Goal: Information Seeking & Learning: Learn about a topic

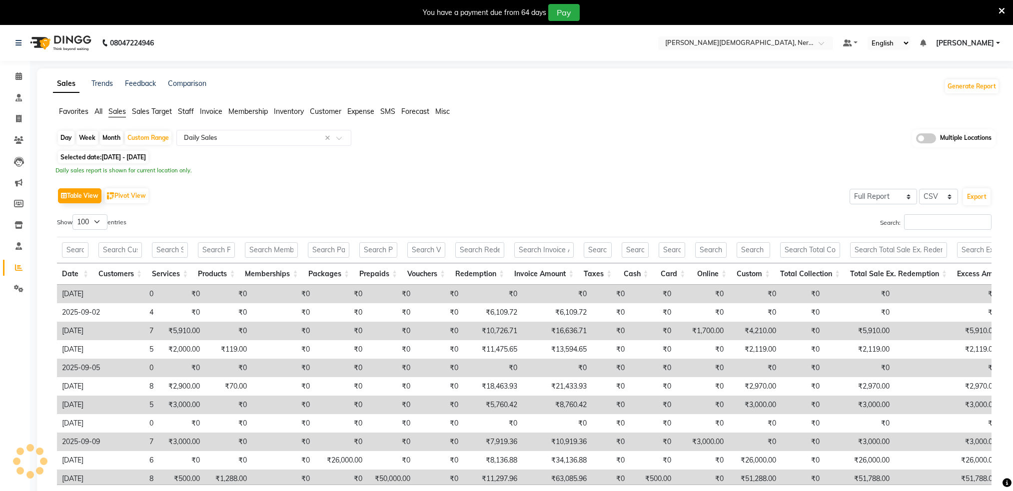
select select "full_report"
select select "csv"
select select "100"
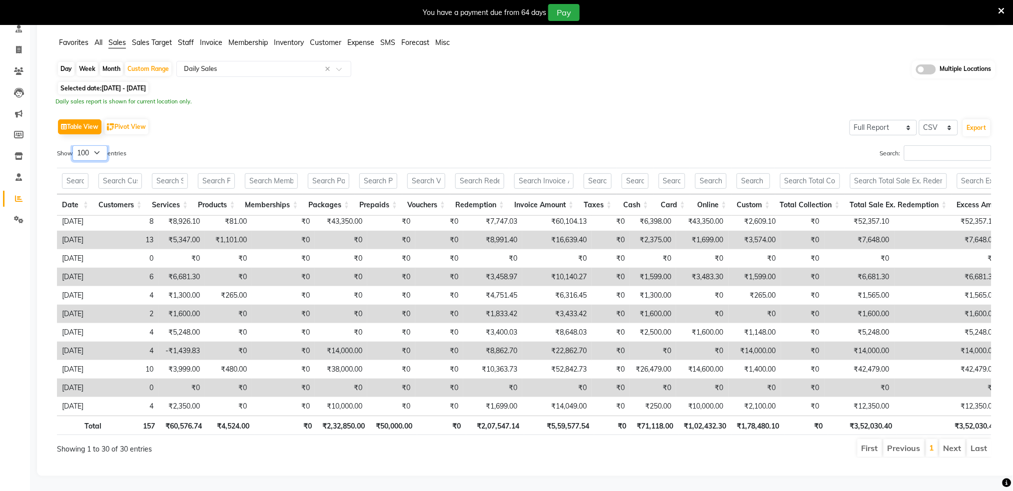
scroll to position [78, 0]
click at [966, 119] on button "Export" at bounding box center [976, 127] width 27 height 17
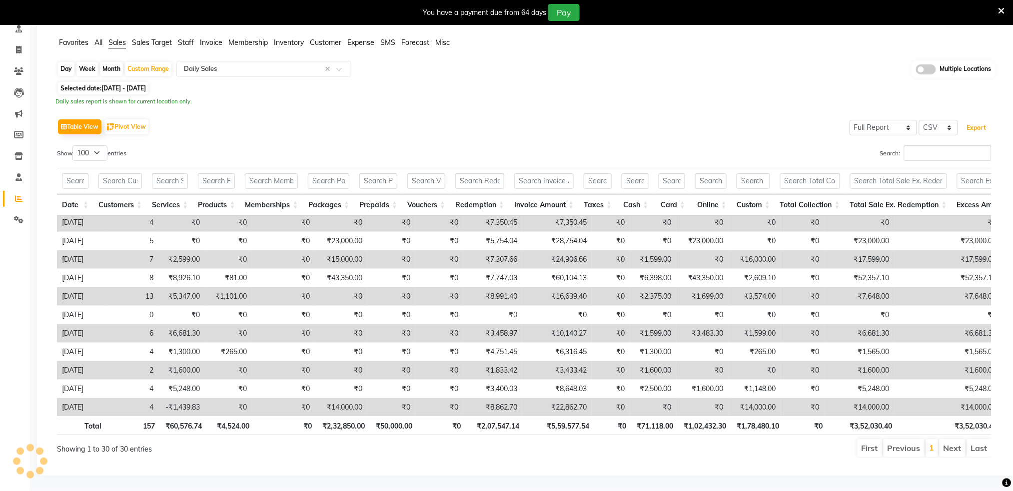
scroll to position [0, 0]
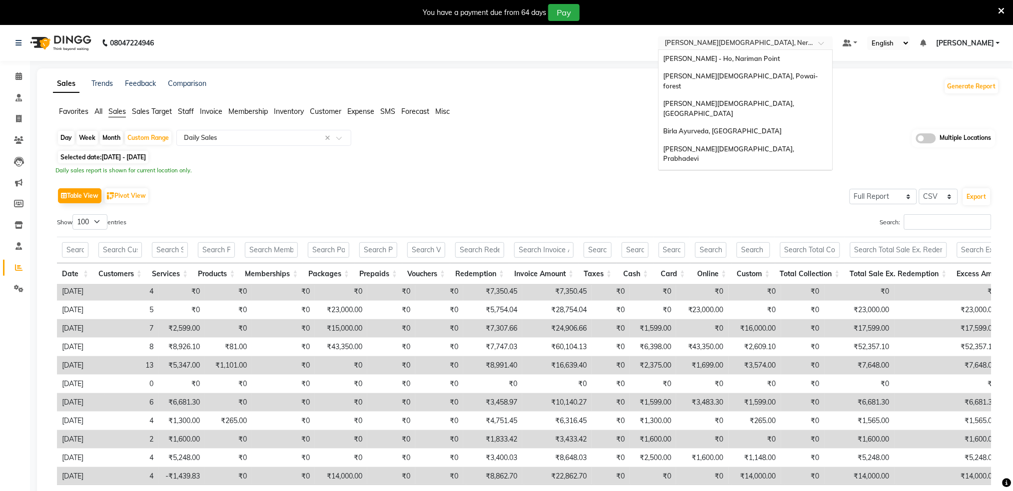
click at [738, 38] on span "[PERSON_NAME][DEMOGRAPHIC_DATA], Nerul West" at bounding box center [748, 42] width 166 height 8
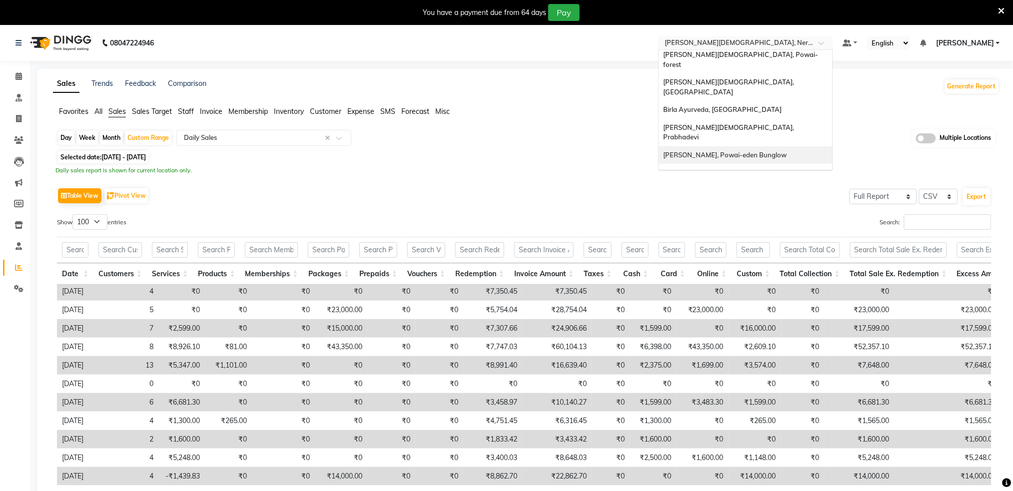
click at [746, 151] on span "[PERSON_NAME], Powai-eden Bunglow" at bounding box center [724, 155] width 123 height 8
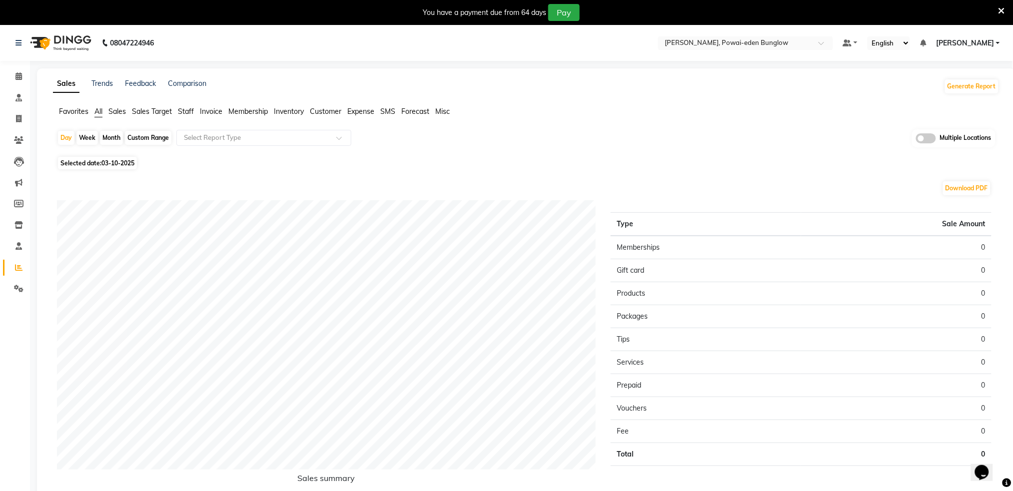
click at [121, 115] on li "Sales" at bounding box center [116, 111] width 17 height 10
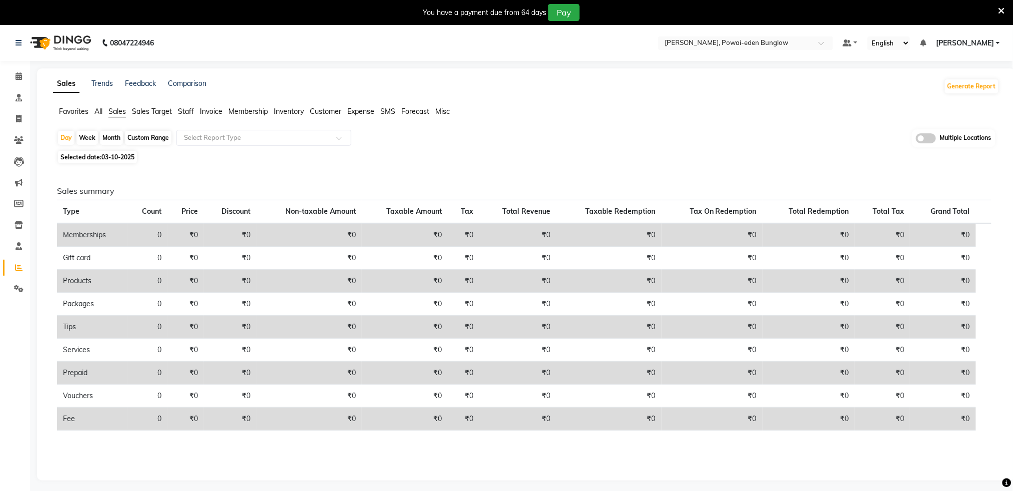
click at [148, 136] on div "Custom Range" at bounding box center [148, 138] width 46 height 14
select select "10"
select select "2025"
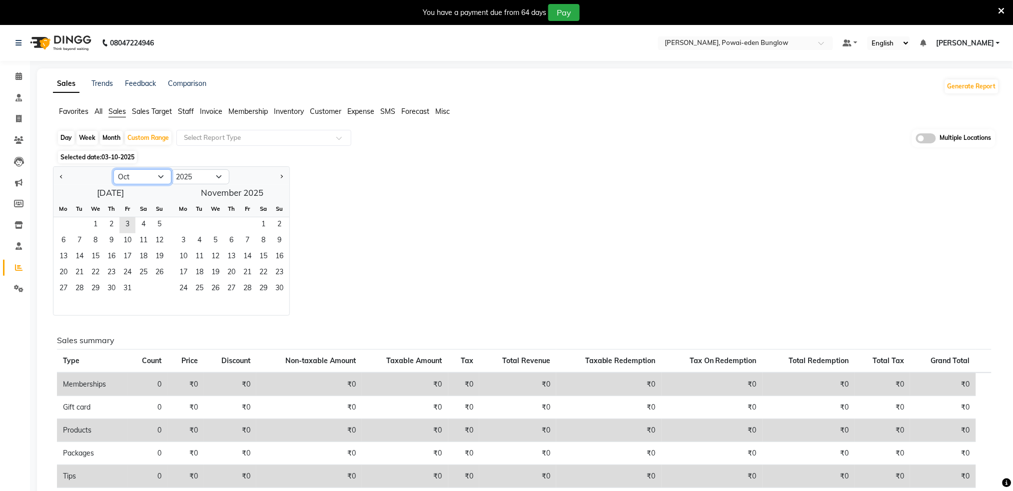
click at [130, 173] on select "Jan Feb Mar Apr May Jun [DATE] Aug Sep Oct Nov Dec" at bounding box center [142, 176] width 58 height 15
select select "9"
click at [113, 169] on select "Jan Feb Mar Apr May Jun [DATE] Aug Sep Oct Nov Dec" at bounding box center [142, 176] width 58 height 15
click at [57, 220] on span "1" at bounding box center [63, 225] width 16 height 16
click at [83, 292] on span "30" at bounding box center [79, 289] width 16 height 16
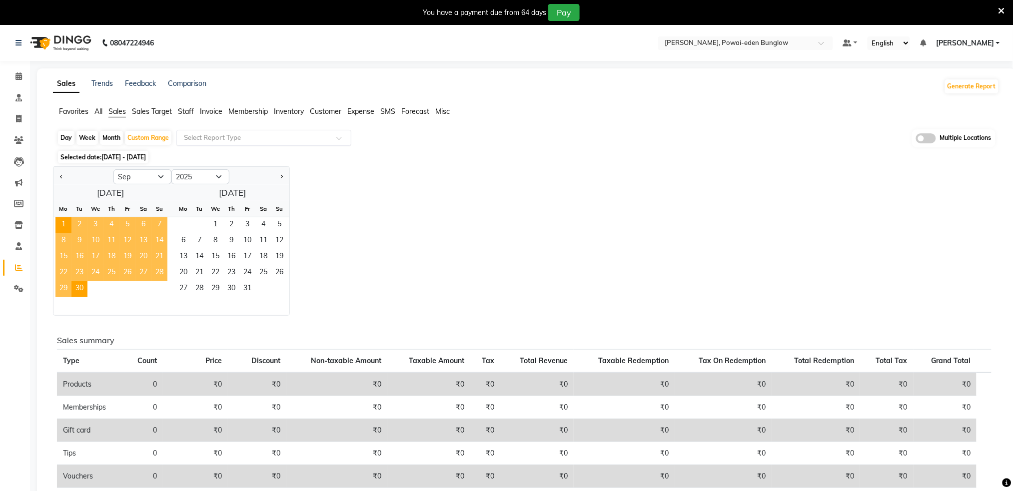
click at [239, 136] on input "text" at bounding box center [254, 138] width 144 height 10
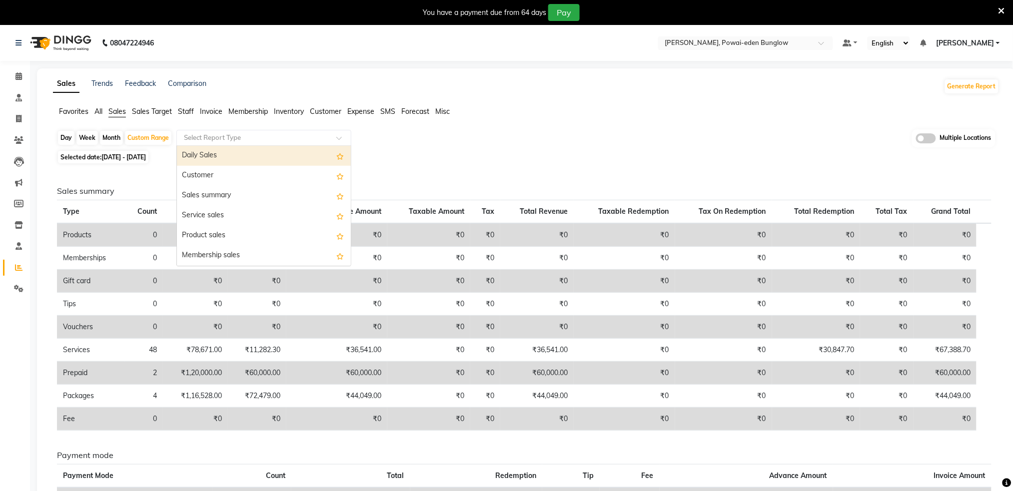
click at [240, 158] on div "Daily Sales" at bounding box center [264, 156] width 174 height 20
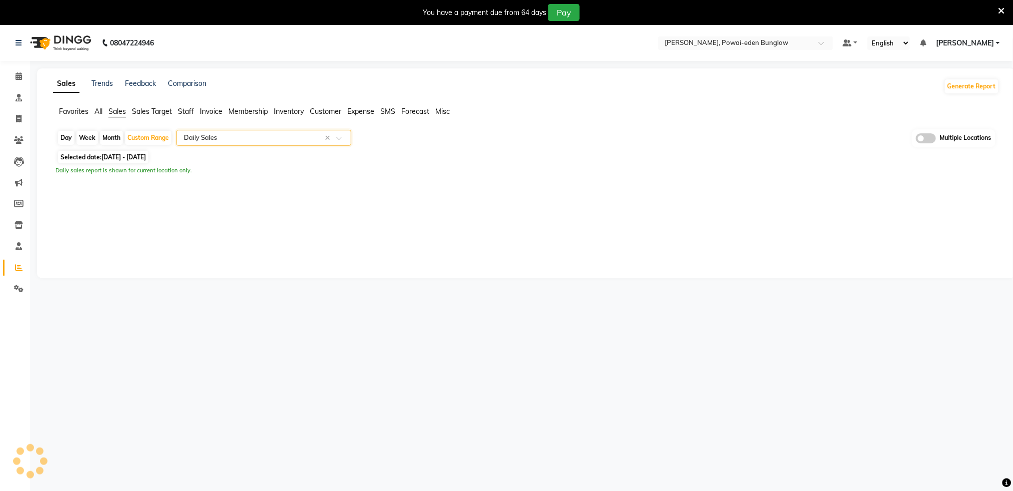
select select "full_report"
select select "csv"
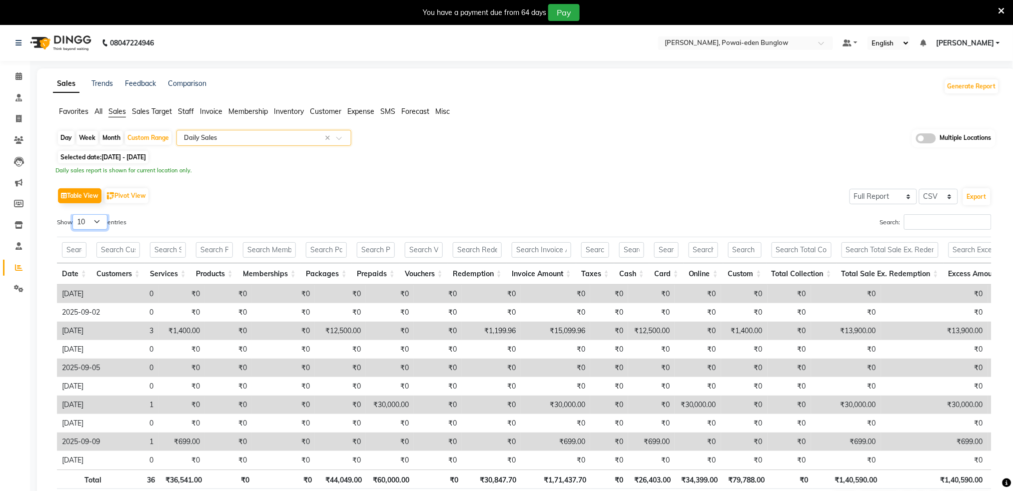
click at [101, 214] on select "10 25 50 100" at bounding box center [89, 221] width 35 height 15
select select "100"
click at [74, 214] on select "10 25 50 100" at bounding box center [89, 221] width 35 height 15
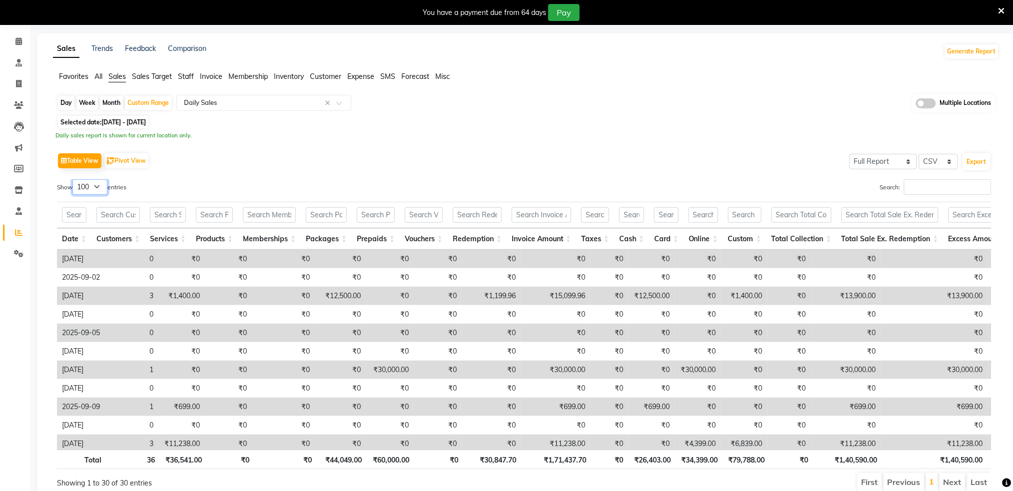
scroll to position [12, 0]
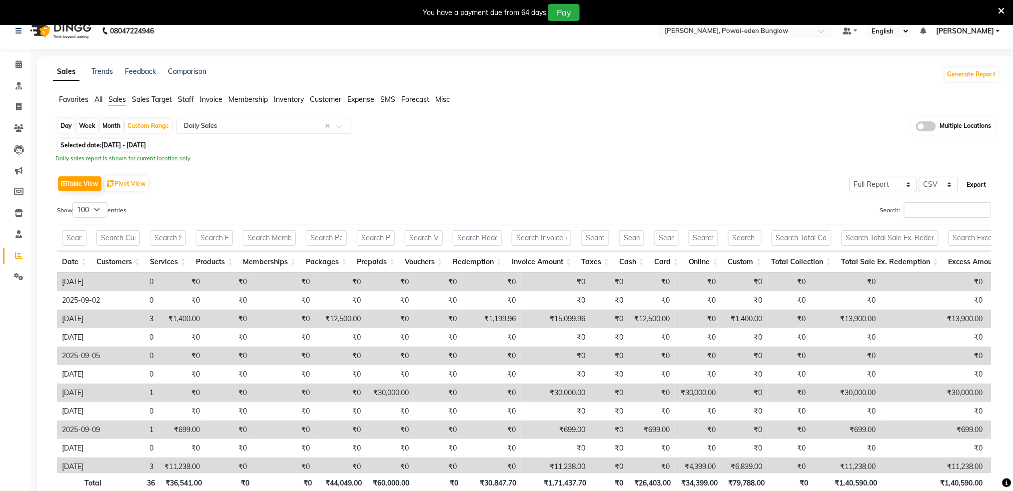
click at [971, 182] on button "Export" at bounding box center [976, 184] width 27 height 17
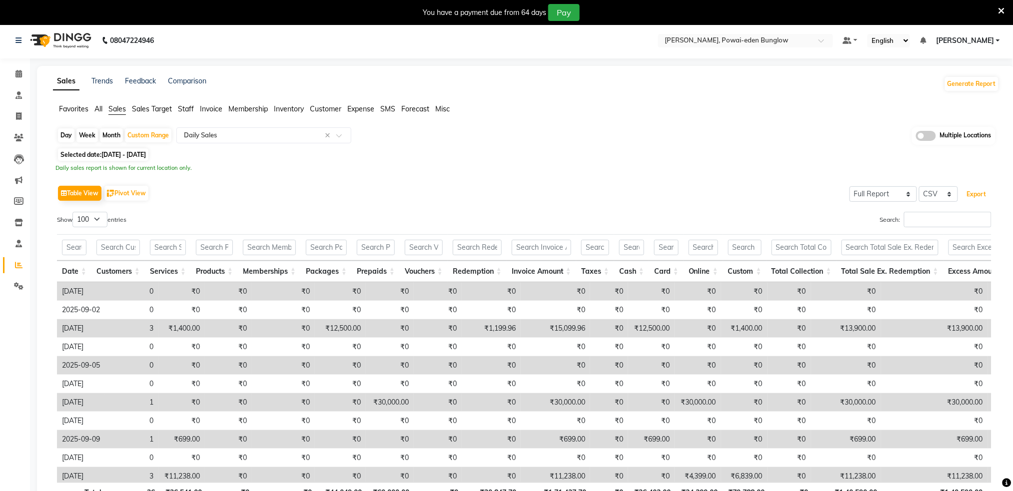
scroll to position [0, 0]
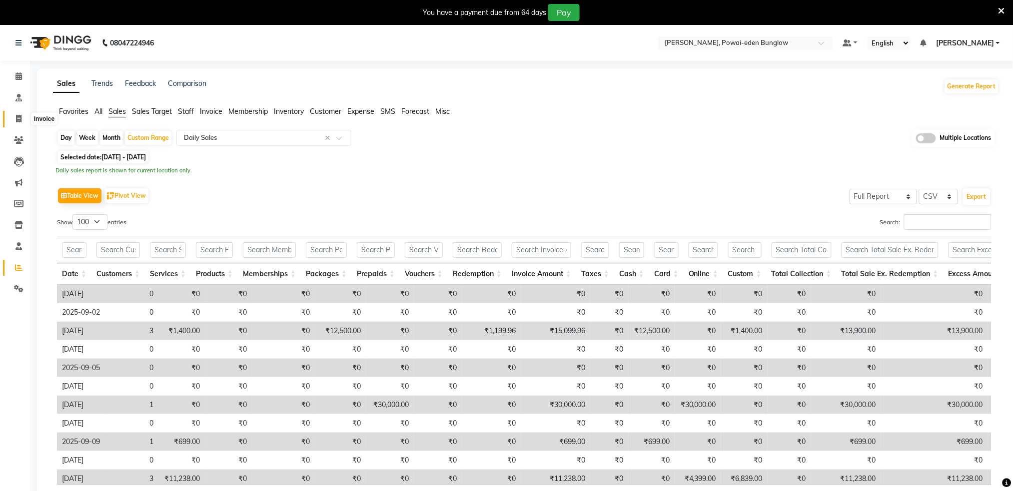
click at [16, 119] on icon at bounding box center [18, 118] width 5 height 7
select select "service"
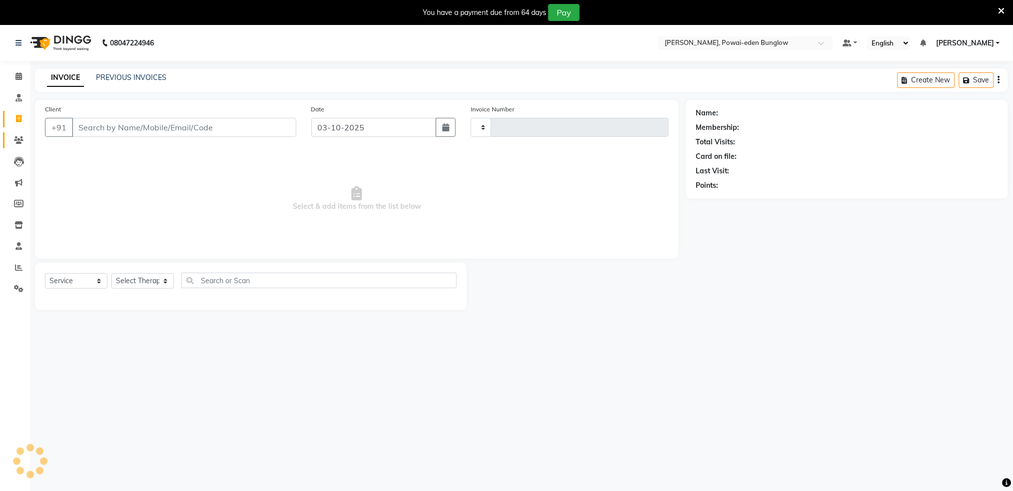
click at [17, 138] on icon at bounding box center [18, 139] width 9 height 7
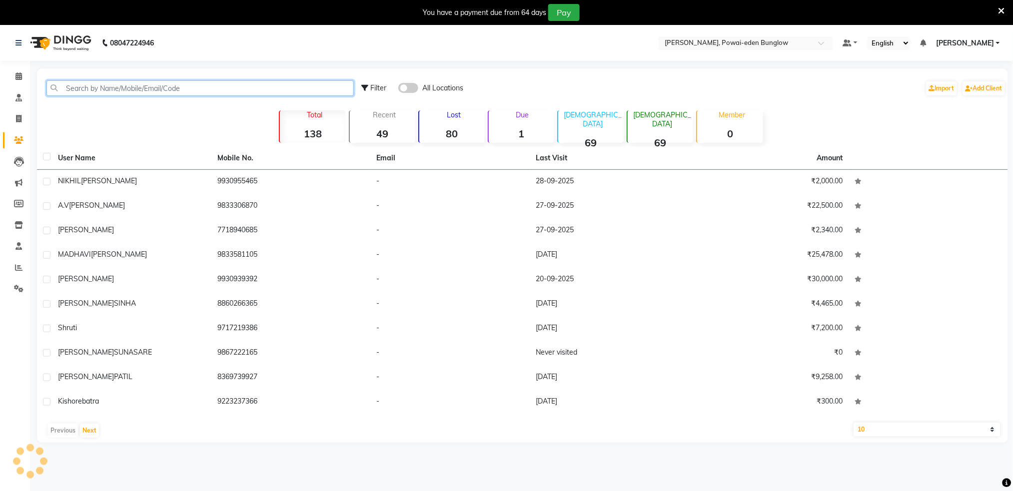
click at [129, 92] on input "text" at bounding box center [199, 87] width 307 height 15
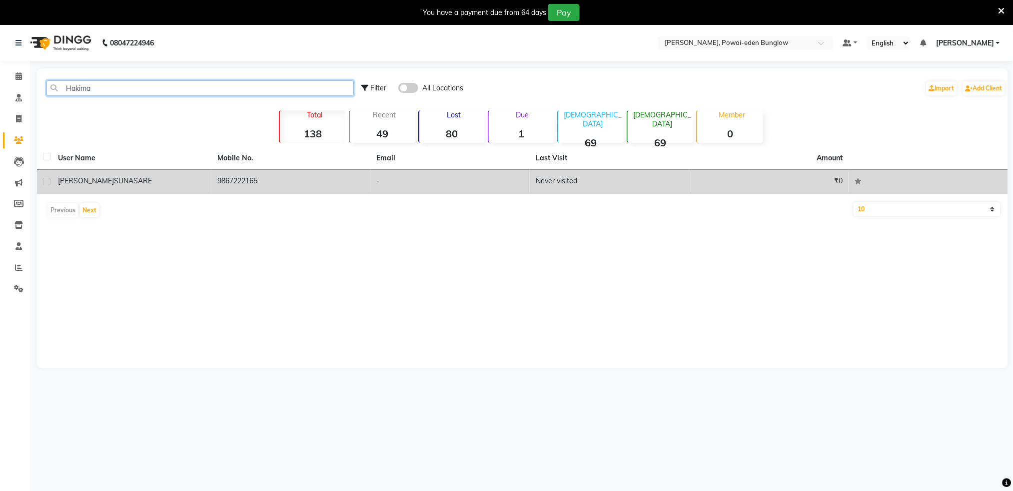
type input "Hakima"
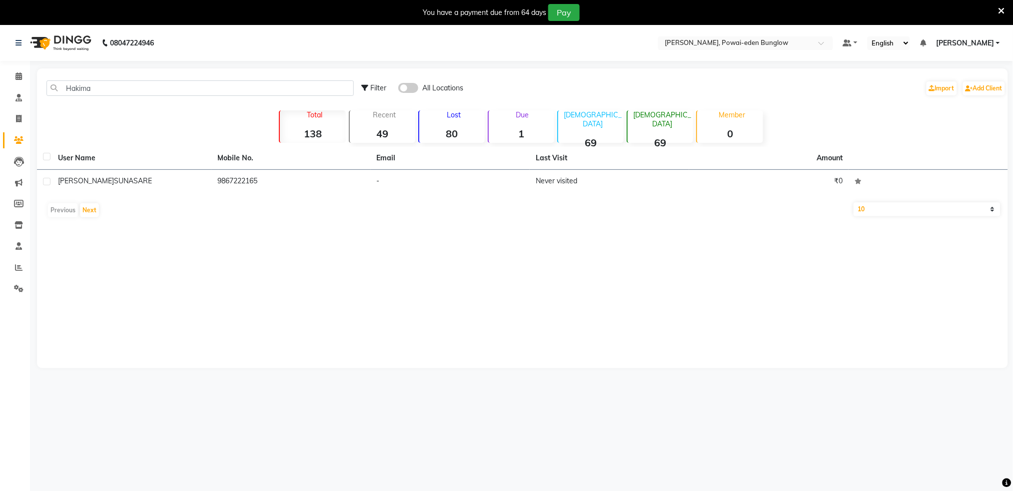
click at [179, 180] on div "Dr Hakima SUNASARE" at bounding box center [131, 181] width 147 height 10
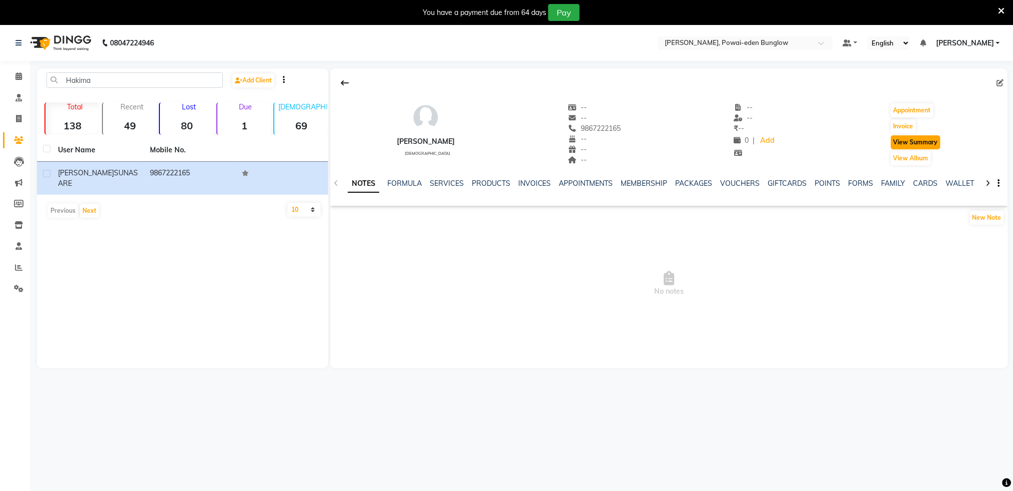
click at [920, 148] on button "View Summary" at bounding box center [915, 142] width 49 height 14
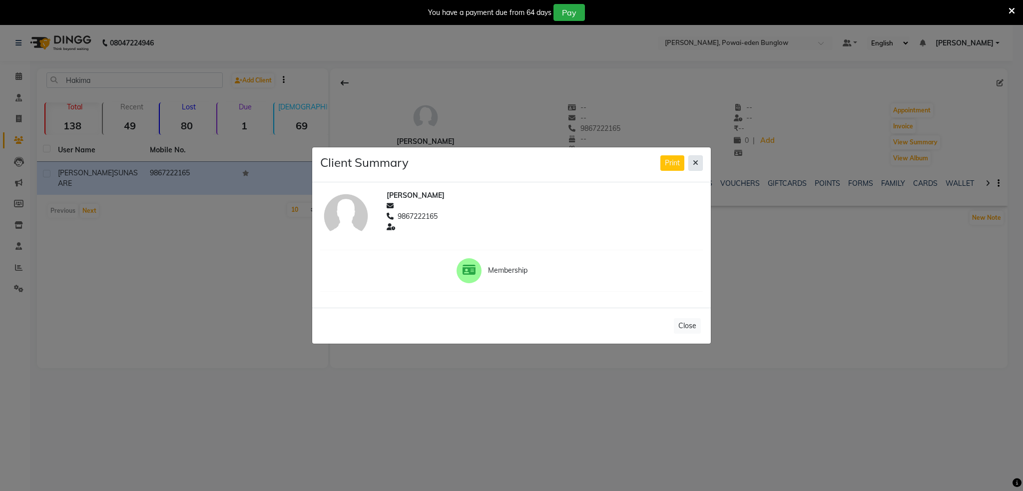
click at [696, 164] on icon at bounding box center [695, 162] width 5 height 7
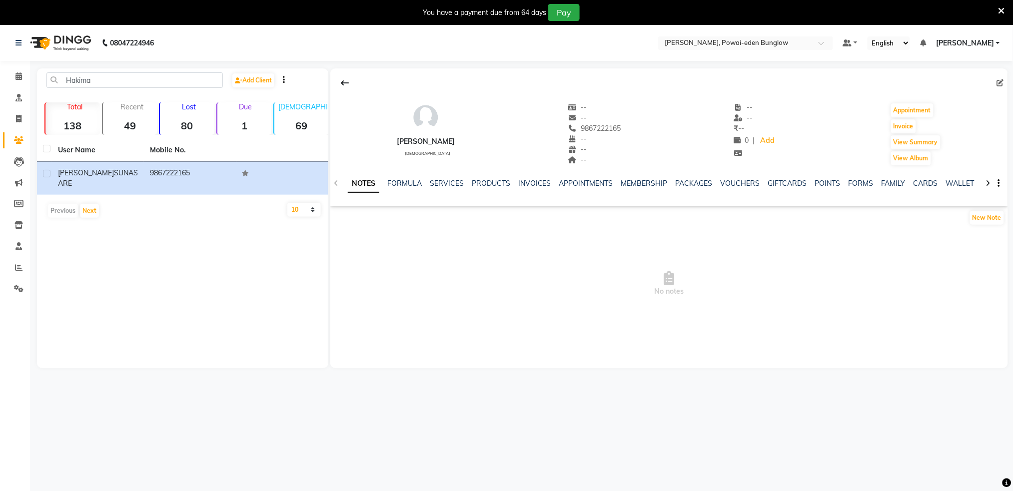
click at [349, 76] on button at bounding box center [344, 82] width 21 height 19
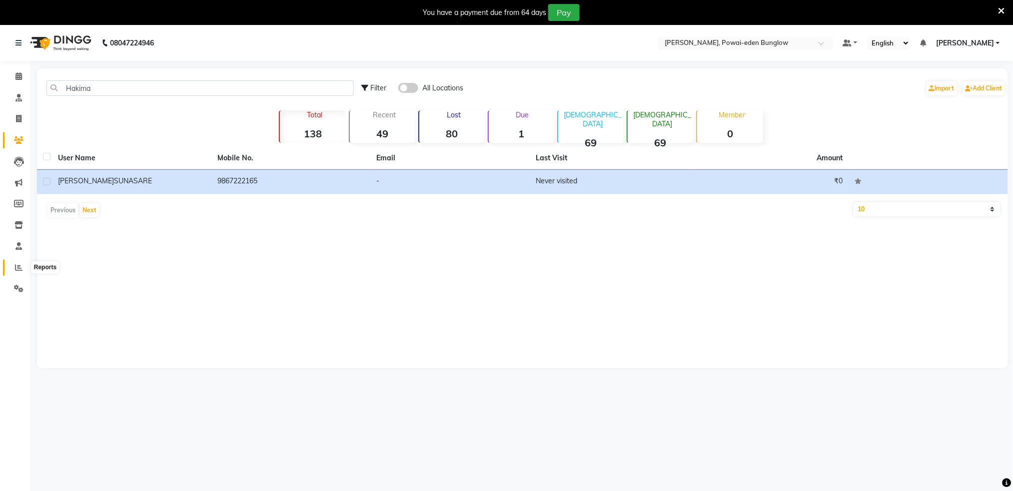
click at [22, 270] on span at bounding box center [18, 267] width 17 height 11
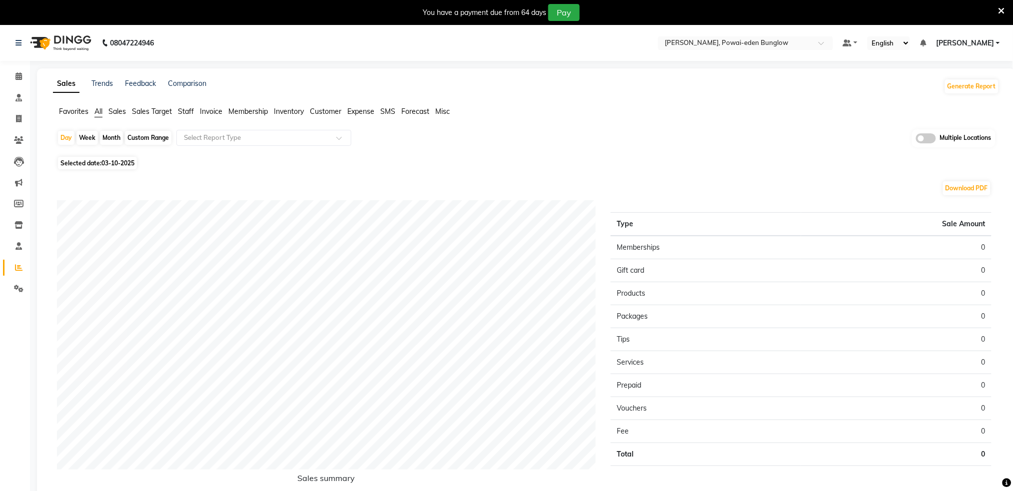
click at [116, 115] on li "Sales" at bounding box center [116, 111] width 17 height 10
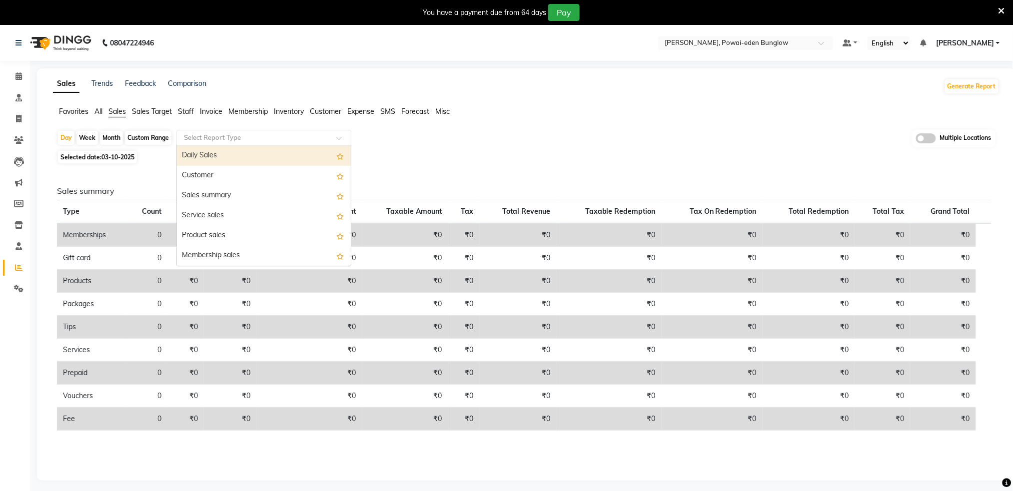
click at [240, 134] on input "text" at bounding box center [254, 138] width 144 height 10
click at [225, 155] on div "Daily Sales" at bounding box center [264, 156] width 174 height 20
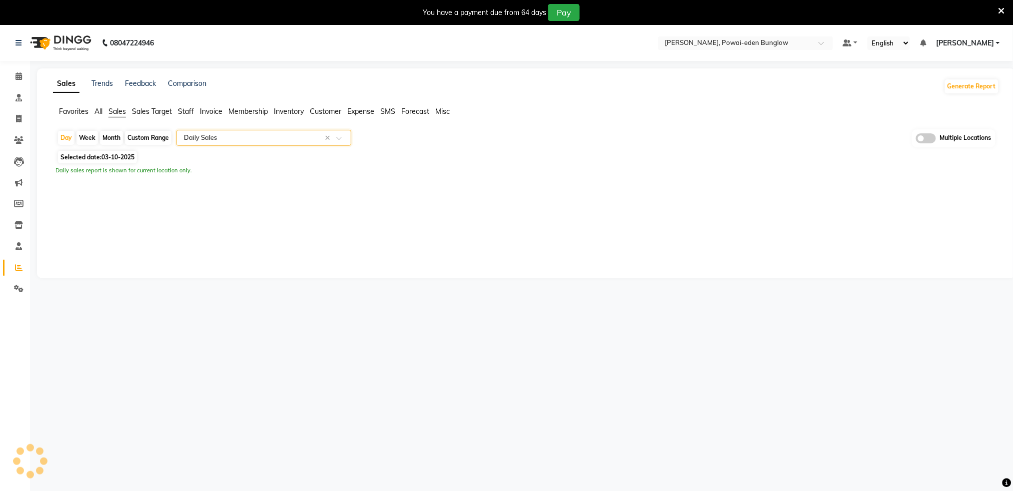
select select "full_report"
select select "csv"
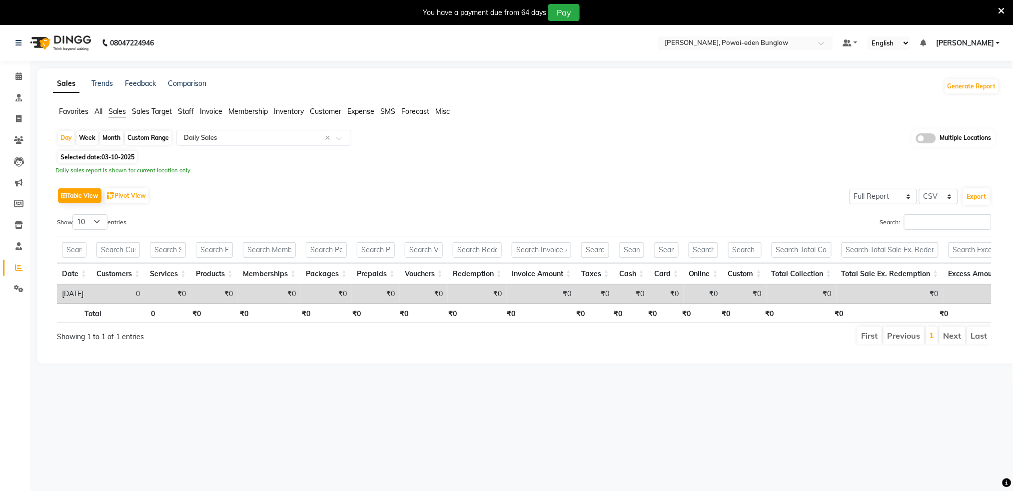
drag, startPoint x: 163, startPoint y: 136, endPoint x: 156, endPoint y: 139, distance: 7.8
click at [160, 135] on div "Custom Range" at bounding box center [148, 138] width 46 height 14
select select "10"
select select "2025"
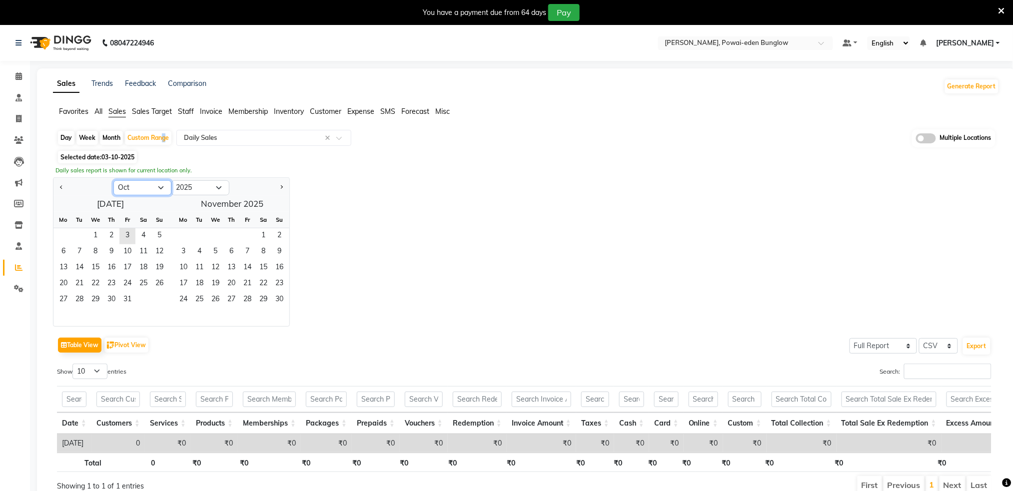
click at [123, 186] on select "Jan Feb Mar Apr May Jun [DATE] Aug Sep Oct Nov Dec" at bounding box center [142, 187] width 58 height 15
select select "9"
click at [113, 180] on select "Jan Feb Mar Apr May Jun [DATE] Aug Sep Oct Nov Dec" at bounding box center [142, 187] width 58 height 15
drag, startPoint x: 70, startPoint y: 238, endPoint x: 84, endPoint y: 289, distance: 52.5
click at [69, 238] on span "1" at bounding box center [63, 236] width 16 height 16
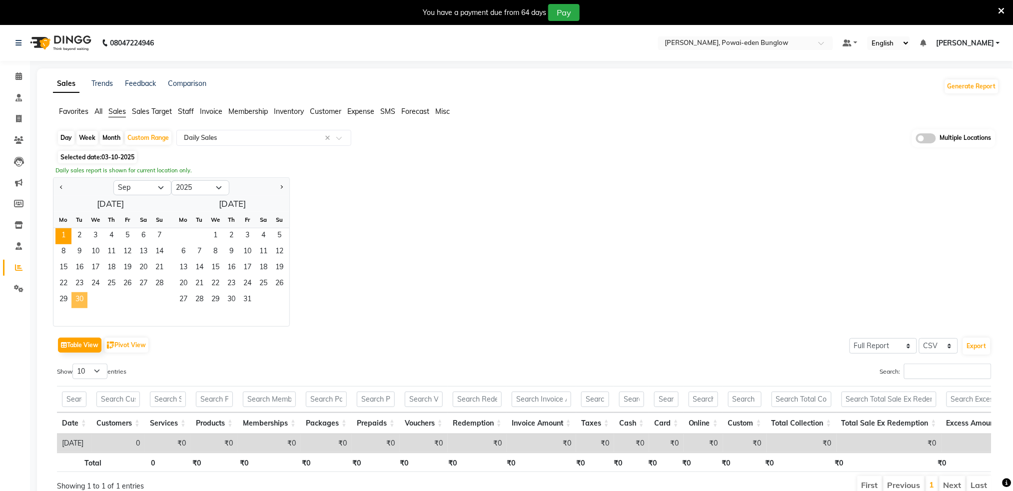
click at [84, 297] on span "30" at bounding box center [79, 300] width 16 height 16
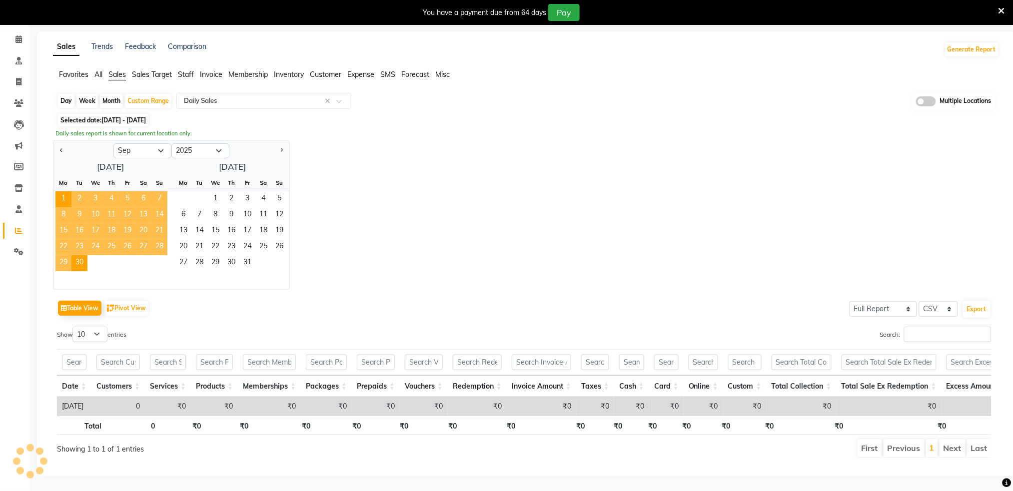
scroll to position [57, 0]
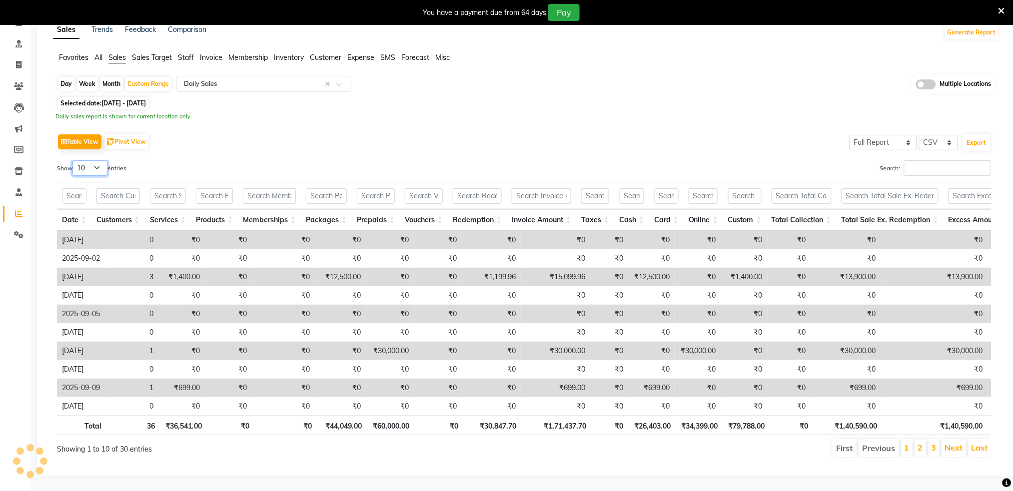
drag, startPoint x: 88, startPoint y: 169, endPoint x: 90, endPoint y: 163, distance: 6.3
click at [90, 163] on select "10 25 50 100" at bounding box center [89, 167] width 35 height 15
select select "100"
click at [74, 160] on select "10 25 50 100" at bounding box center [89, 167] width 35 height 15
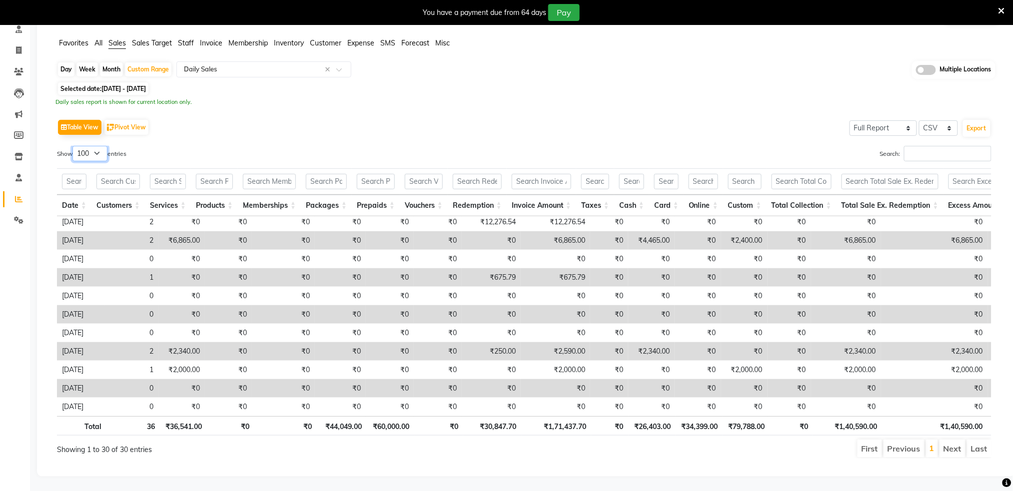
scroll to position [78, 0]
click at [653, 342] on td "₹2,340.00" at bounding box center [651, 351] width 46 height 18
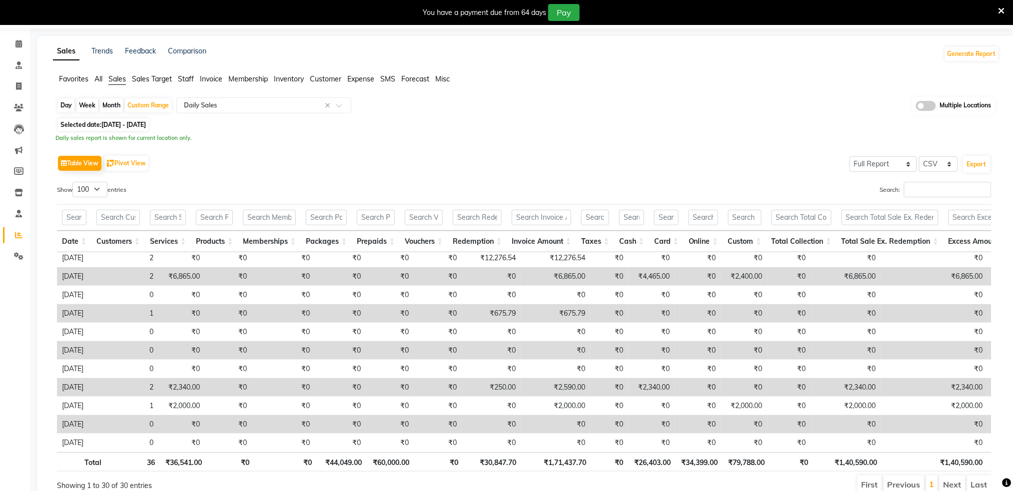
scroll to position [0, 0]
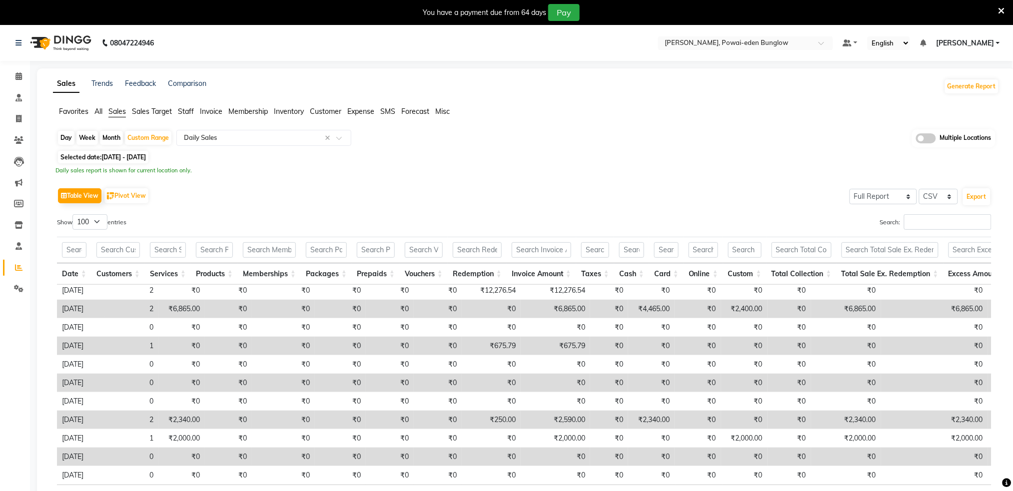
click at [211, 110] on span "Invoice" at bounding box center [211, 111] width 22 height 9
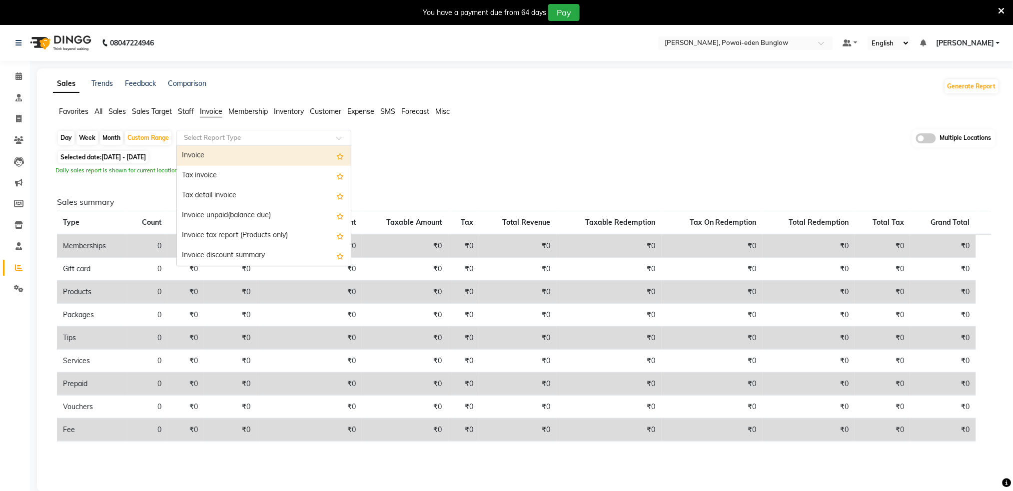
click at [225, 139] on input "text" at bounding box center [254, 138] width 144 height 10
click at [217, 159] on div "Invoice" at bounding box center [264, 156] width 174 height 20
select select "full_report"
select select "csv"
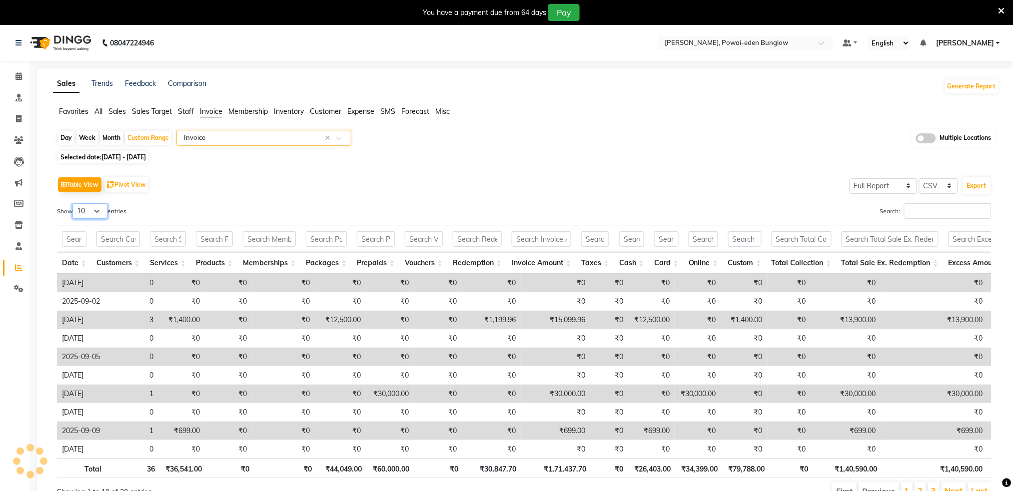
click at [93, 215] on select "10 25 50 100" at bounding box center [89, 210] width 35 height 15
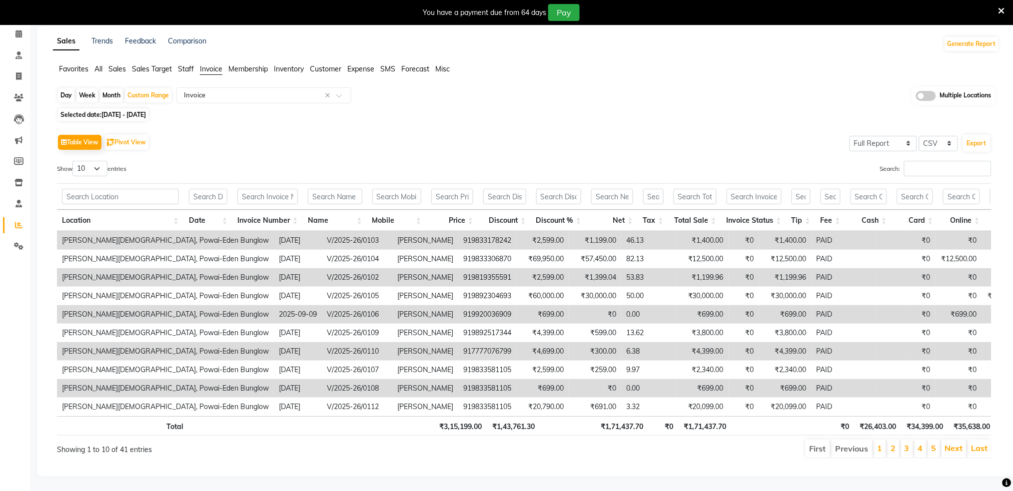
scroll to position [63, 0]
click at [100, 160] on select "10 25 50 100" at bounding box center [89, 167] width 35 height 15
select select "100"
click at [74, 160] on select "10 25 50 100" at bounding box center [89, 167] width 35 height 15
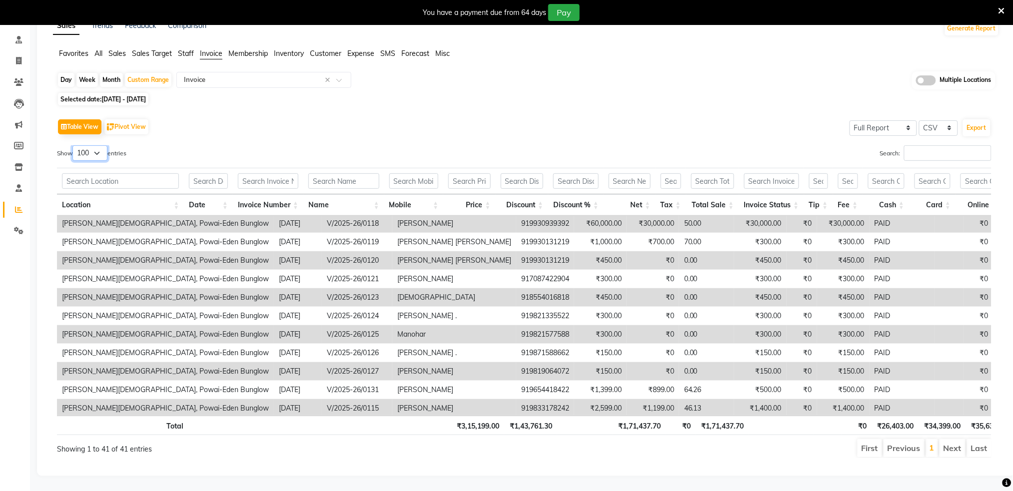
scroll to position [568, 0]
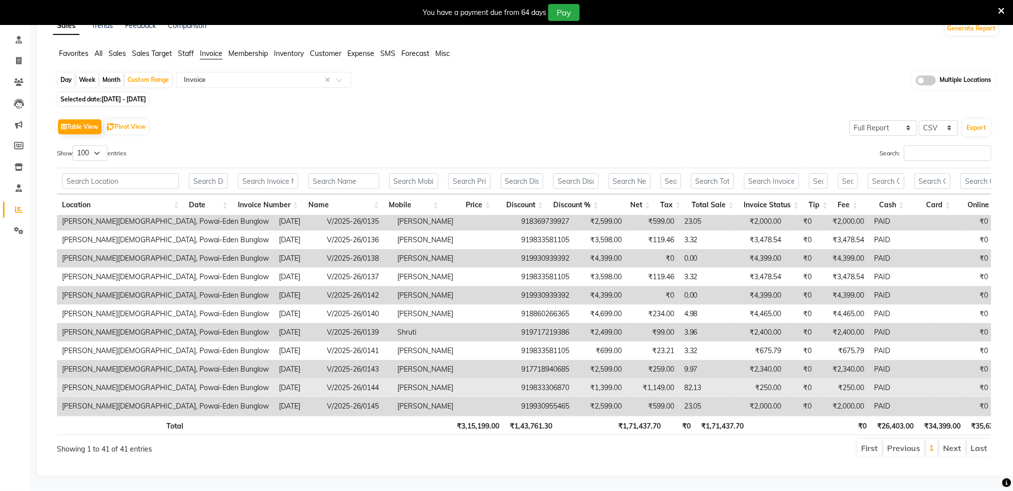
click at [869, 379] on td "PAID" at bounding box center [901, 388] width 65 height 18
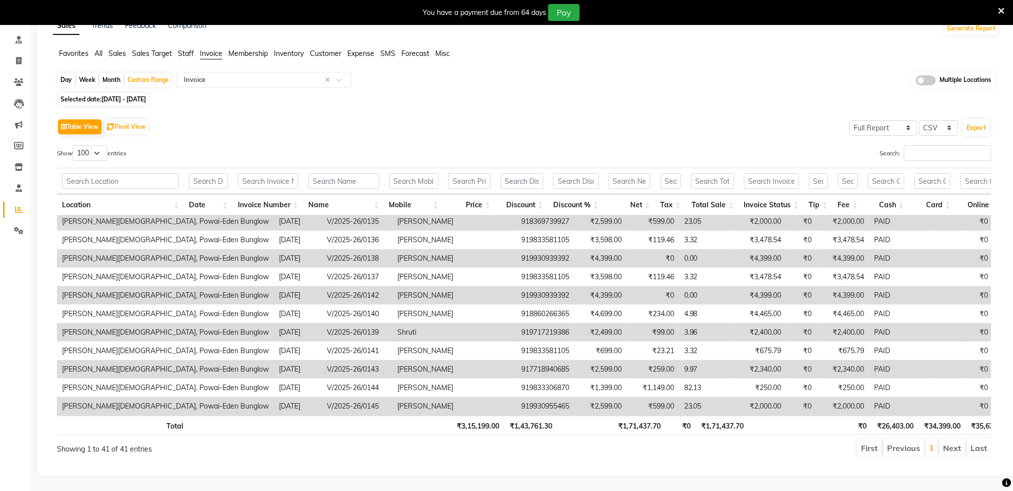
click at [934, 360] on td at bounding box center [948, 369] width 29 height 18
click at [993, 360] on td "₹2,340.00" at bounding box center [1016, 369] width 46 height 18
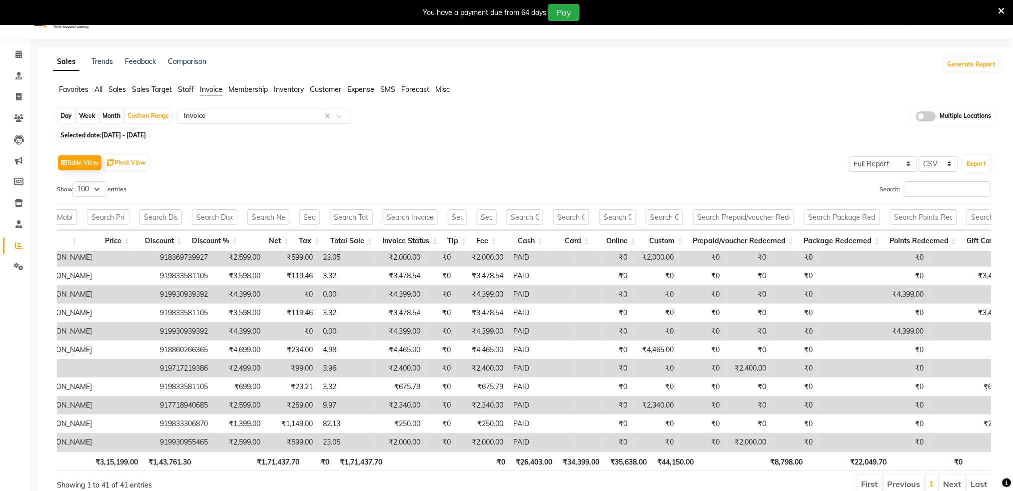
scroll to position [0, 0]
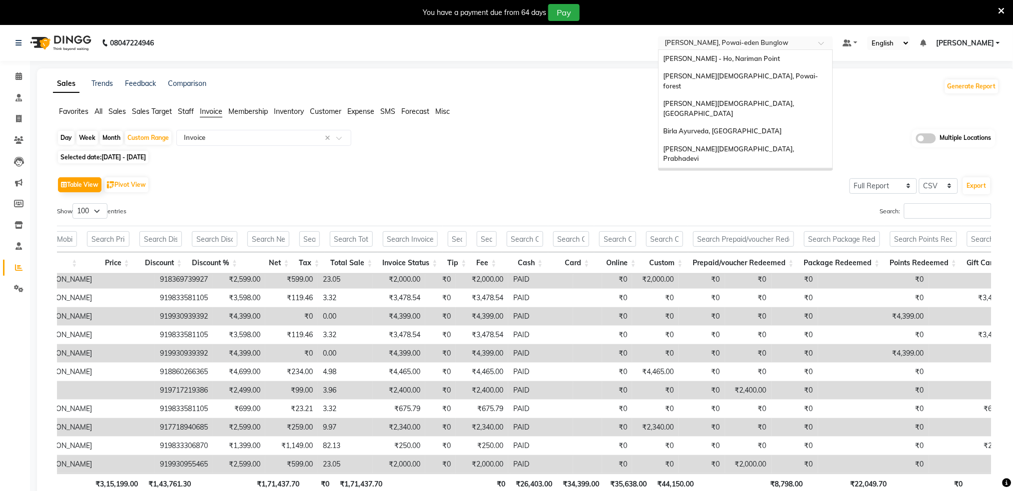
drag, startPoint x: 753, startPoint y: 42, endPoint x: 752, endPoint y: 48, distance: 5.5
click at [753, 43] on input "text" at bounding box center [735, 44] width 145 height 10
click at [751, 145] on span "Birla Ayurveda, Prabhadevi" at bounding box center [729, 154] width 132 height 18
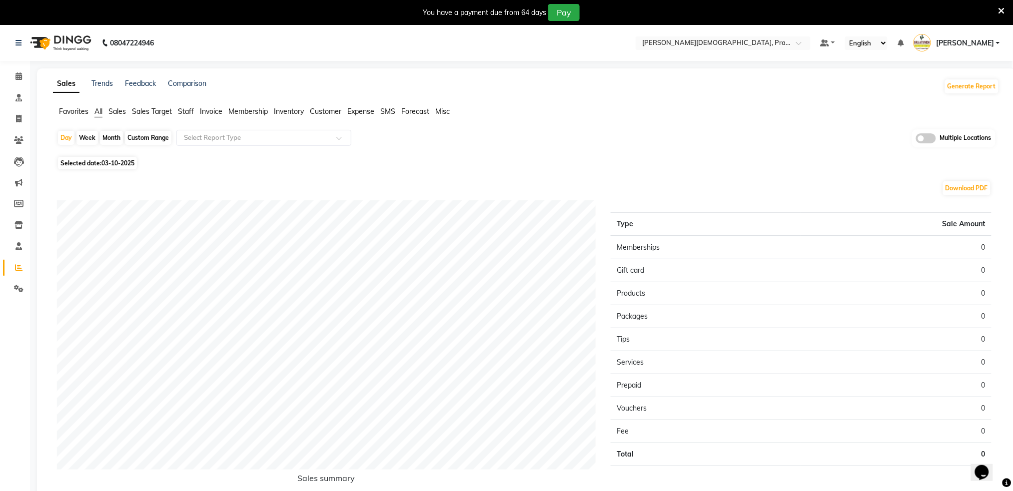
click at [109, 111] on span "Sales" at bounding box center [116, 111] width 17 height 9
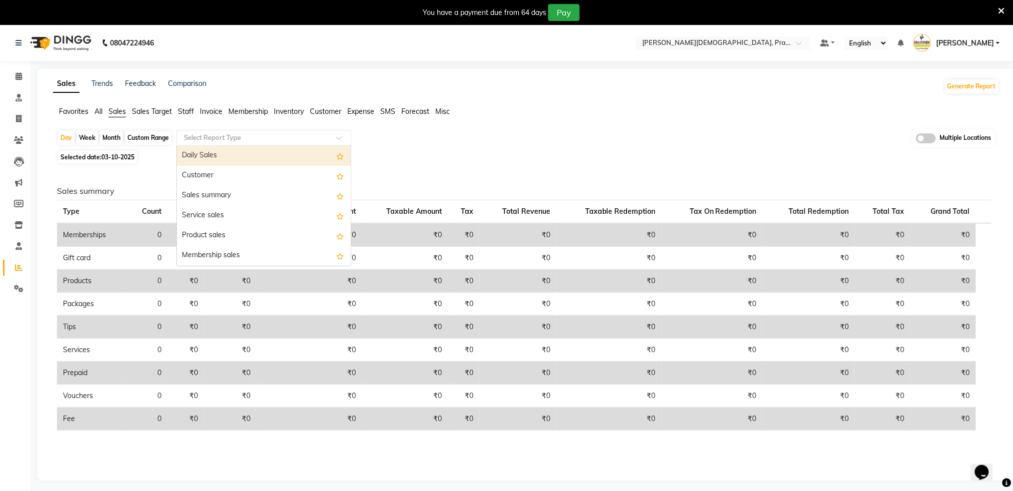
click at [189, 139] on input "text" at bounding box center [254, 138] width 144 height 10
drag, startPoint x: 198, startPoint y: 153, endPoint x: 145, endPoint y: 182, distance: 60.1
click at [199, 153] on div "Daily Sales" at bounding box center [264, 156] width 174 height 20
select select "full_report"
select select "csv"
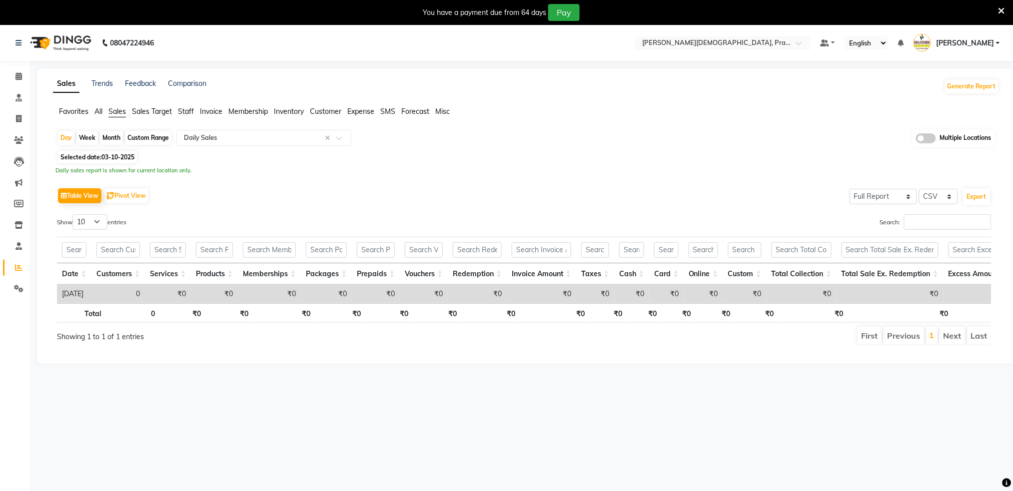
click at [139, 131] on div "Custom Range" at bounding box center [148, 138] width 46 height 14
select select "10"
select select "2025"
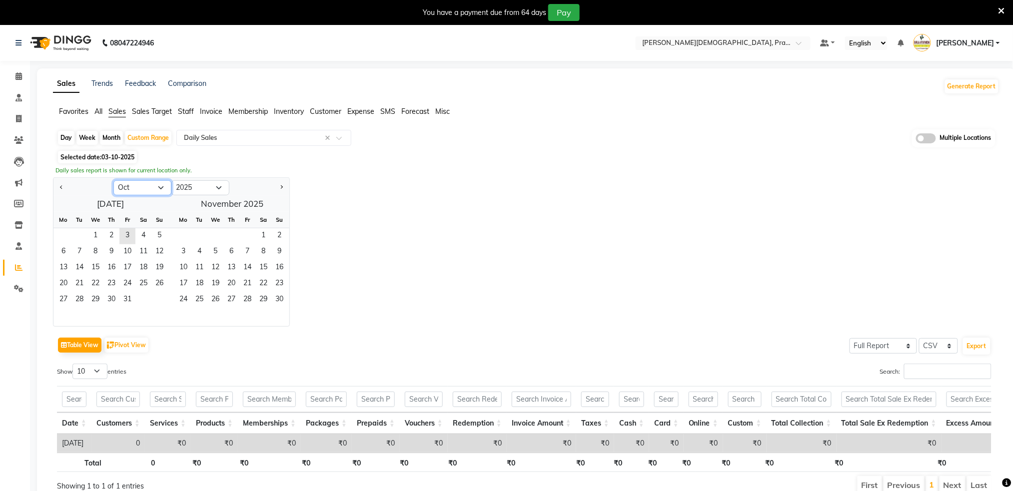
click at [119, 186] on select "Jan Feb Mar Apr May Jun [DATE] Aug Sep Oct Nov Dec" at bounding box center [142, 187] width 58 height 15
select select "9"
click at [113, 180] on select "Jan Feb Mar Apr May Jun [DATE] Aug Sep Oct Nov Dec" at bounding box center [142, 187] width 58 height 15
click at [66, 234] on span "1" at bounding box center [63, 236] width 16 height 16
click at [83, 296] on span "30" at bounding box center [79, 300] width 16 height 16
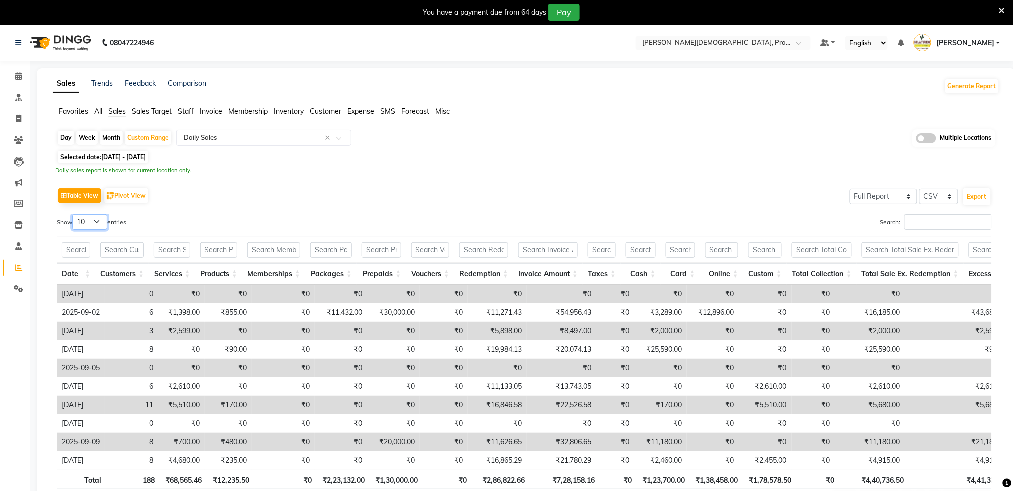
click at [83, 218] on select "10 25 50 100" at bounding box center [89, 221] width 35 height 15
select select "100"
click at [74, 214] on select "10 25 50 100" at bounding box center [89, 221] width 35 height 15
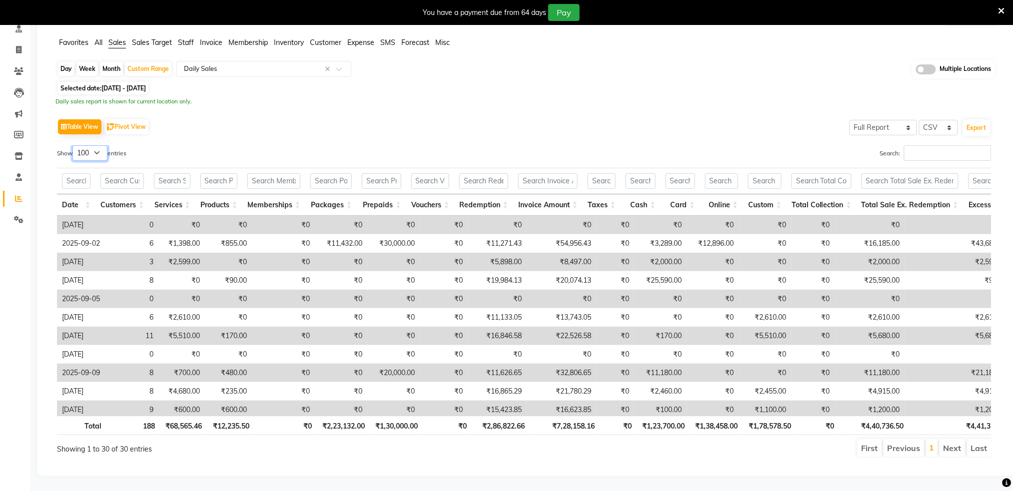
scroll to position [78, 0]
click at [980, 119] on button "Export" at bounding box center [976, 127] width 27 height 17
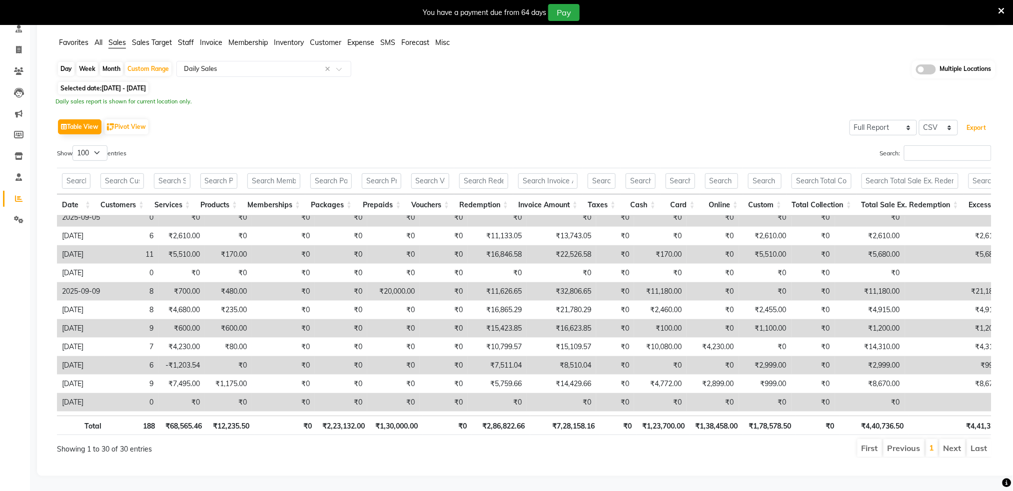
scroll to position [200, 0]
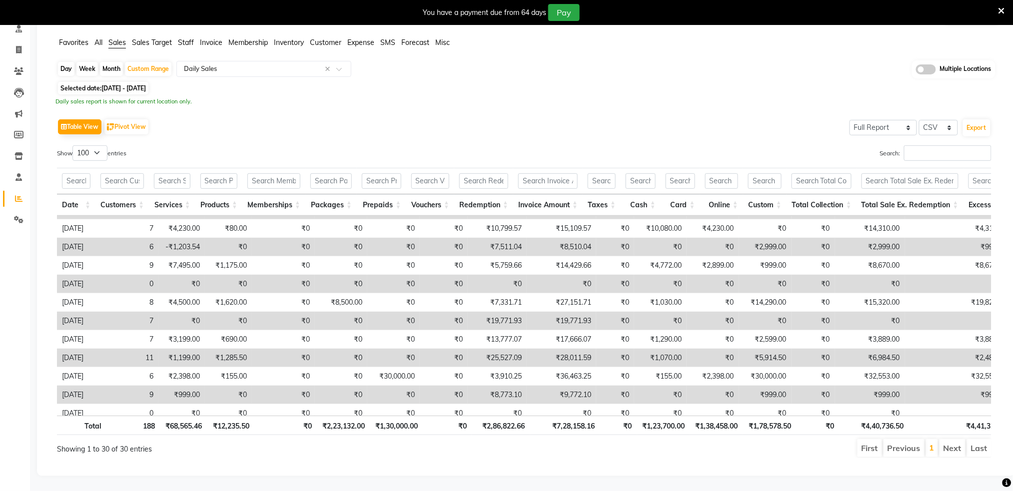
click at [106, 239] on td "6" at bounding box center [131, 247] width 53 height 18
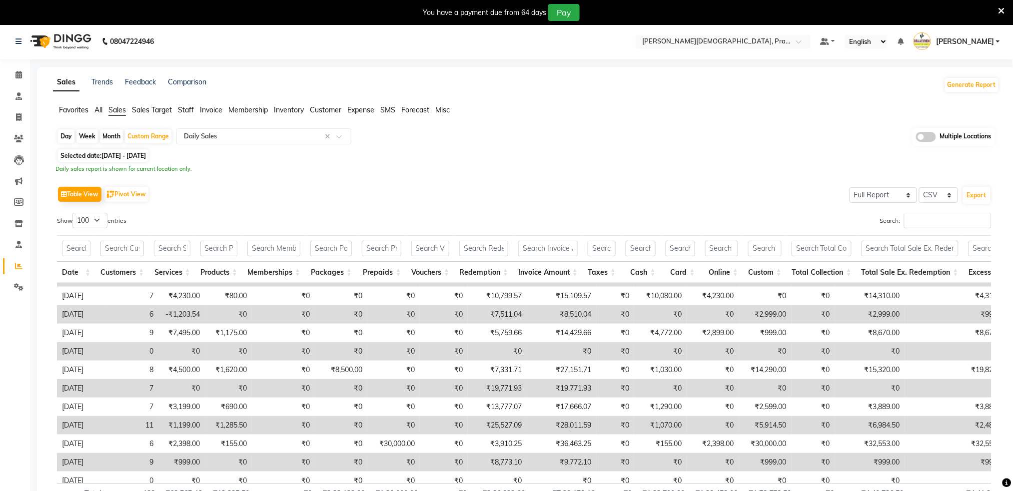
scroll to position [0, 0]
click at [210, 109] on span "Invoice" at bounding box center [211, 111] width 22 height 9
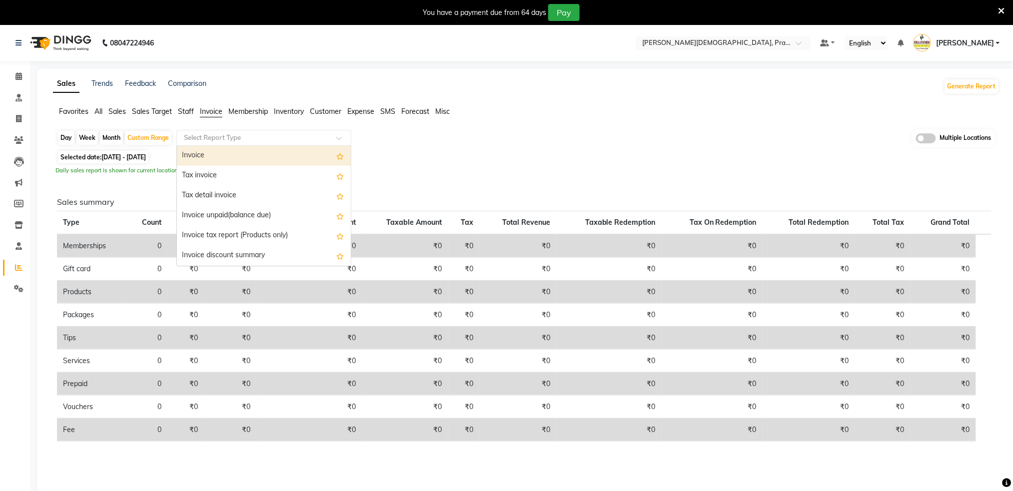
click at [237, 130] on div "Select Report Type" at bounding box center [263, 138] width 175 height 16
click at [218, 166] on div "Tax invoice" at bounding box center [264, 176] width 174 height 20
select select "full_report"
select select "csv"
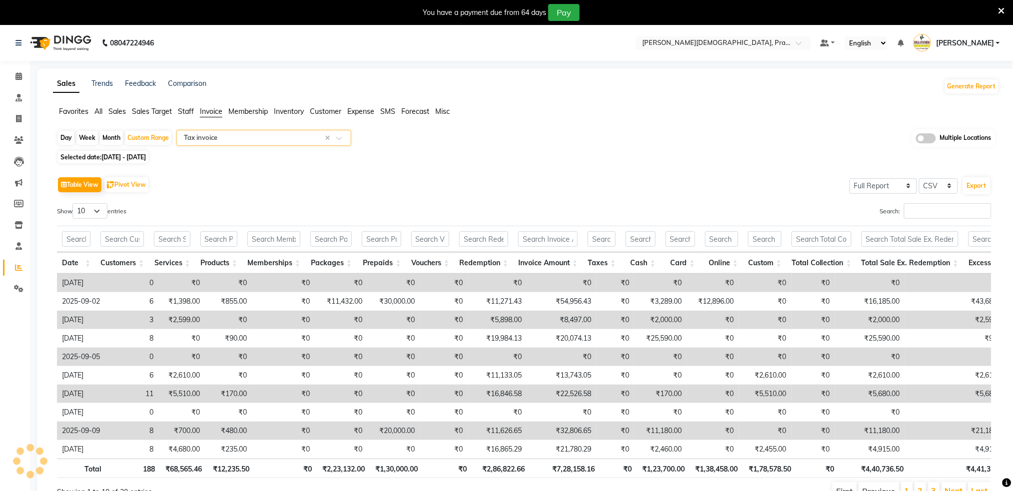
click at [227, 139] on input "text" at bounding box center [254, 138] width 144 height 10
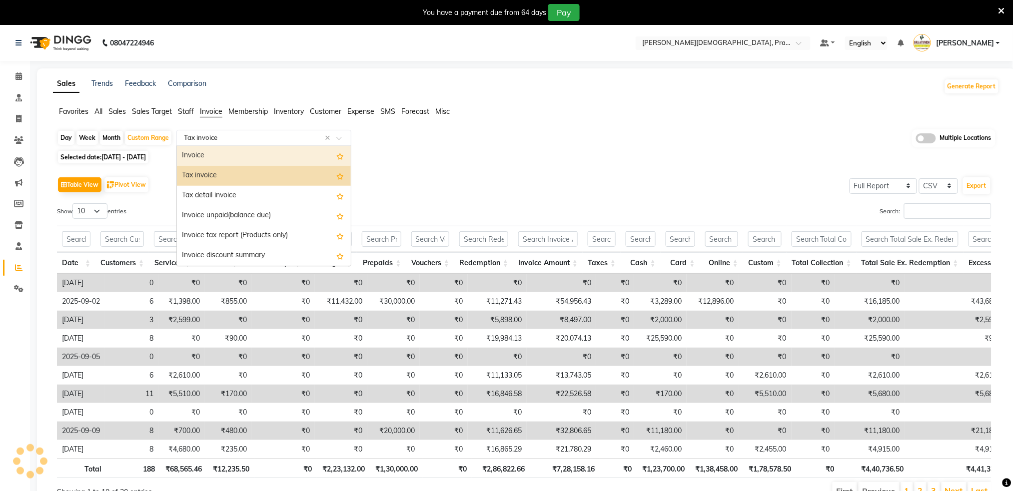
click at [214, 155] on div "Invoice" at bounding box center [264, 156] width 174 height 20
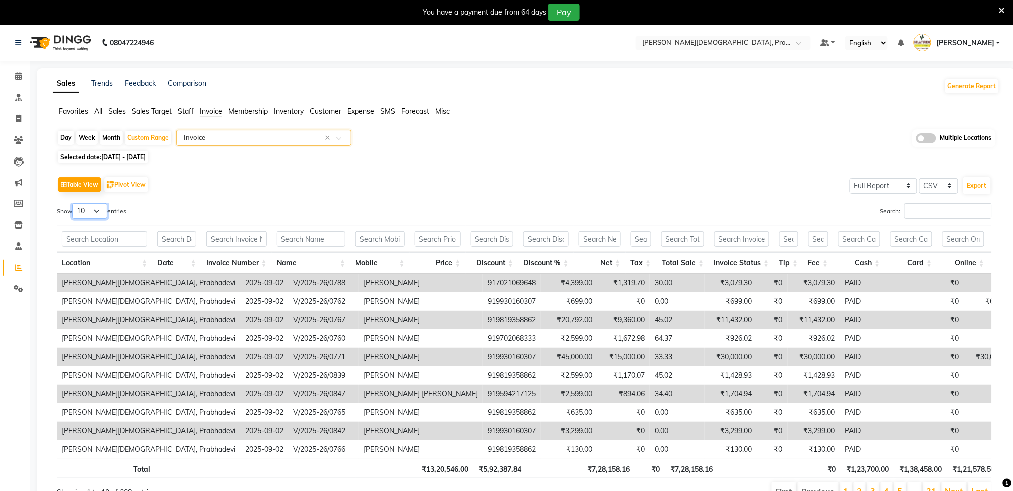
drag, startPoint x: 89, startPoint y: 209, endPoint x: 92, endPoint y: 216, distance: 7.6
click at [89, 209] on select "10 25 50 100" at bounding box center [89, 210] width 35 height 15
select select "100"
click at [74, 203] on select "10 25 50 100" at bounding box center [89, 210] width 35 height 15
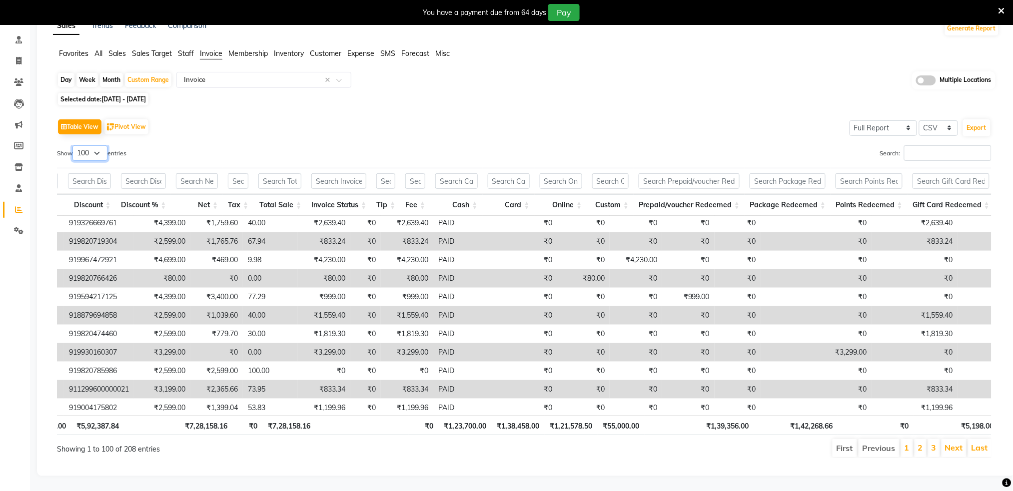
scroll to position [1392, 423]
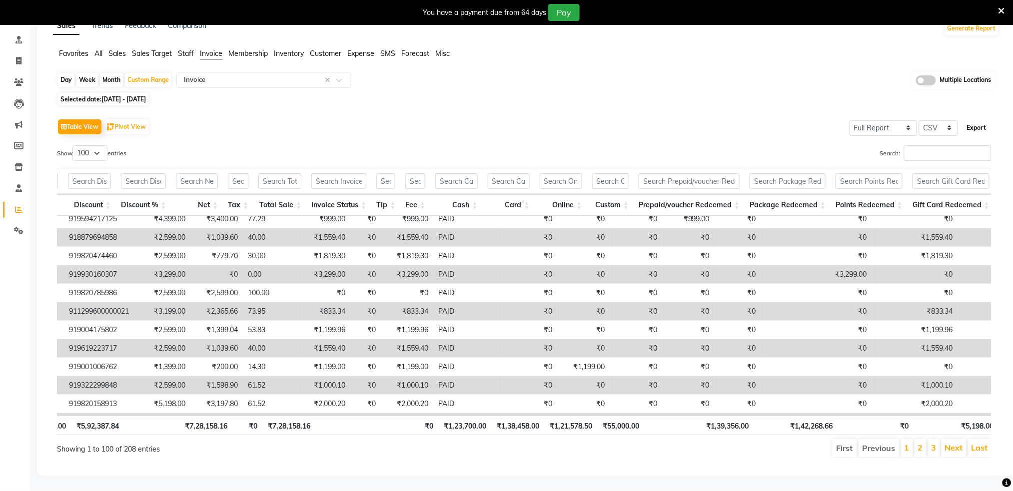
click at [966, 121] on button "Export" at bounding box center [976, 127] width 27 height 17
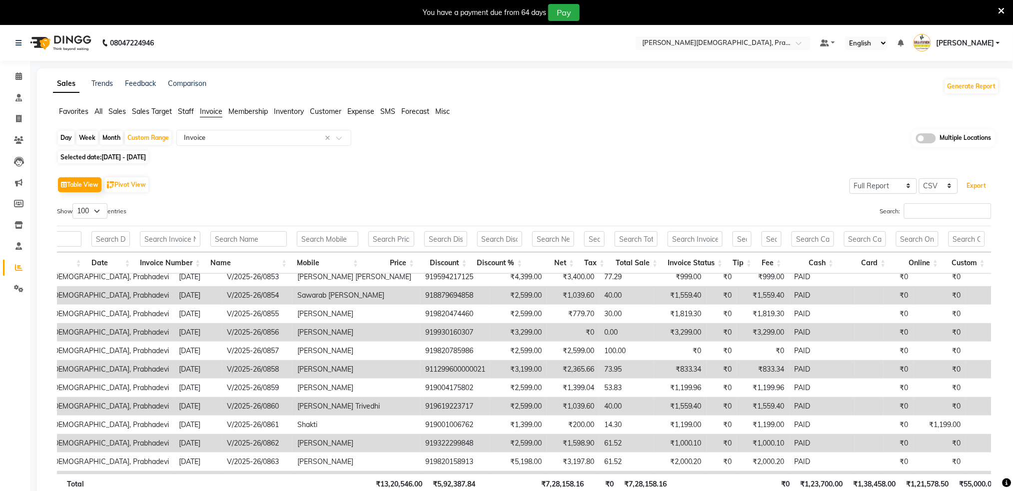
scroll to position [1392, 63]
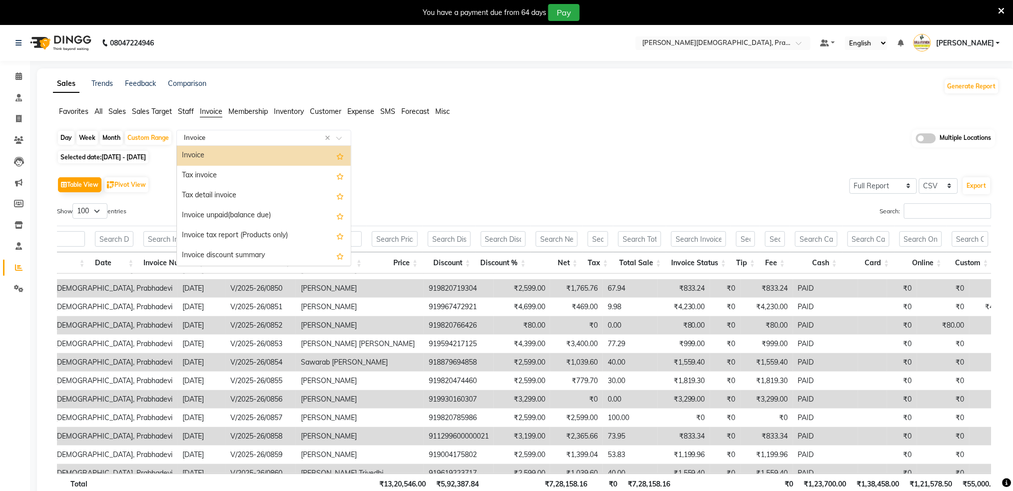
click at [231, 139] on input "text" at bounding box center [254, 138] width 144 height 10
click at [238, 158] on div "Dues Received Report" at bounding box center [264, 156] width 174 height 20
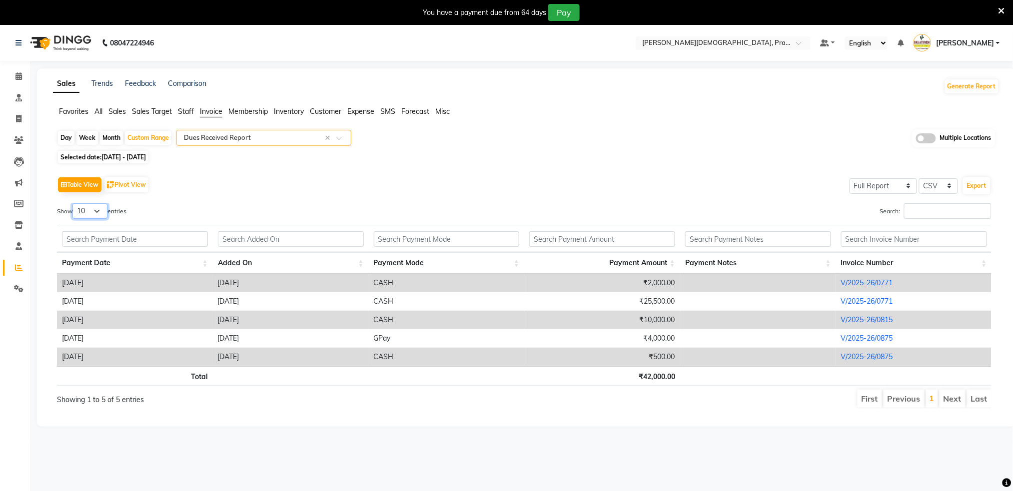
click at [89, 209] on select "10 25 50 100" at bounding box center [89, 210] width 35 height 15
select select "100"
click at [74, 203] on select "10 25 50 100" at bounding box center [89, 210] width 35 height 15
click at [844, 282] on link "V/2025-26/0771" at bounding box center [866, 282] width 52 height 9
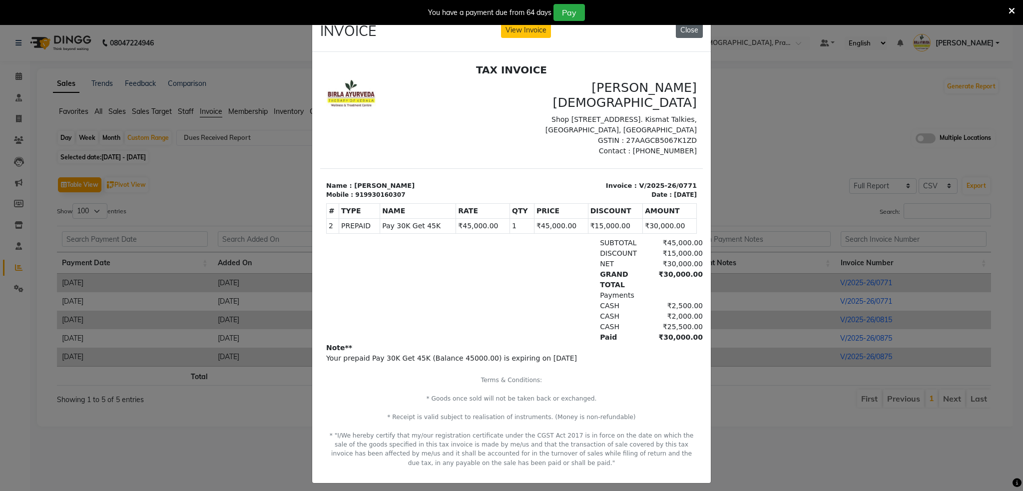
click at [685, 27] on button "Close" at bounding box center [689, 29] width 27 height 15
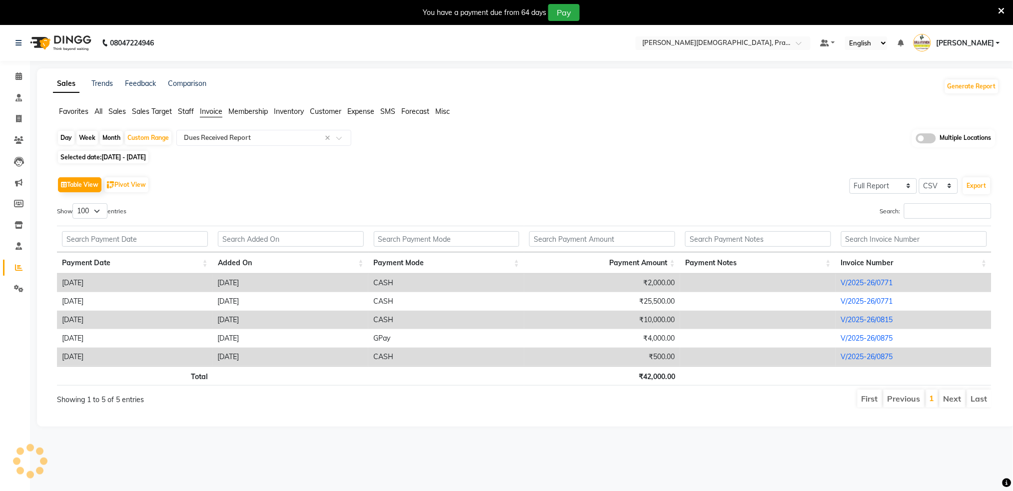
click at [114, 111] on span "Sales" at bounding box center [116, 111] width 17 height 9
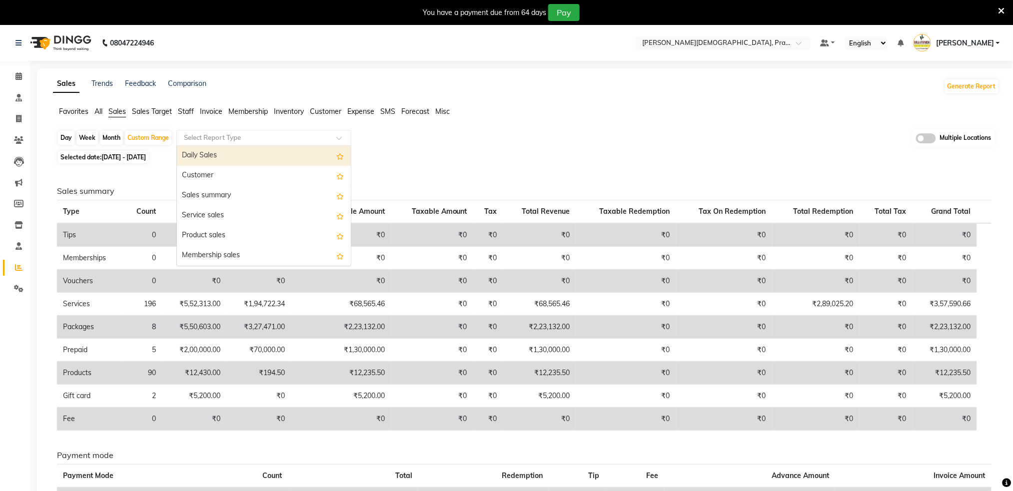
click at [233, 139] on input "text" at bounding box center [254, 138] width 144 height 10
click at [215, 160] on div "Daily Sales" at bounding box center [264, 156] width 174 height 20
select select "full_report"
select select "csv"
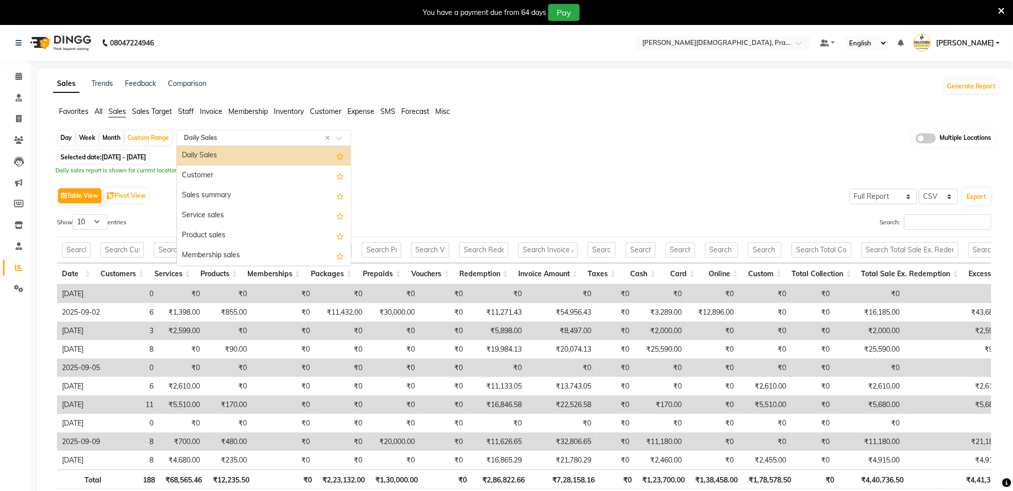
click at [189, 133] on input "text" at bounding box center [254, 138] width 144 height 10
click at [201, 172] on div "Customer" at bounding box center [264, 176] width 174 height 20
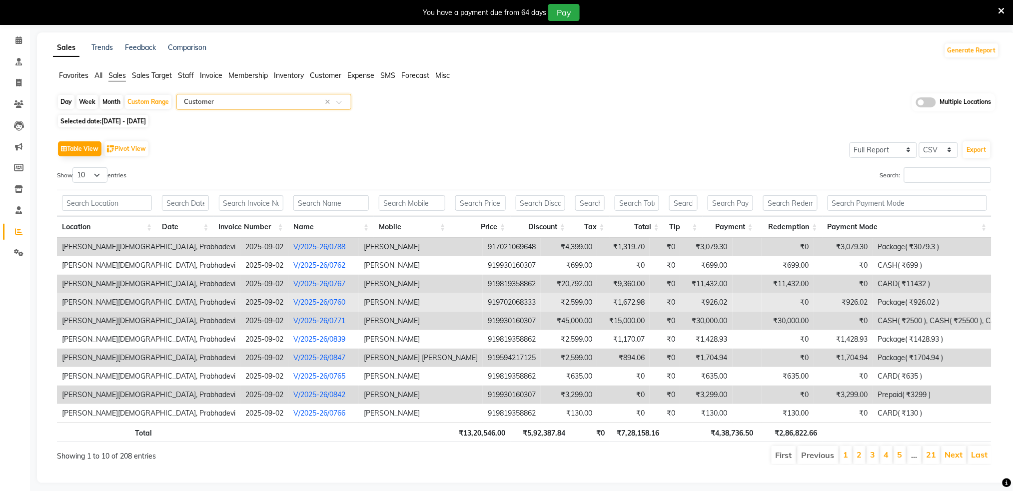
scroll to position [53, 0]
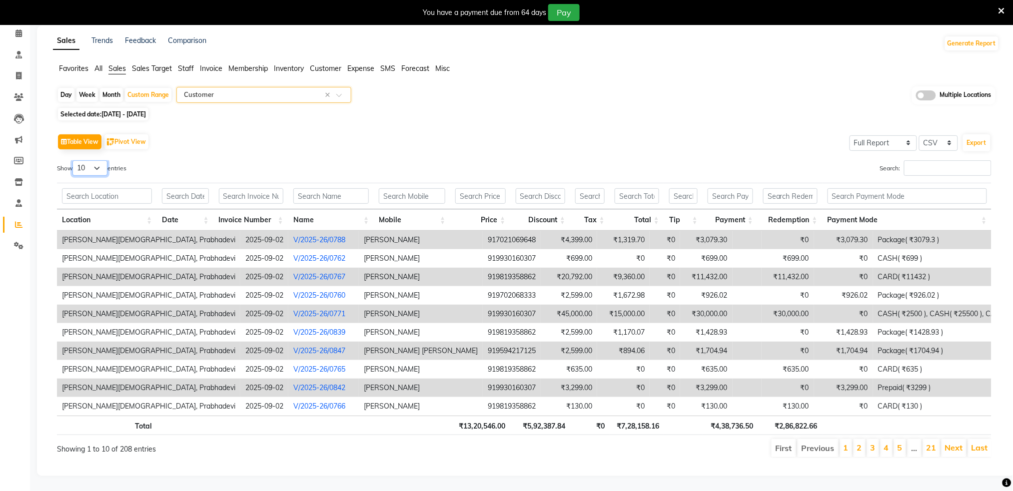
drag, startPoint x: 99, startPoint y: 157, endPoint x: 97, endPoint y: 163, distance: 6.3
click at [99, 160] on select "10 25 50 100" at bounding box center [89, 167] width 35 height 15
select select "50"
click at [74, 160] on select "10 25 50 100" at bounding box center [89, 167] width 35 height 15
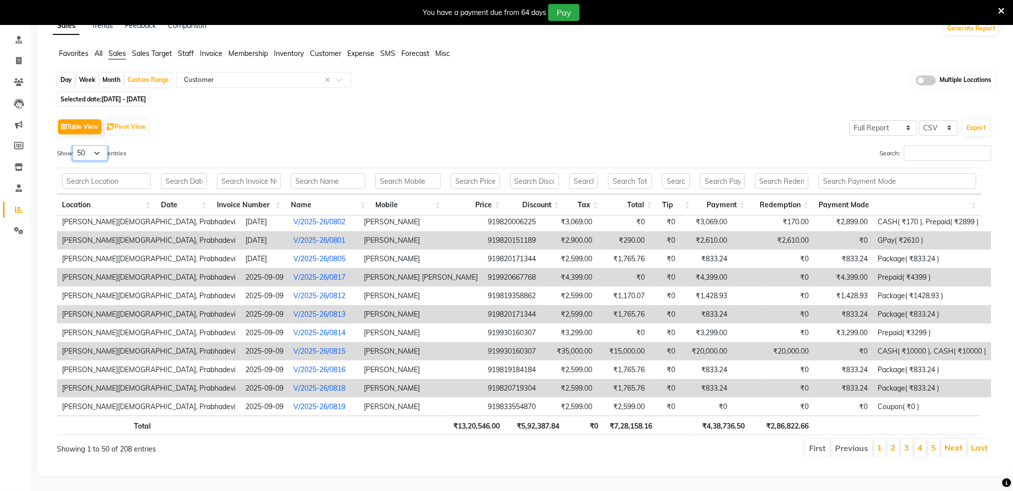
scroll to position [68, 0]
click at [899, 439] on li "2" at bounding box center [893, 448] width 12 height 18
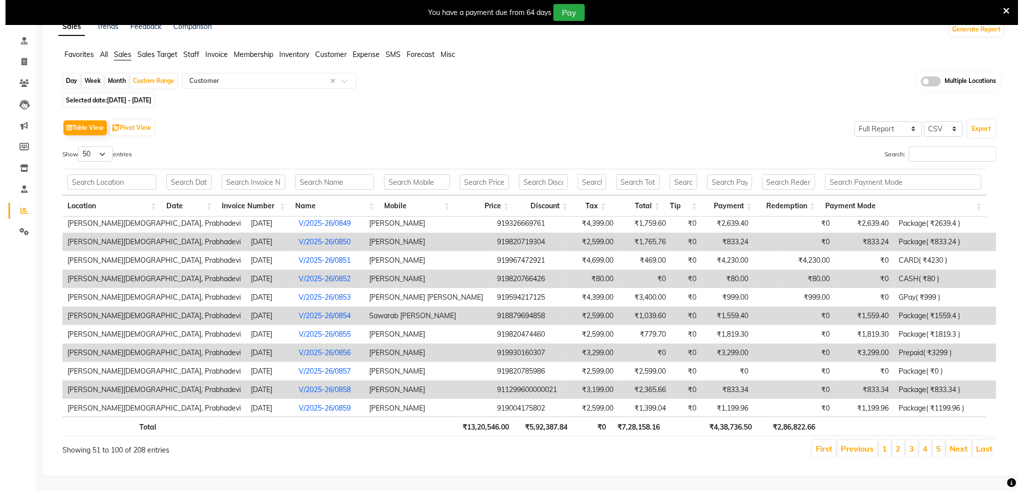
scroll to position [0, 7]
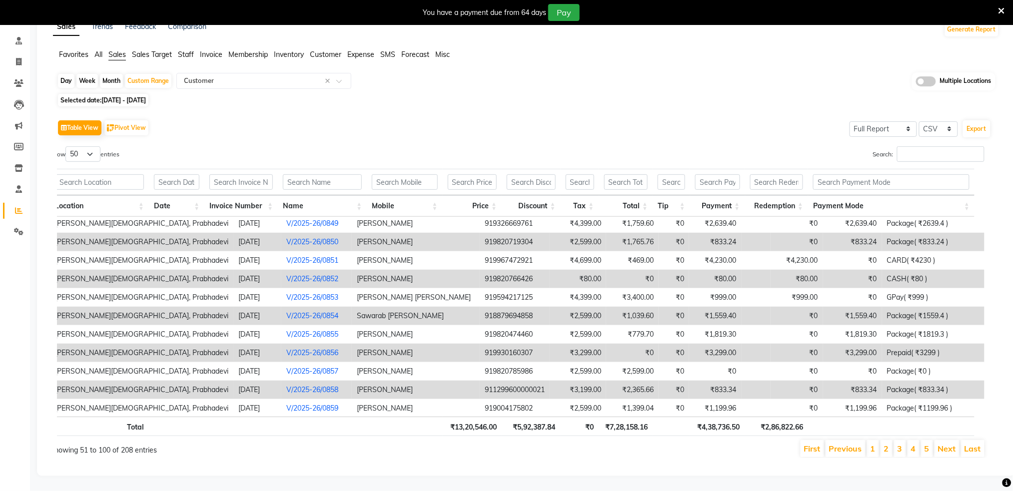
click at [352, 344] on td "Kshama" at bounding box center [416, 353] width 128 height 18
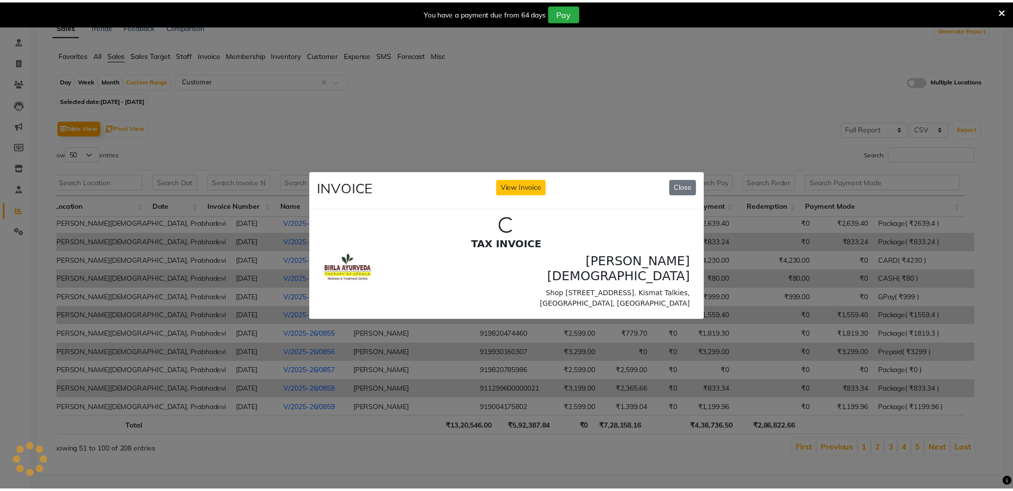
scroll to position [0, 0]
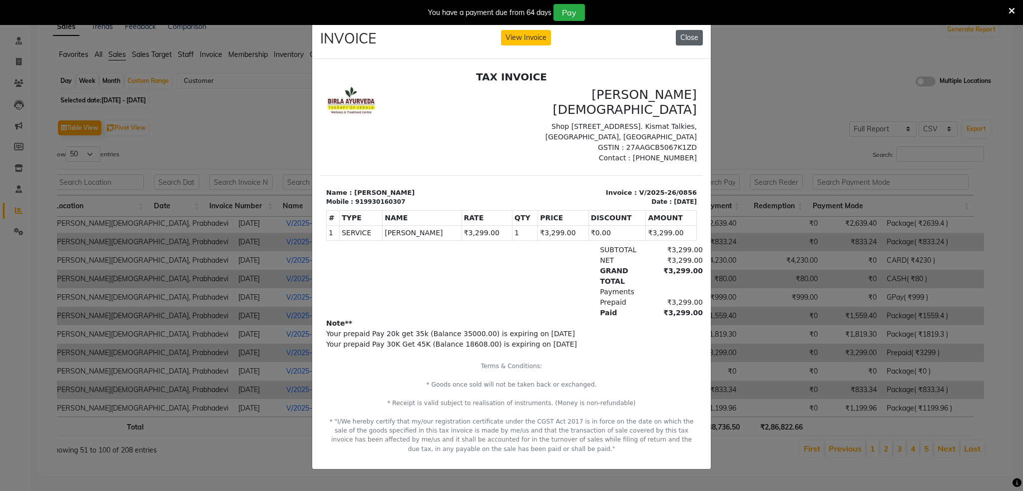
click at [696, 34] on button "Close" at bounding box center [689, 37] width 27 height 15
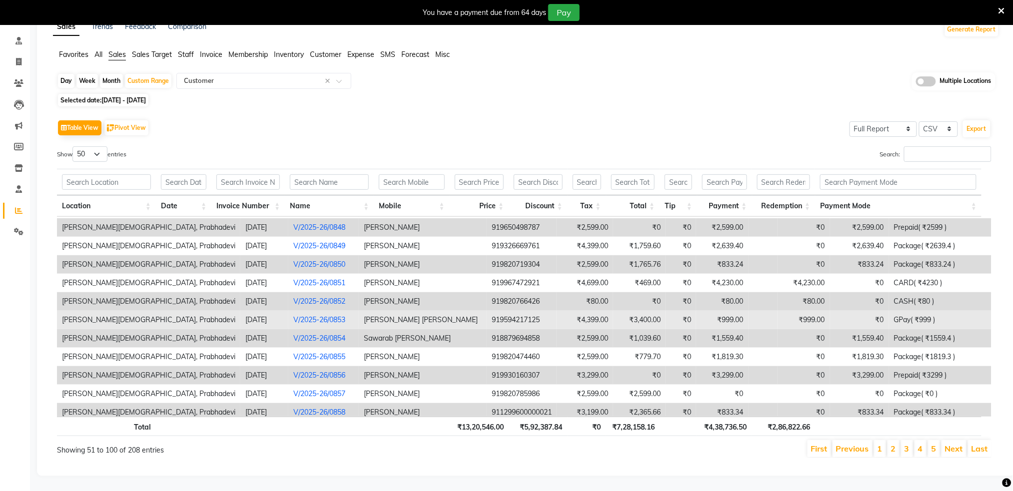
scroll to position [400, 0]
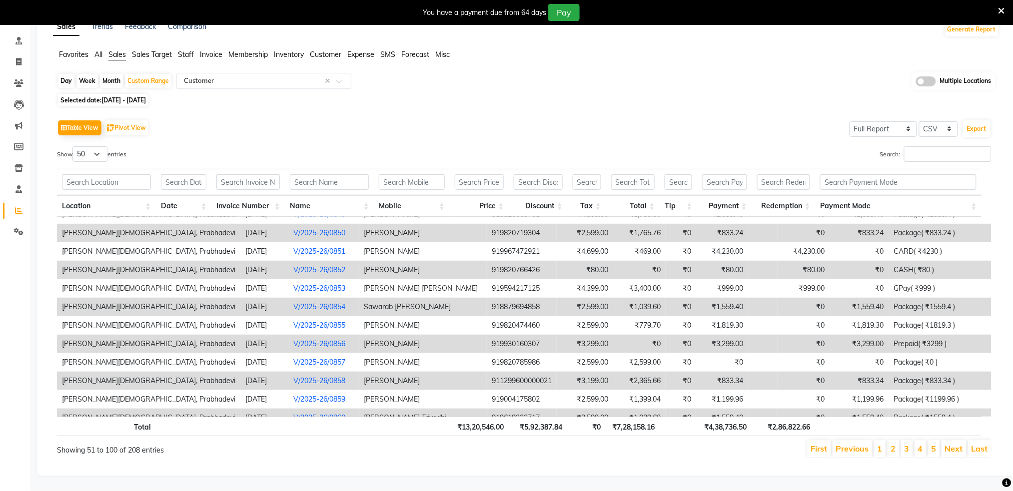
click at [208, 76] on input "text" at bounding box center [254, 81] width 144 height 10
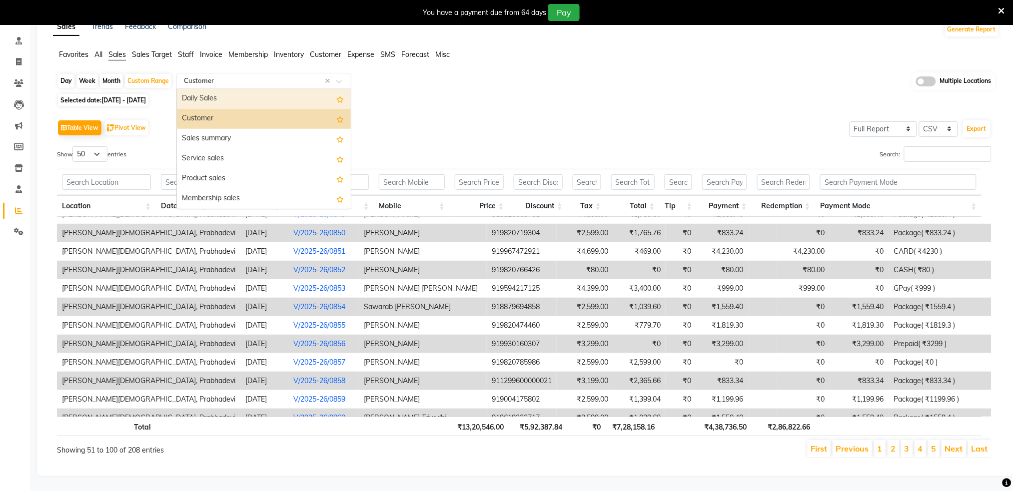
click at [203, 89] on div "Daily Sales" at bounding box center [264, 99] width 174 height 20
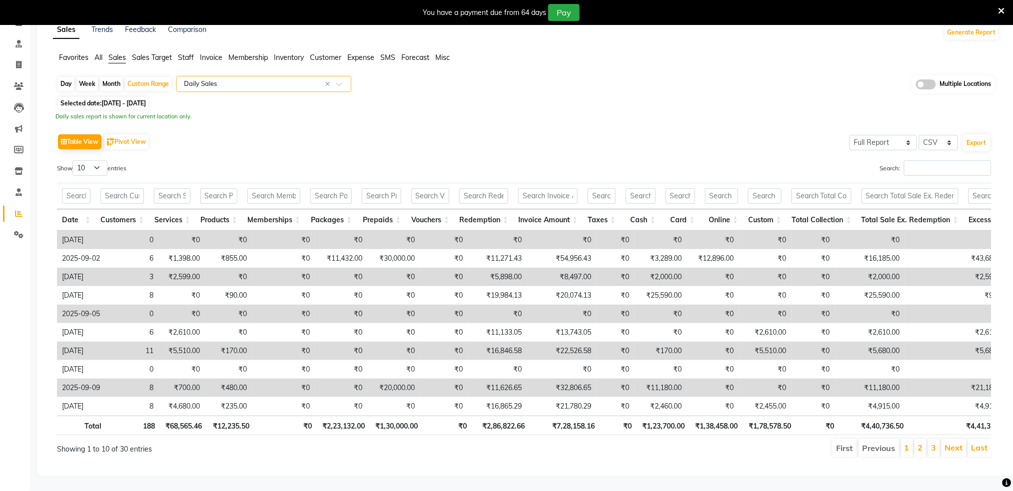
scroll to position [74, 0]
click at [94, 160] on select "10 25 50 100" at bounding box center [89, 167] width 35 height 15
select select "100"
click at [74, 160] on select "10 25 50 100" at bounding box center [89, 167] width 35 height 15
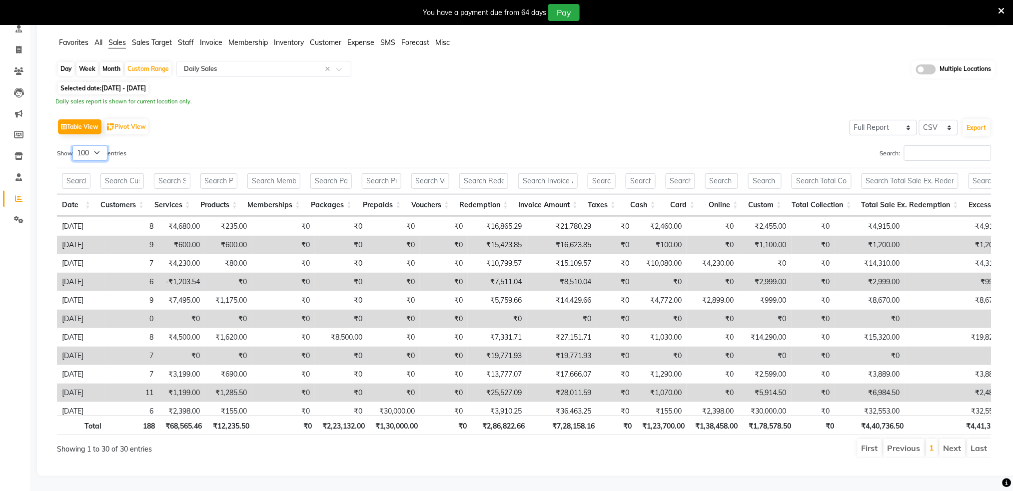
scroll to position [78, 0]
click at [786, 277] on td "₹2,999.00" at bounding box center [765, 282] width 52 height 18
click at [784, 276] on td "₹2,999.00" at bounding box center [765, 282] width 52 height 18
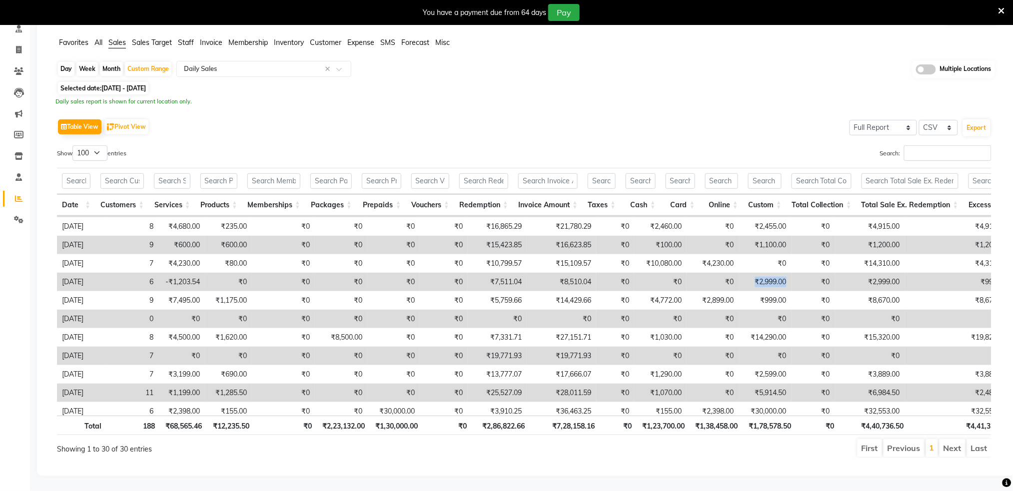
click at [808, 273] on td "₹0" at bounding box center [812, 282] width 43 height 18
click at [881, 273] on td "₹2,999.00" at bounding box center [870, 282] width 70 height 18
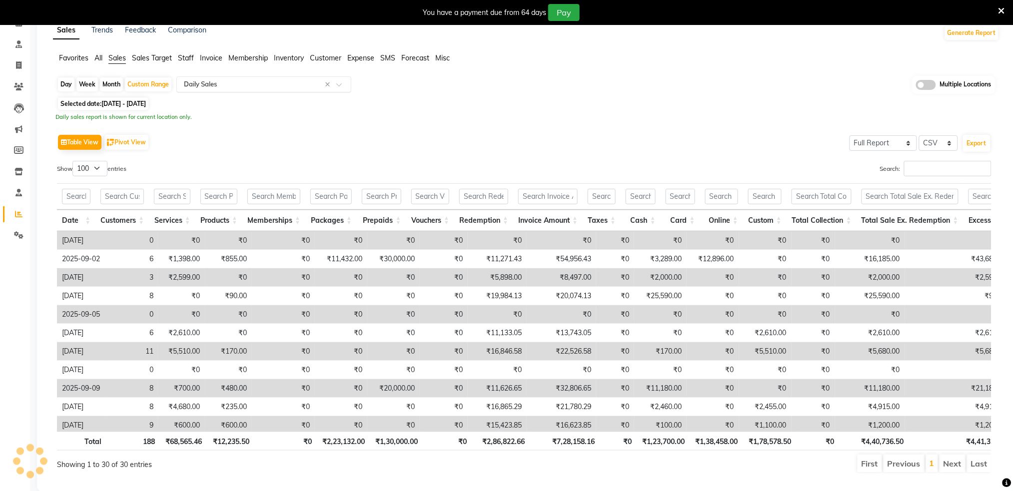
scroll to position [12, 0]
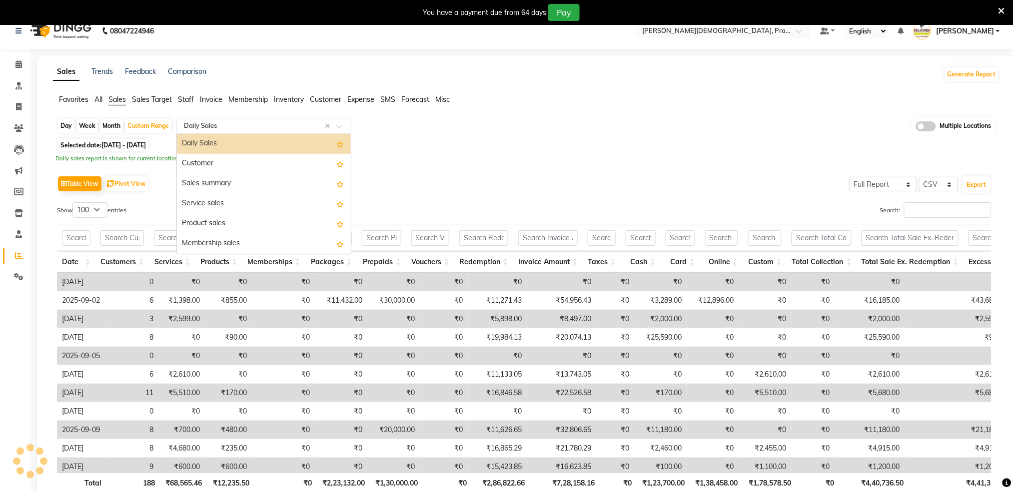
drag, startPoint x: 226, startPoint y: 122, endPoint x: 217, endPoint y: 126, distance: 9.4
click at [225, 122] on input "text" at bounding box center [254, 126] width 144 height 10
click at [206, 99] on span "Invoice" at bounding box center [211, 99] width 22 height 9
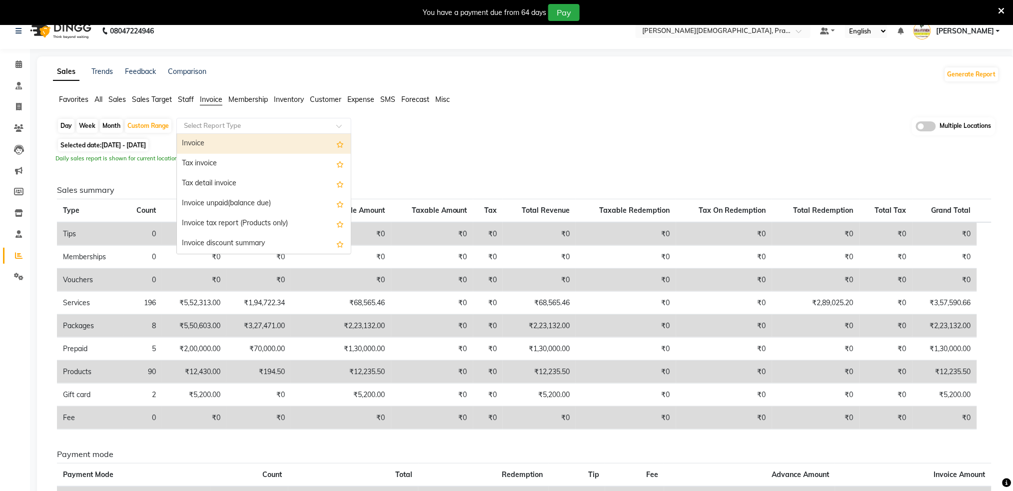
click at [218, 121] on input "text" at bounding box center [254, 126] width 144 height 10
drag, startPoint x: 210, startPoint y: 140, endPoint x: 187, endPoint y: 151, distance: 25.3
click at [208, 139] on div "Invoice" at bounding box center [264, 144] width 174 height 20
select select "full_report"
select select "csv"
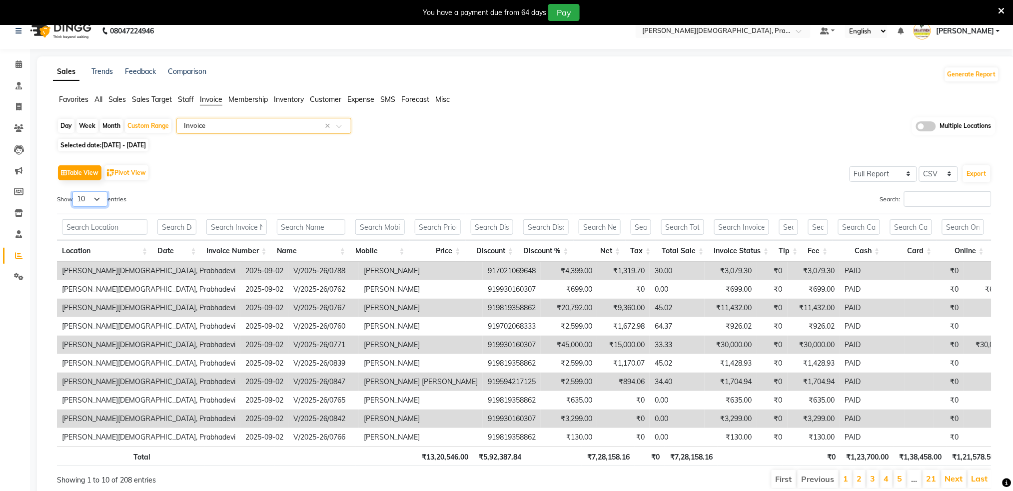
click at [81, 194] on select "10 25 50 100" at bounding box center [89, 198] width 35 height 15
select select "100"
click at [74, 191] on select "10 25 50 100" at bounding box center [89, 198] width 35 height 15
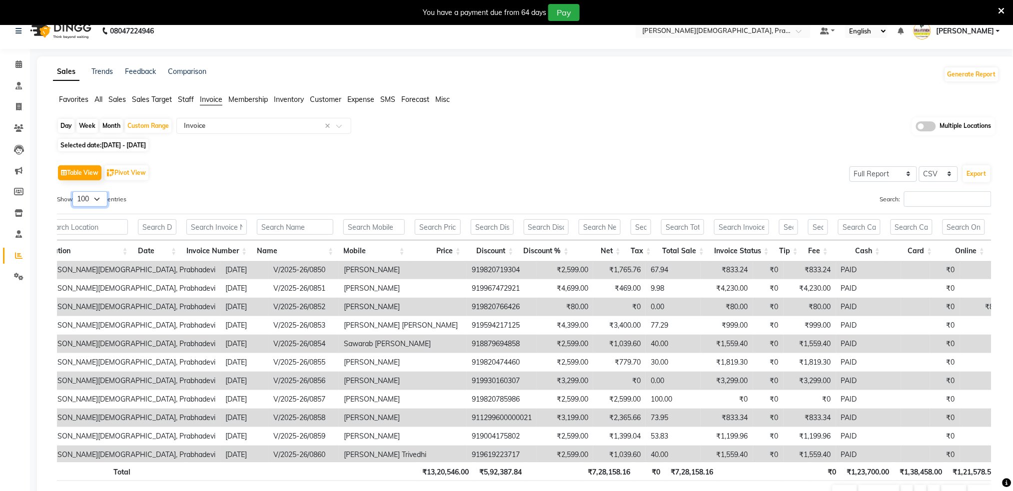
scroll to position [1332, 33]
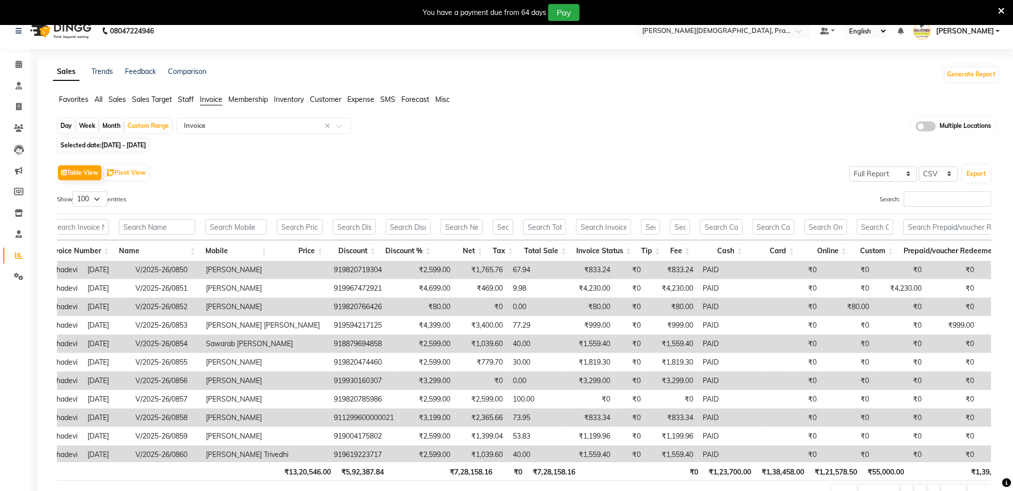
click at [688, 201] on div "Search:" at bounding box center [761, 200] width 460 height 19
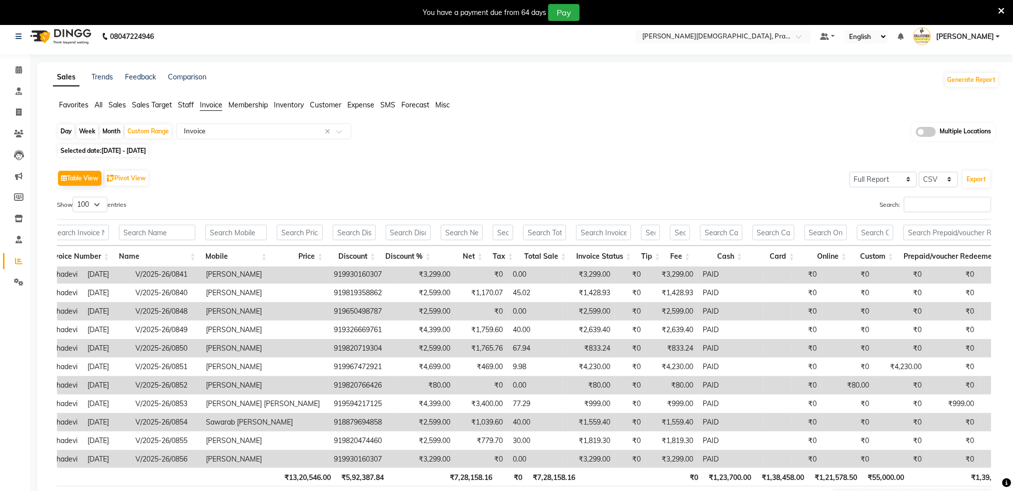
scroll to position [0, 0]
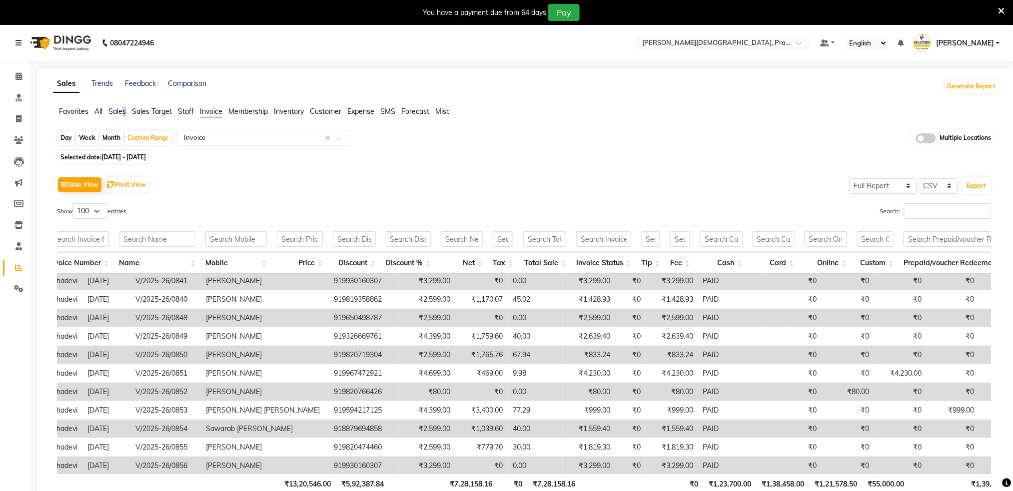
click at [124, 112] on span "Sales" at bounding box center [116, 111] width 17 height 9
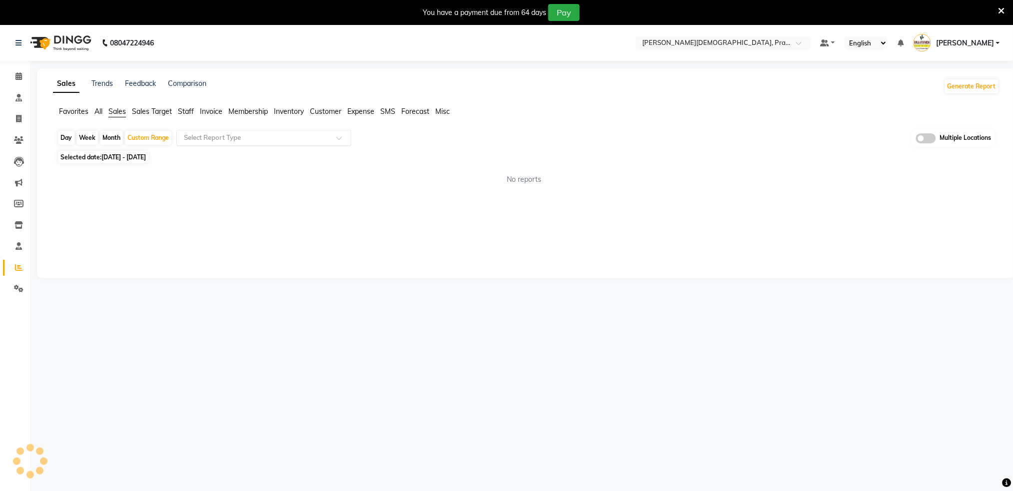
click at [203, 138] on input "text" at bounding box center [254, 138] width 144 height 10
click at [213, 154] on div "Daily Sales" at bounding box center [264, 156] width 174 height 20
select select "full_report"
select select "csv"
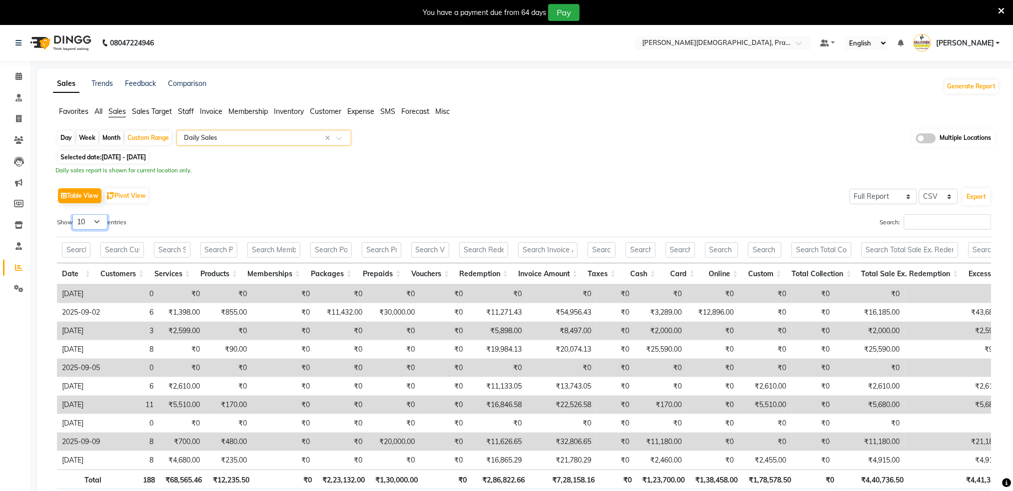
click at [84, 221] on select "10 25 50 100" at bounding box center [89, 221] width 35 height 15
select select "100"
click at [74, 214] on select "10 25 50 100" at bounding box center [89, 221] width 35 height 15
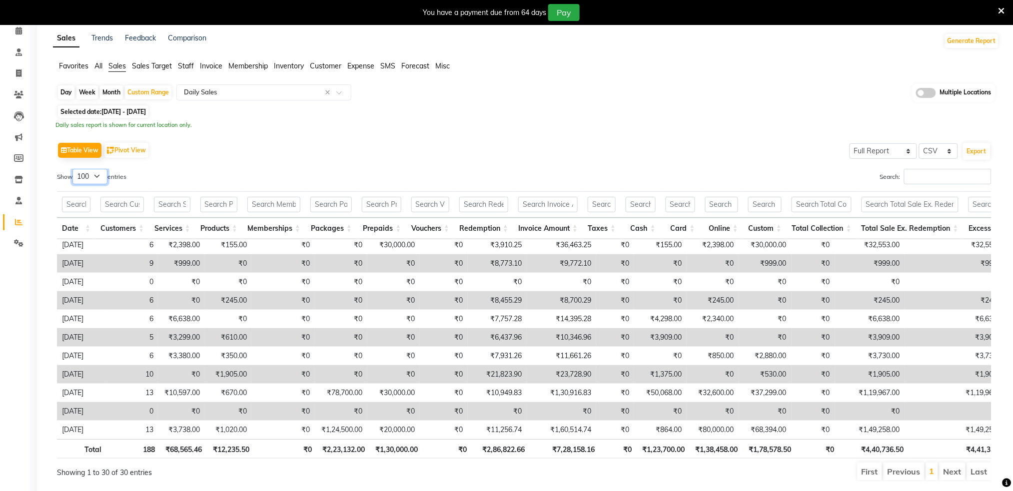
scroll to position [78, 0]
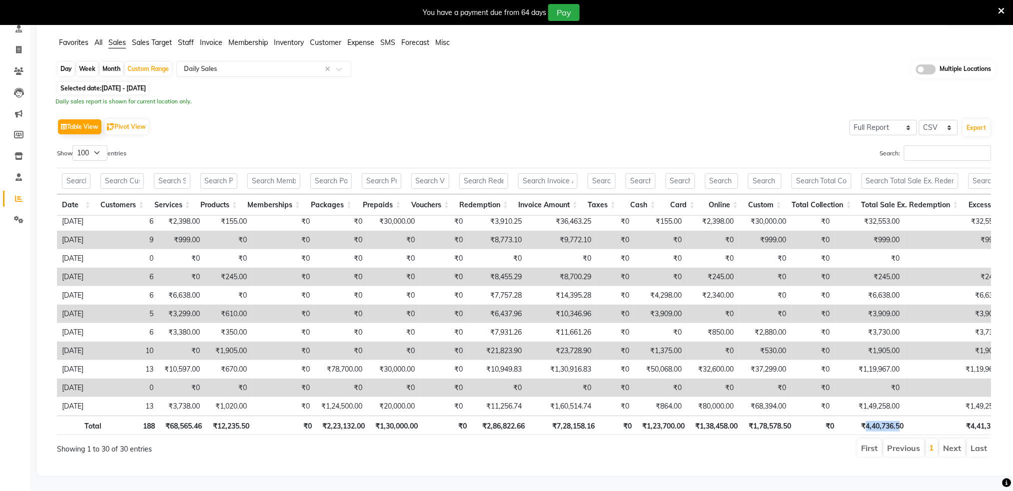
drag, startPoint x: 864, startPoint y: 417, endPoint x: 901, endPoint y: 418, distance: 36.5
click at [901, 418] on th "₹4,40,736.50" at bounding box center [873, 425] width 69 height 19
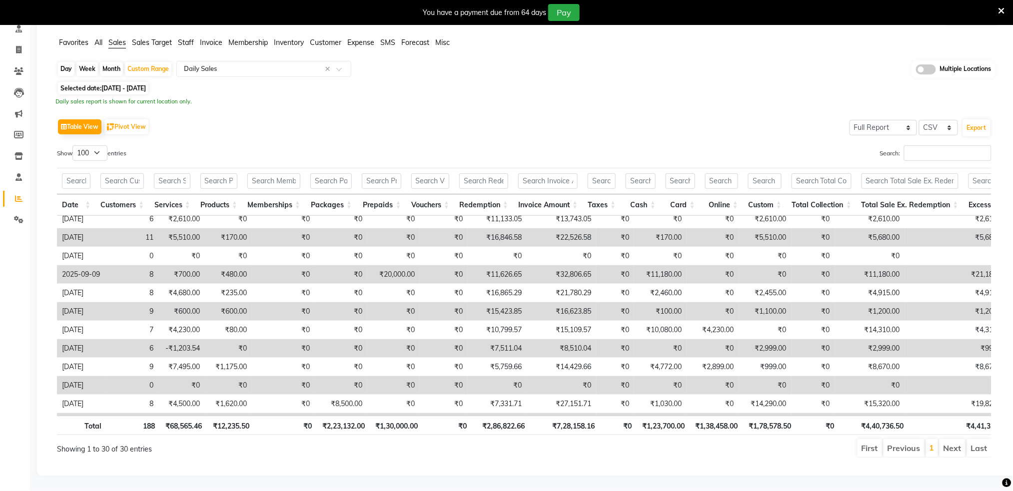
click at [724, 97] on div "Daily sales report is shown for current location only." at bounding box center [525, 101] width 941 height 8
click at [743, 339] on td "₹2,999.00" at bounding box center [765, 348] width 52 height 18
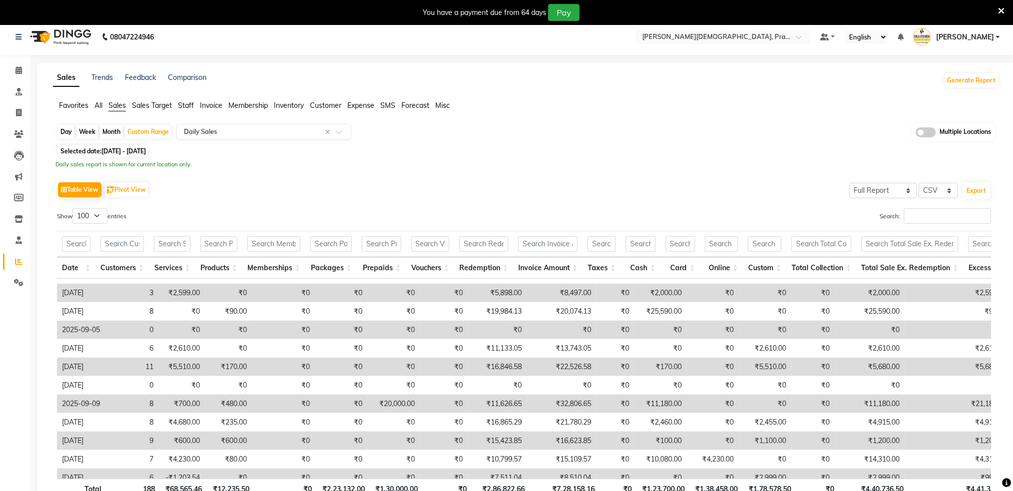
scroll to position [0, 0]
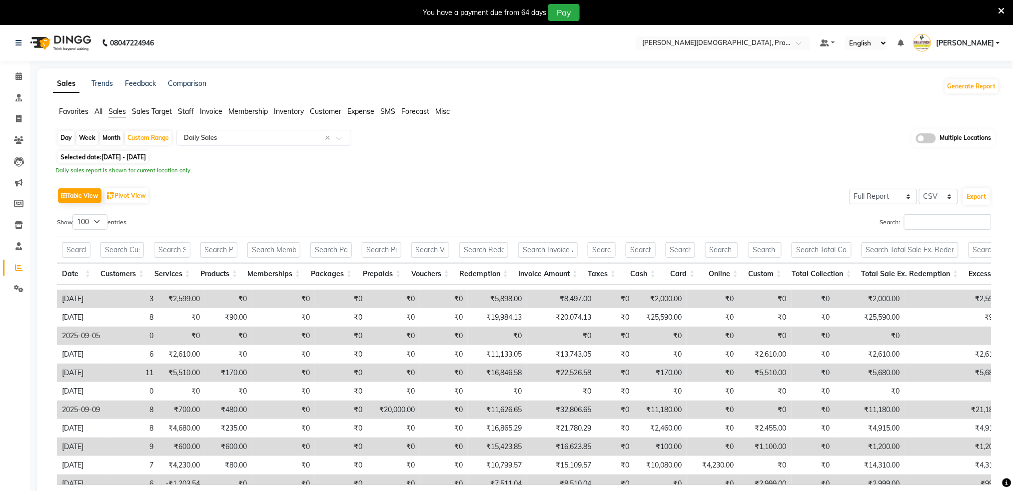
click at [204, 112] on span "Invoice" at bounding box center [211, 111] width 22 height 9
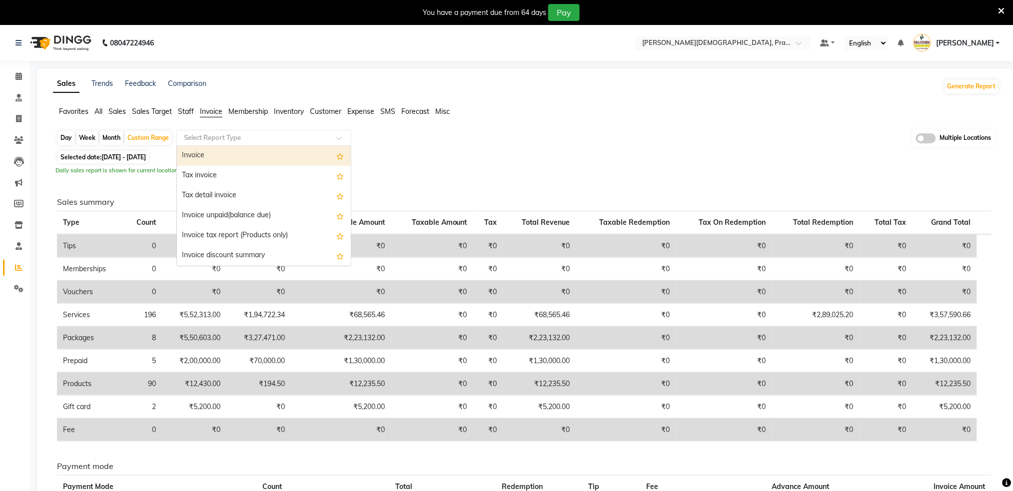
click at [209, 137] on input "text" at bounding box center [254, 138] width 144 height 10
click at [203, 155] on div "Invoice" at bounding box center [264, 156] width 174 height 20
select select "full_report"
select select "csv"
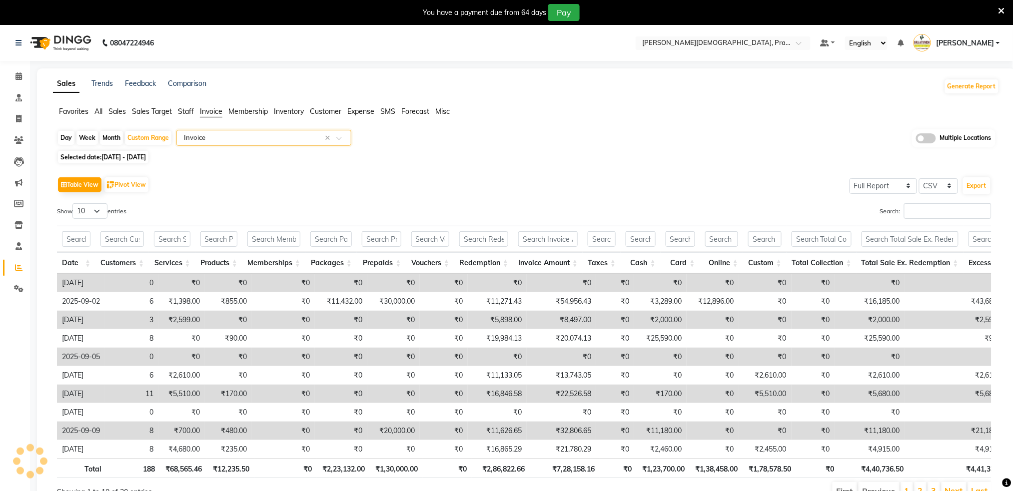
click at [146, 156] on span "01-09-2025 - 30-09-2025" at bounding box center [123, 156] width 44 height 7
select select "9"
select select "2025"
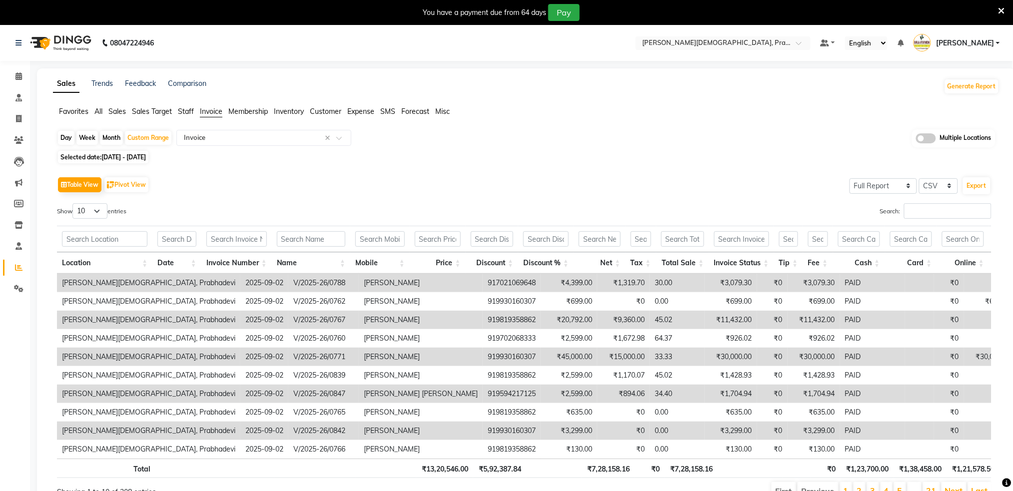
click at [131, 154] on span "01-09-2025 - 30-09-2025" at bounding box center [123, 156] width 44 height 7
select select "9"
select select "2025"
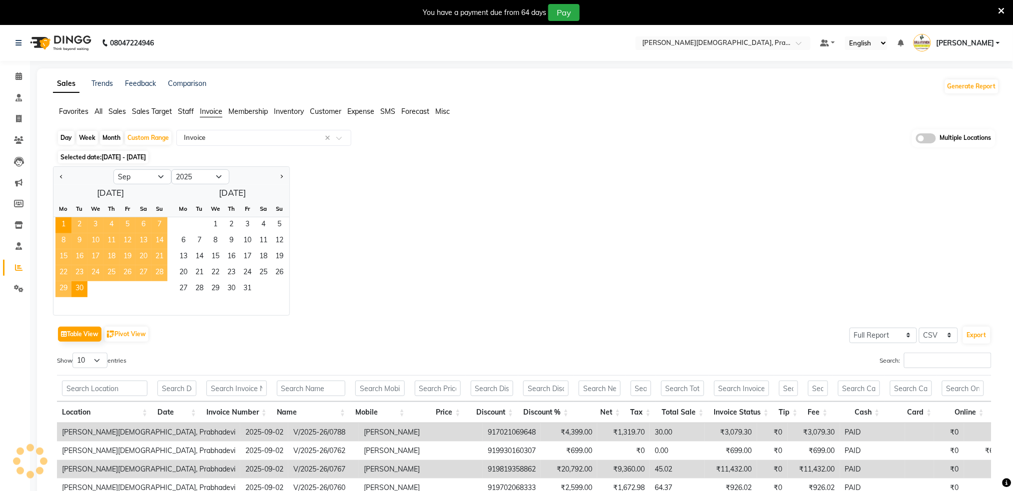
click at [146, 238] on span "13" at bounding box center [143, 241] width 16 height 16
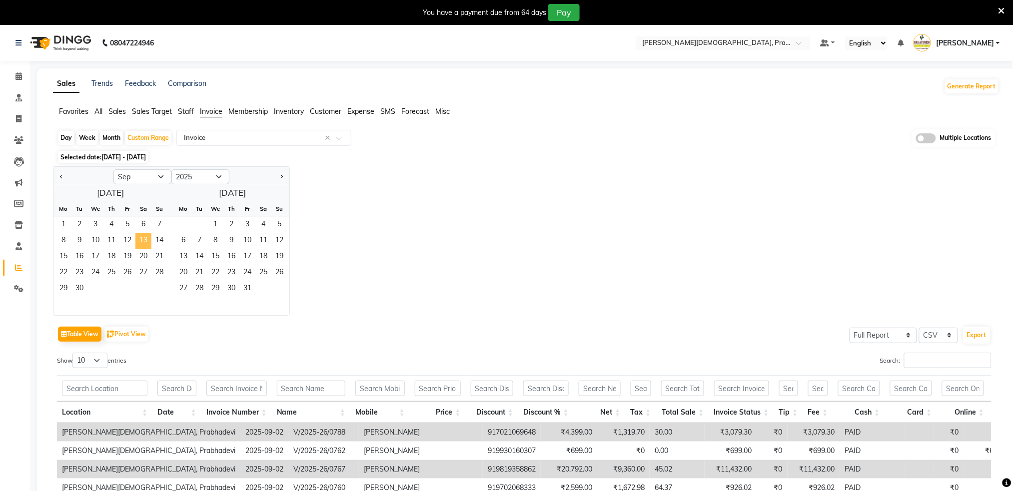
click at [143, 241] on span "13" at bounding box center [143, 241] width 16 height 16
click at [318, 335] on div "Table View Pivot View Select Full Report Filtered Report Select CSV PDF Export" at bounding box center [524, 334] width 934 height 21
click at [66, 131] on div "Day" at bounding box center [66, 138] width 16 height 14
select select "9"
select select "2025"
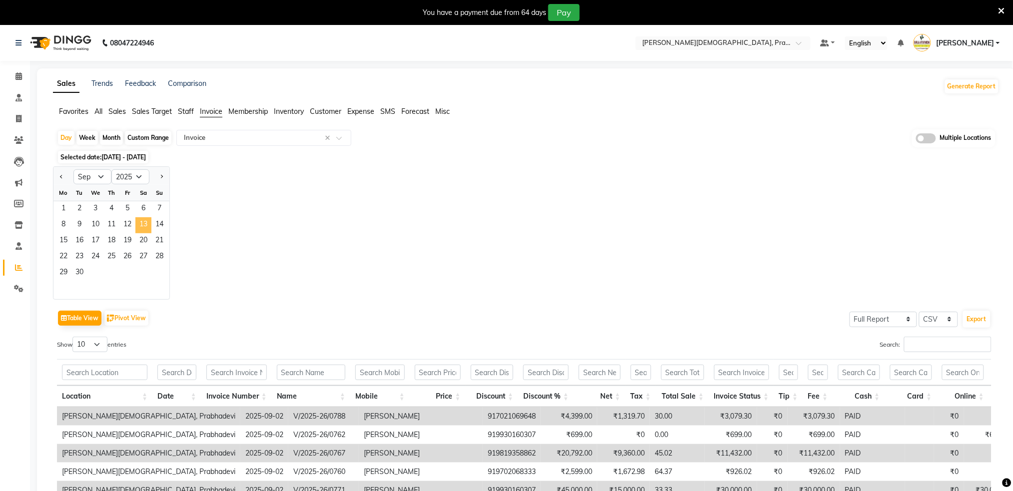
click at [145, 227] on span "13" at bounding box center [143, 225] width 16 height 16
click at [333, 227] on div "Jan Feb Mar Apr May Jun Jul Aug Sep Oct Nov Dec 2015 2016 2017 2018 2019 2020 2…" at bounding box center [526, 232] width 946 height 133
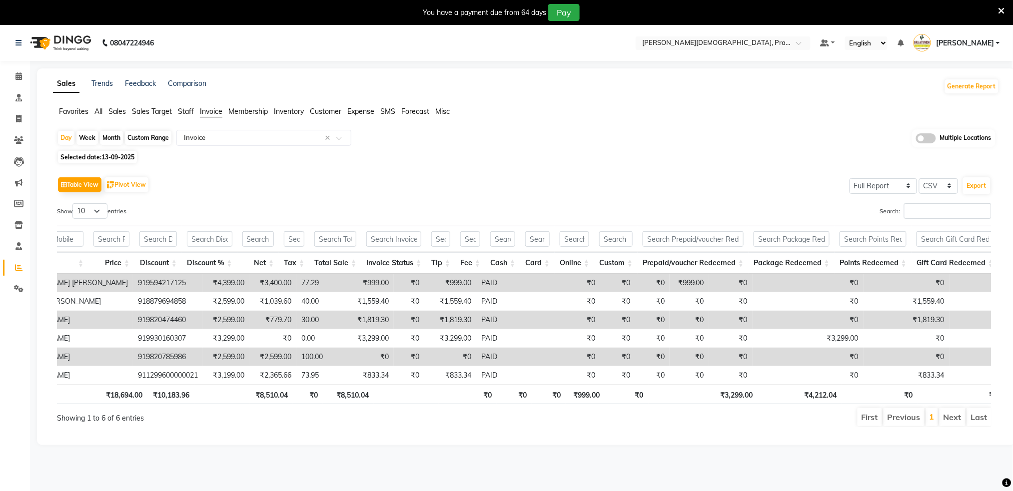
click at [717, 130] on div "Day Week Month Custom Range Select Report Type × Invoice × Multiple Locations" at bounding box center [526, 138] width 938 height 18
drag, startPoint x: 709, startPoint y: 41, endPoint x: 703, endPoint y: 47, distance: 8.5
click at [709, 42] on input "text" at bounding box center [712, 44] width 145 height 10
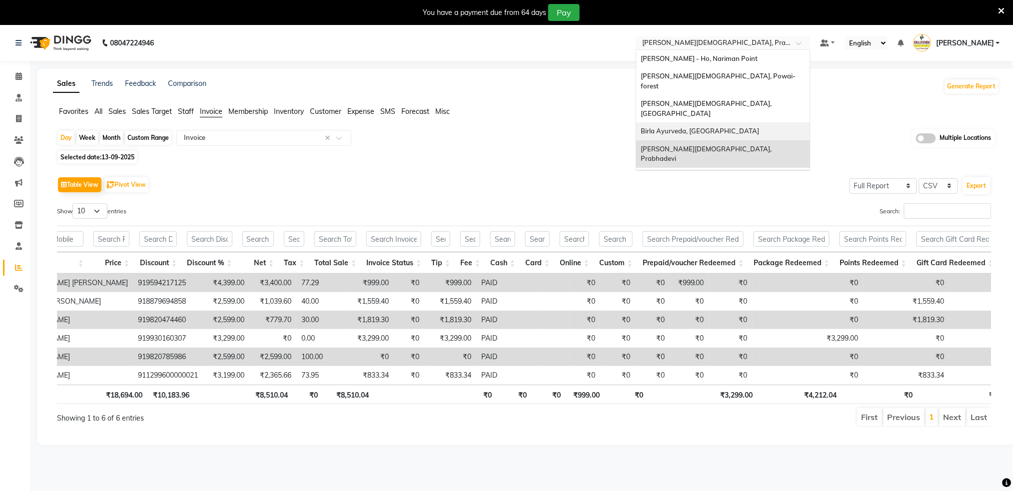
click at [708, 122] on div "Birla Ayurveda, Nepansea Road" at bounding box center [723, 131] width 174 height 18
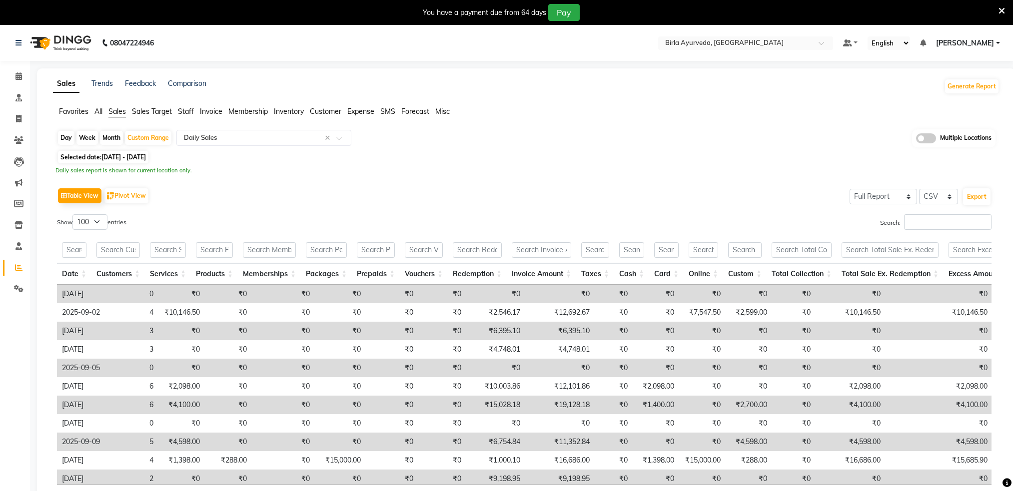
select select "full_report"
select select "csv"
select select "100"
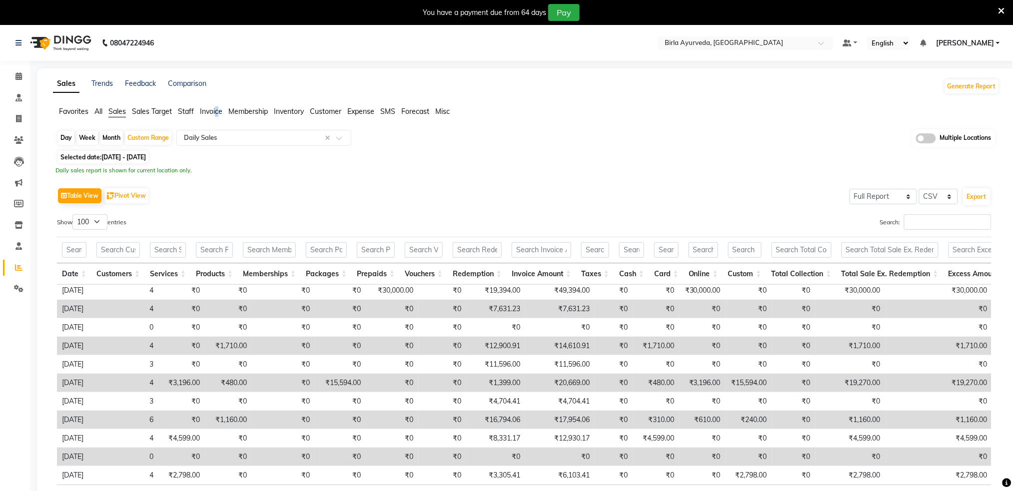
click at [217, 107] on span "Invoice" at bounding box center [211, 111] width 22 height 9
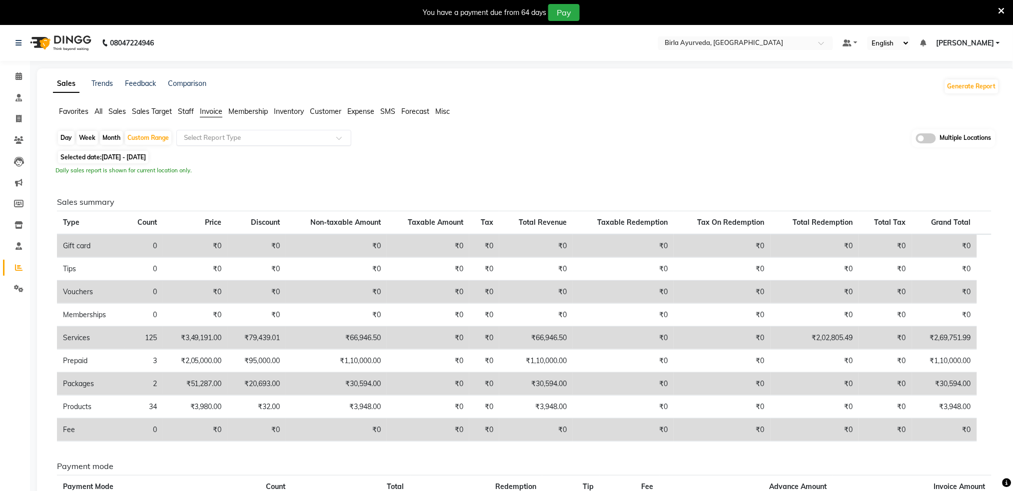
click at [205, 135] on input "text" at bounding box center [254, 138] width 144 height 10
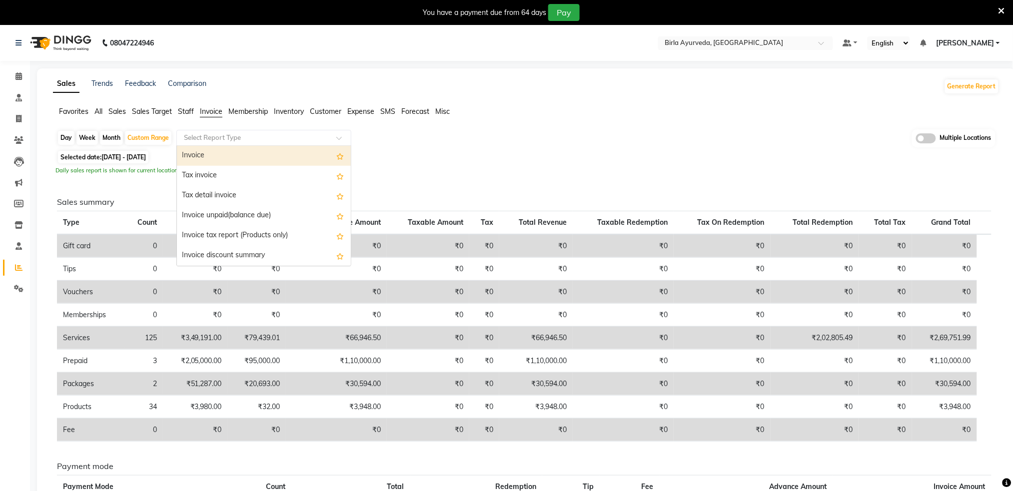
click at [193, 161] on div "Invoice" at bounding box center [264, 156] width 174 height 20
select select "full_report"
select select "csv"
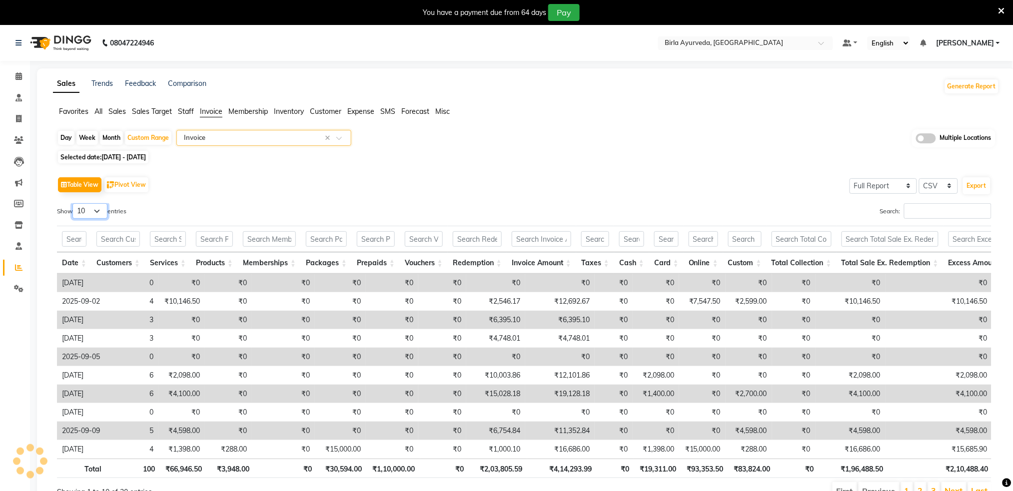
click at [97, 214] on select "10 25 50 100" at bounding box center [89, 210] width 35 height 15
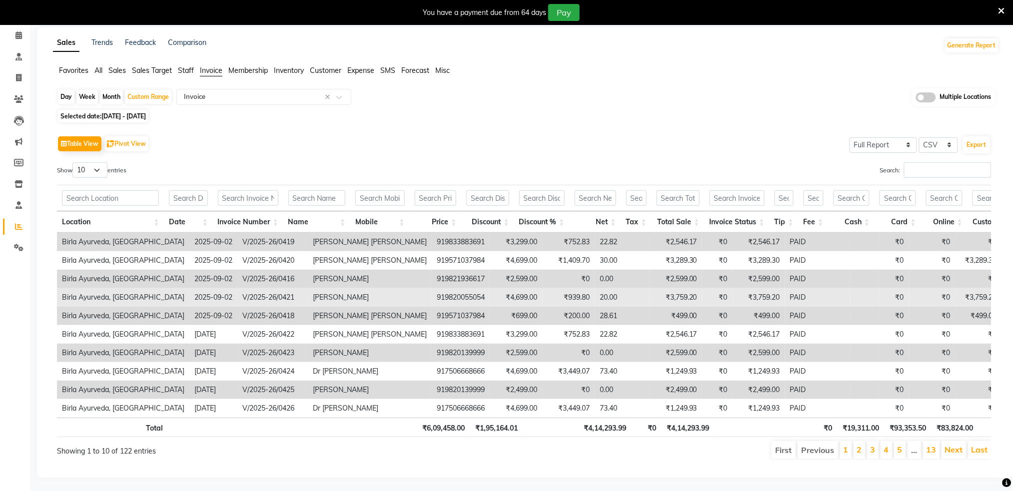
scroll to position [63, 0]
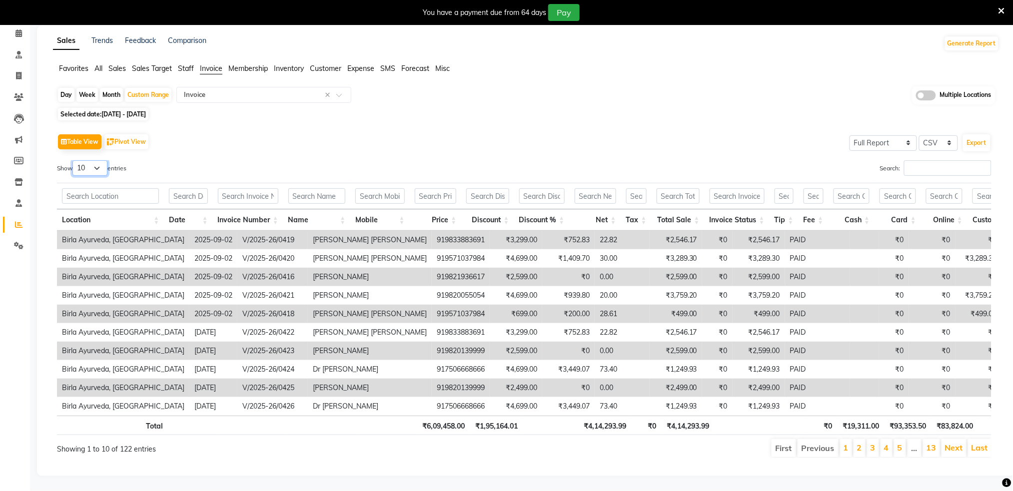
click at [84, 160] on select "10 25 50 100" at bounding box center [89, 167] width 35 height 15
select select "100"
click at [74, 160] on select "10 25 50 100" at bounding box center [89, 167] width 35 height 15
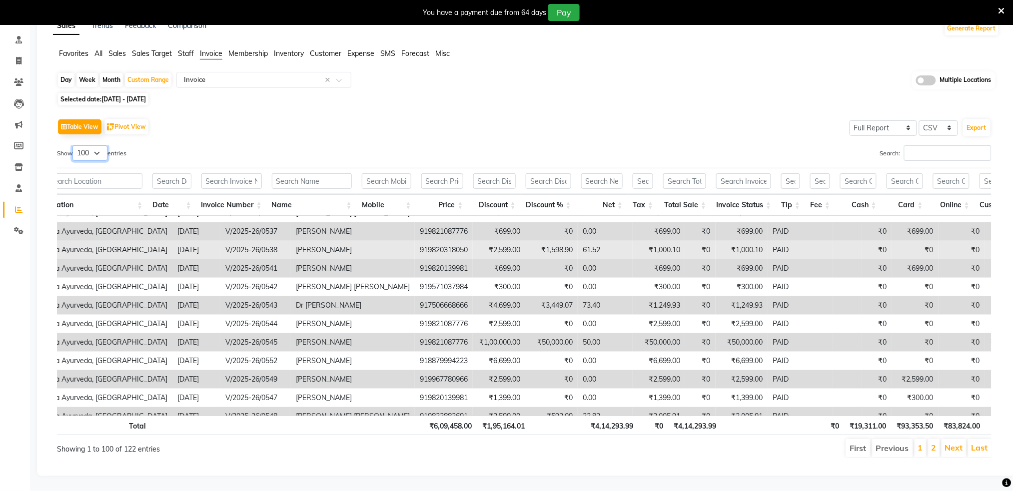
scroll to position [1199, 17]
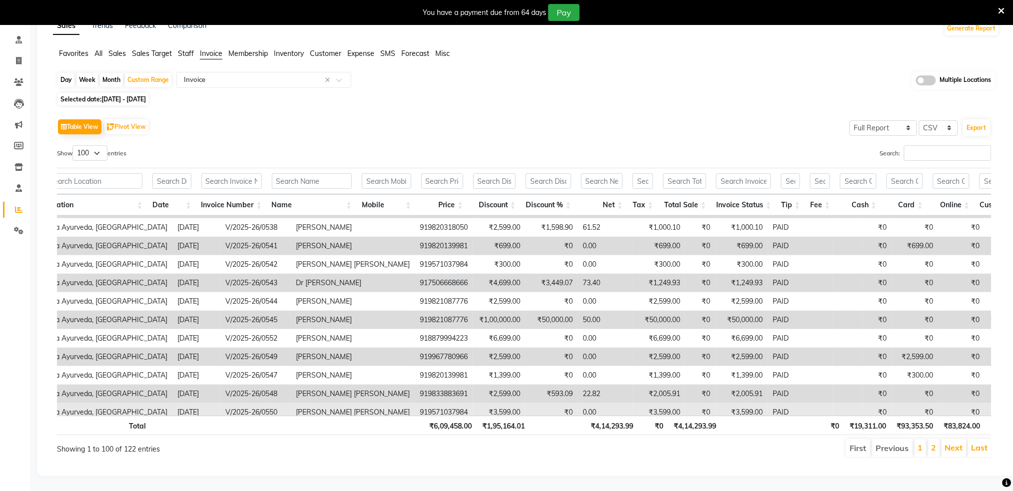
click at [415, 403] on td "919571037984" at bounding box center [444, 412] width 58 height 18
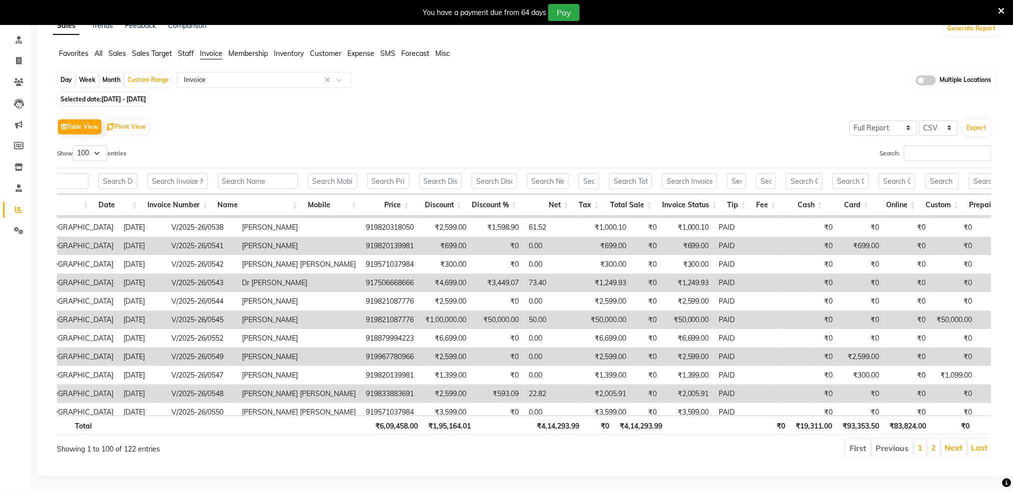
scroll to position [0, 0]
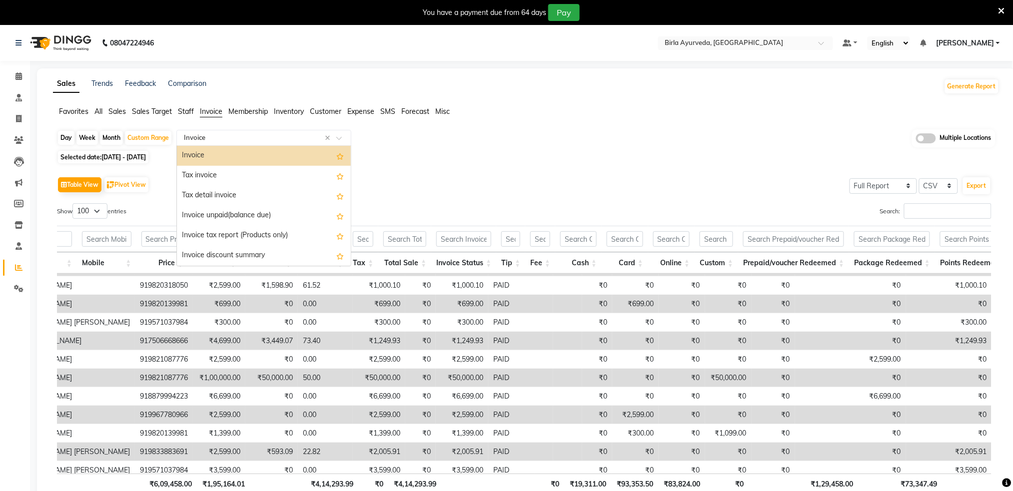
click at [259, 138] on input "text" at bounding box center [254, 138] width 144 height 10
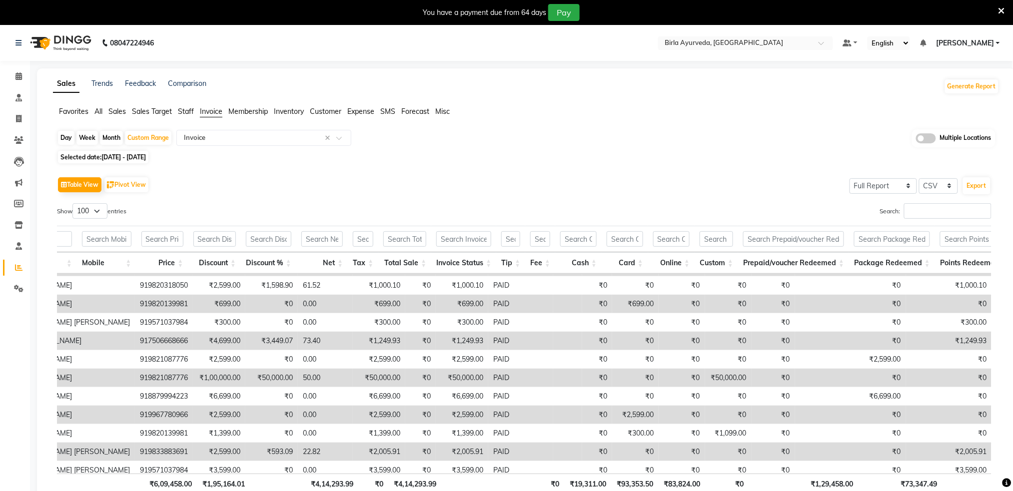
drag, startPoint x: 121, startPoint y: 108, endPoint x: 123, endPoint y: 114, distance: 5.7
click at [121, 108] on span "Sales" at bounding box center [116, 111] width 17 height 9
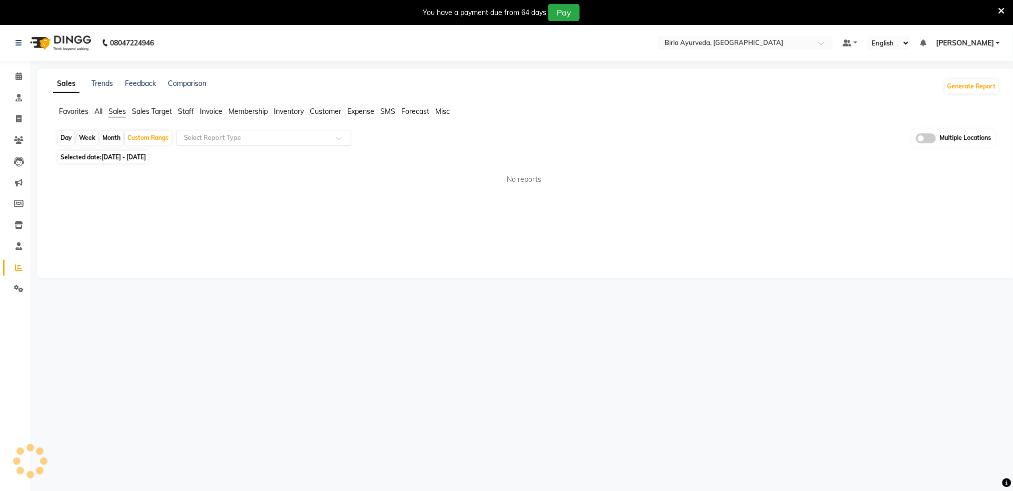
click at [206, 136] on input "text" at bounding box center [254, 138] width 144 height 10
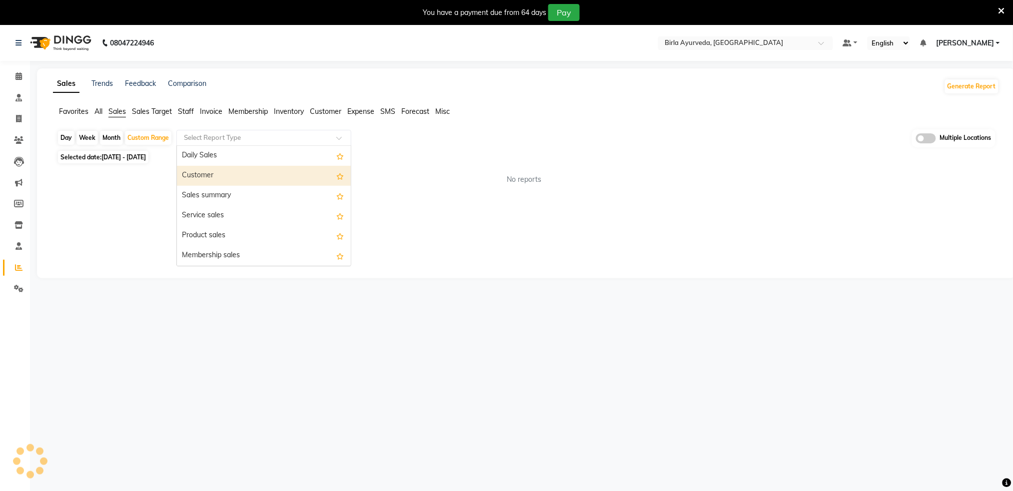
click at [200, 173] on div "Customer" at bounding box center [264, 176] width 174 height 20
select select "full_report"
select select "csv"
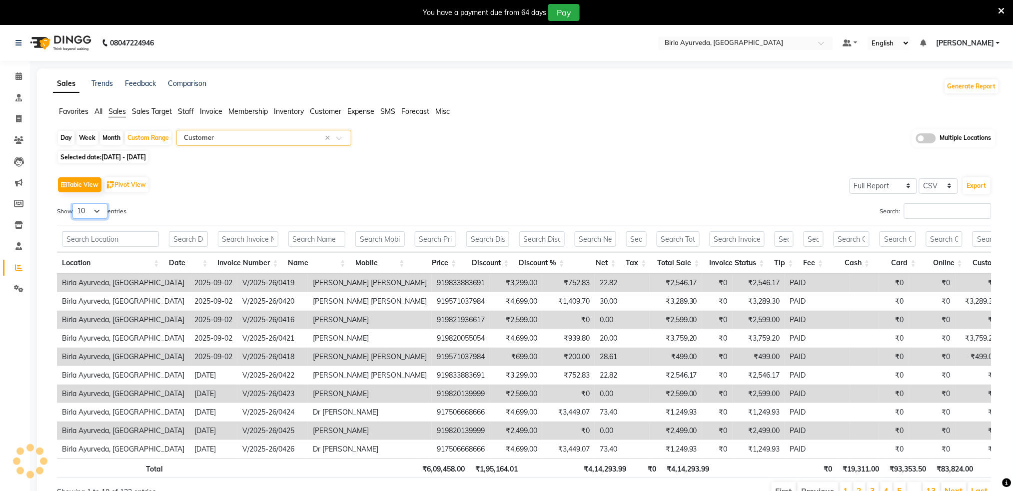
click at [98, 210] on select "10 25 50 100" at bounding box center [89, 210] width 35 height 15
select select "100"
click at [74, 203] on select "10 25 50 100" at bounding box center [89, 210] width 35 height 15
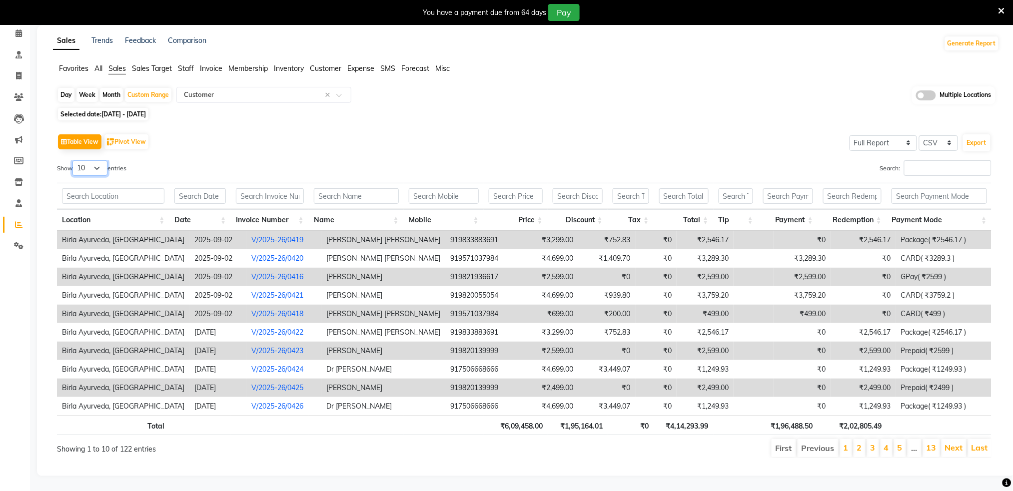
click at [101, 160] on select "10 25 50 100" at bounding box center [89, 167] width 35 height 15
select select "100"
click at [74, 160] on select "10 25 50 100" at bounding box center [89, 167] width 35 height 15
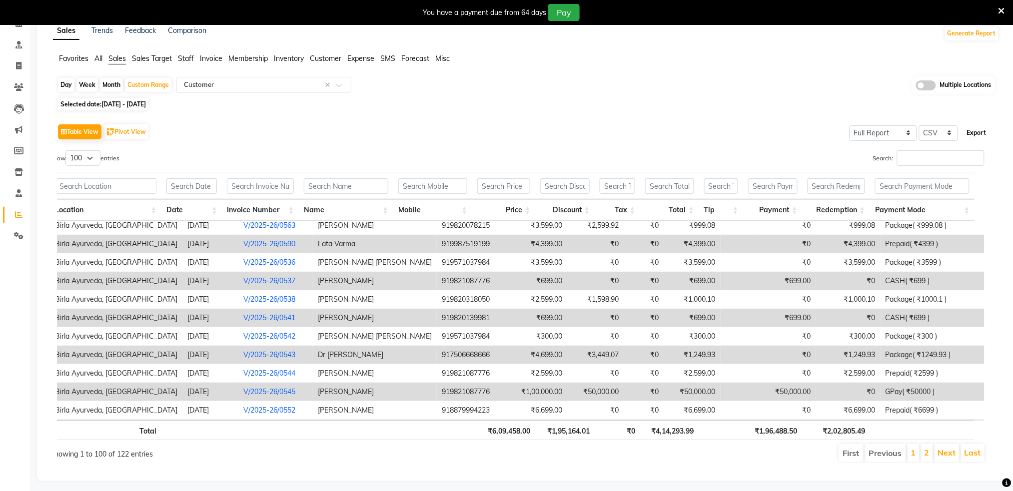
click at [984, 130] on button "Export" at bounding box center [976, 132] width 27 height 17
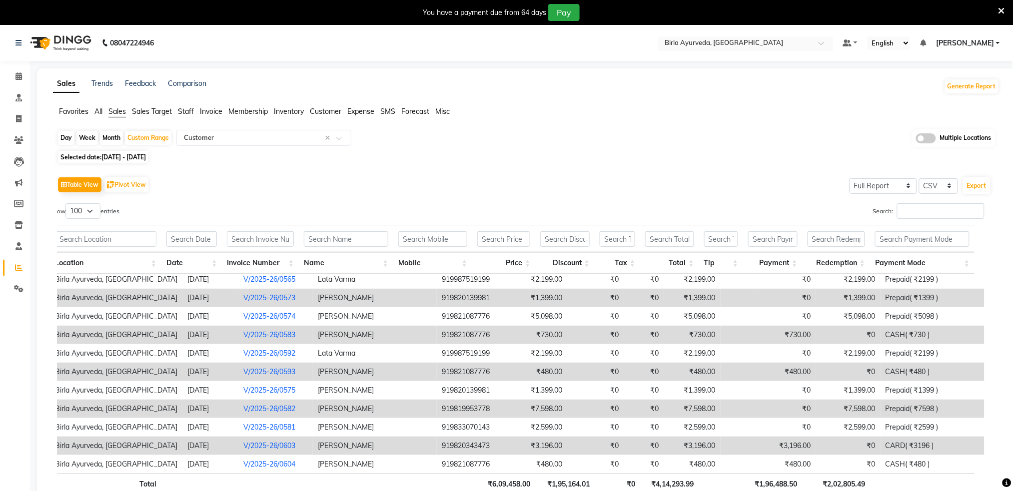
click at [748, 40] on input "text" at bounding box center [735, 44] width 145 height 10
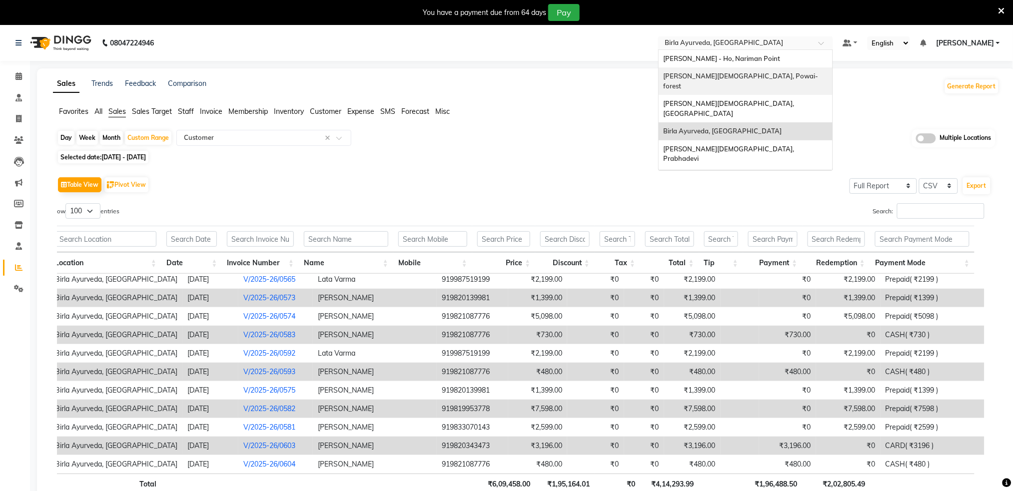
click at [761, 72] on span "[PERSON_NAME][DEMOGRAPHIC_DATA], Powai-forest" at bounding box center [740, 81] width 155 height 18
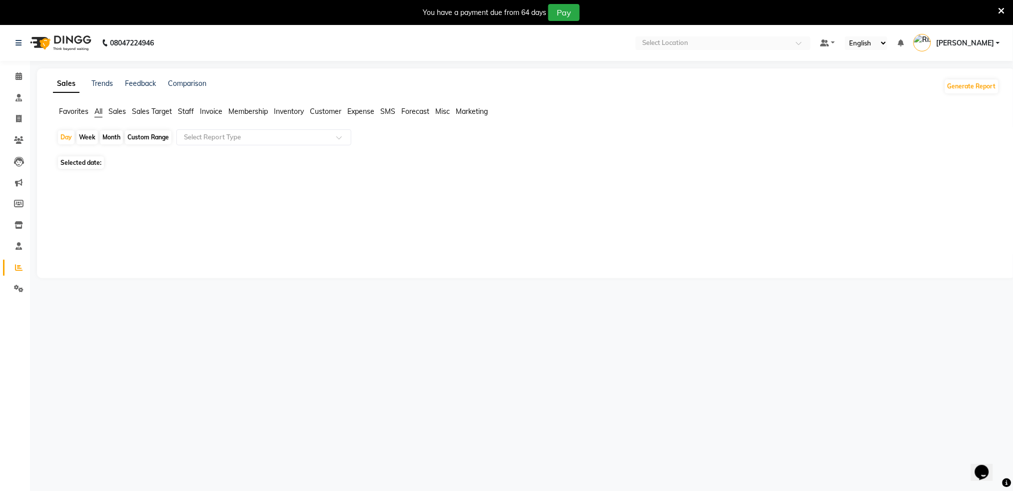
click at [123, 111] on span "Sales" at bounding box center [116, 111] width 17 height 9
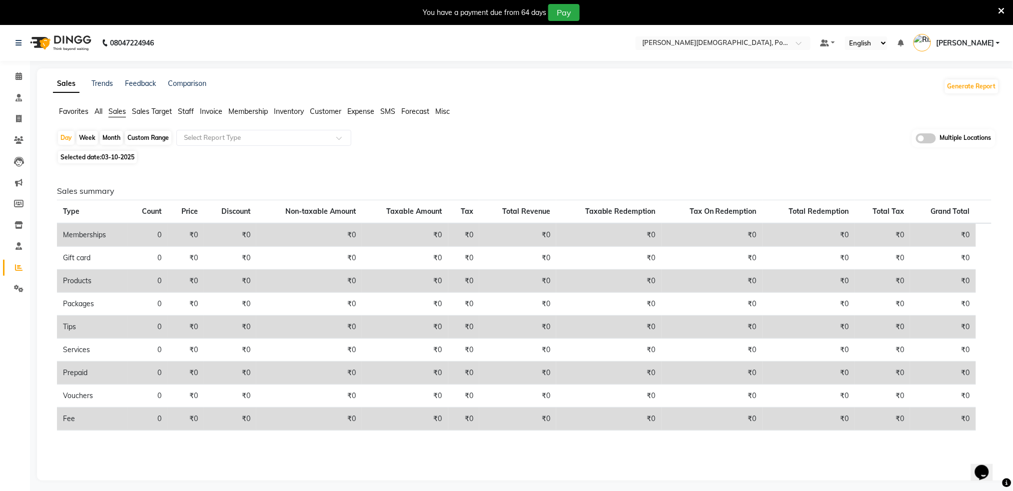
drag, startPoint x: 160, startPoint y: 138, endPoint x: 143, endPoint y: 154, distance: 24.0
click at [157, 136] on div "Custom Range" at bounding box center [148, 138] width 46 height 14
select select "10"
select select "2025"
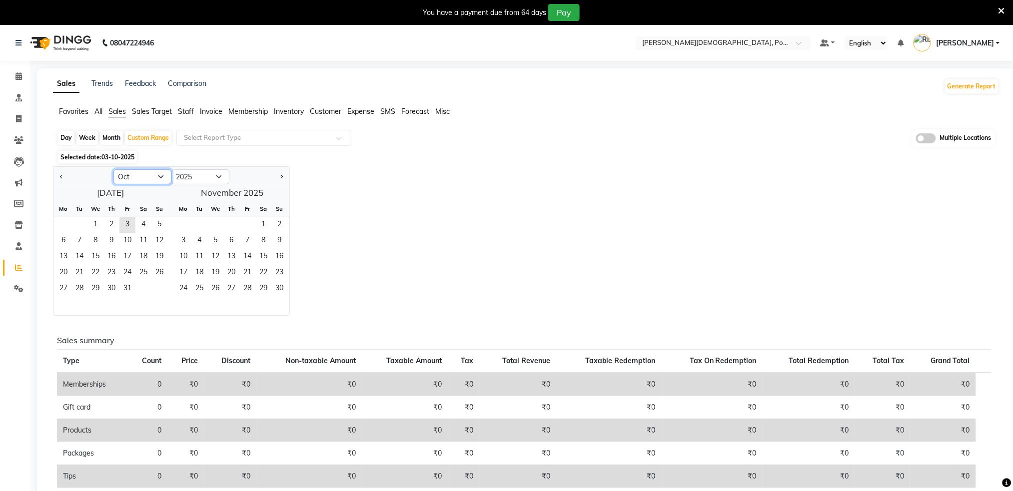
click at [129, 175] on select "Jan Feb Mar Apr May Jun [DATE] Aug Sep Oct Nov Dec" at bounding box center [142, 176] width 58 height 15
select select "9"
click at [113, 169] on select "Jan Feb Mar Apr May Jun [DATE] Aug Sep Oct Nov Dec" at bounding box center [142, 176] width 58 height 15
drag, startPoint x: 58, startPoint y: 226, endPoint x: 66, endPoint y: 243, distance: 18.8
click at [58, 226] on span "1" at bounding box center [63, 225] width 16 height 16
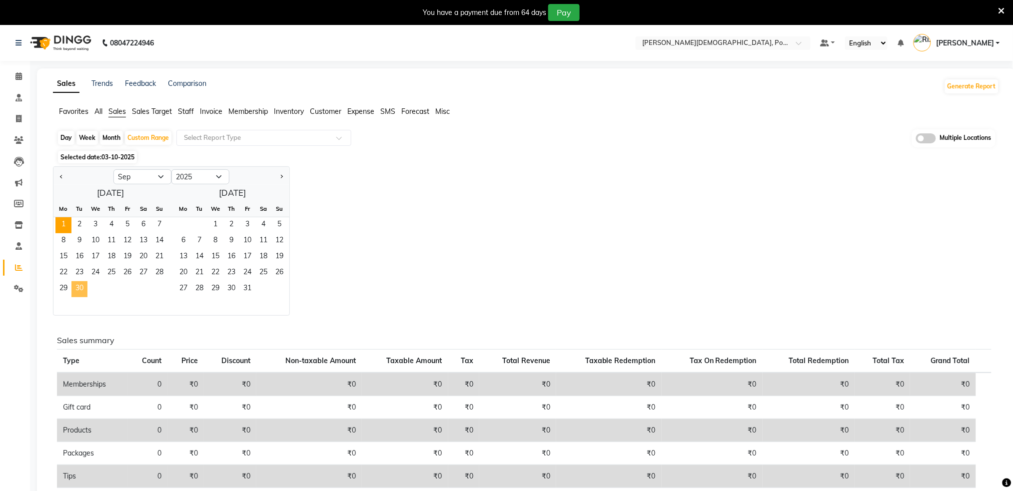
click at [84, 292] on span "30" at bounding box center [79, 289] width 16 height 16
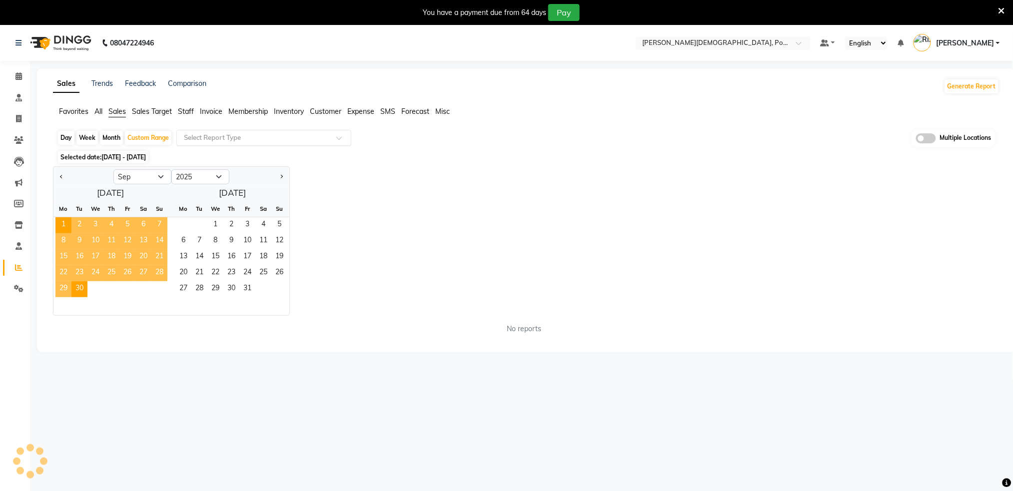
click at [217, 134] on input "text" at bounding box center [254, 138] width 144 height 10
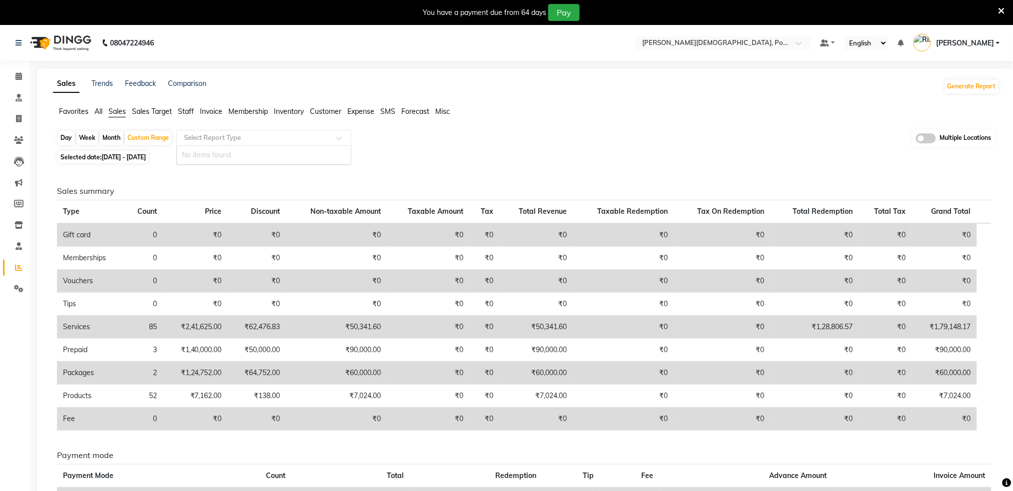
click at [220, 136] on input "text" at bounding box center [254, 138] width 144 height 10
click at [206, 143] on div "Select Report Type" at bounding box center [263, 138] width 175 height 16
click at [385, 152] on div "Selected date: [DATE] - [DATE]" at bounding box center [528, 157] width 942 height 10
click at [326, 137] on div at bounding box center [264, 138] width 174 height 10
click at [324, 136] on input "text" at bounding box center [254, 138] width 144 height 10
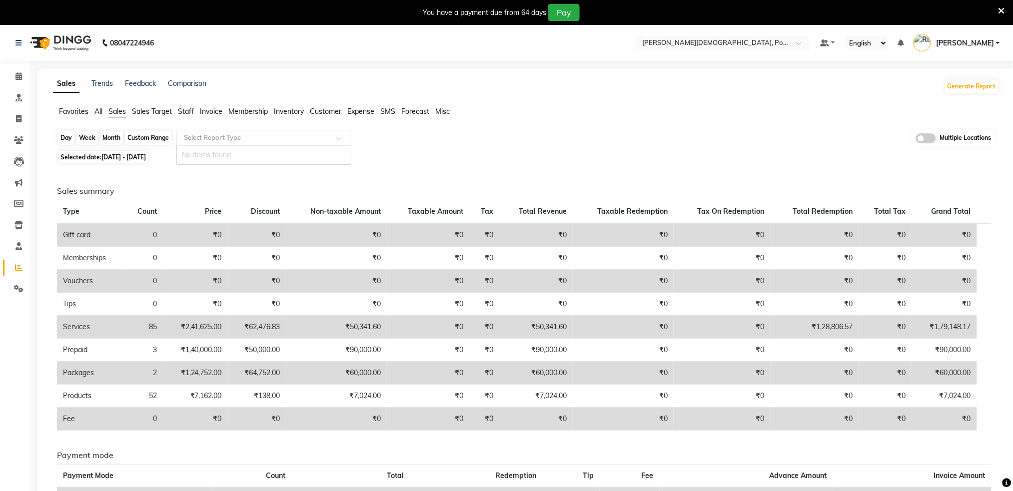
click at [142, 140] on div "Custom Range" at bounding box center [148, 138] width 46 height 14
select select "9"
select select "2025"
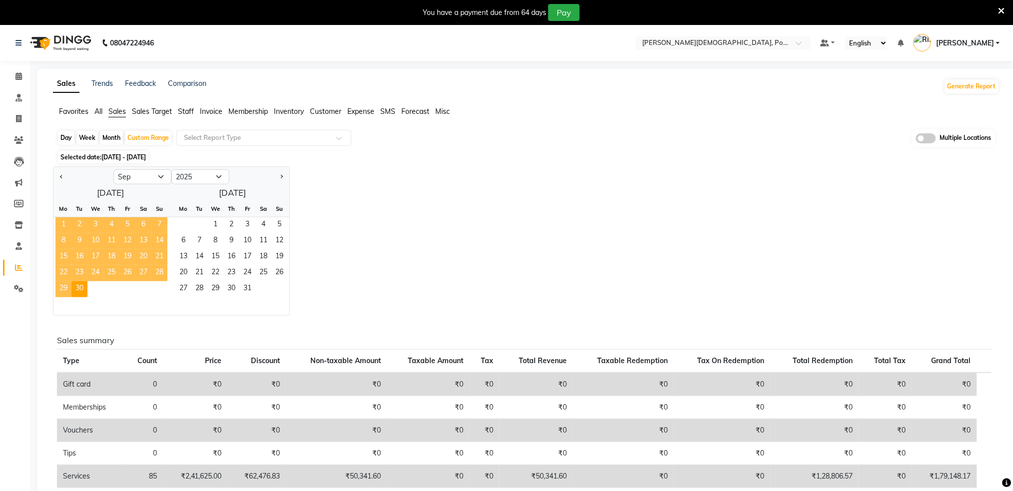
click at [62, 227] on span "1" at bounding box center [63, 225] width 16 height 16
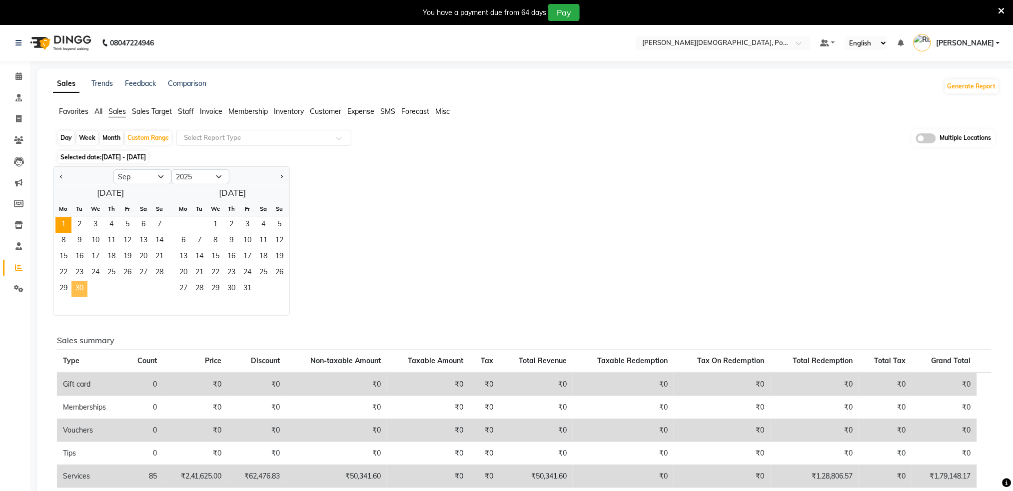
click at [79, 291] on span "30" at bounding box center [79, 289] width 16 height 16
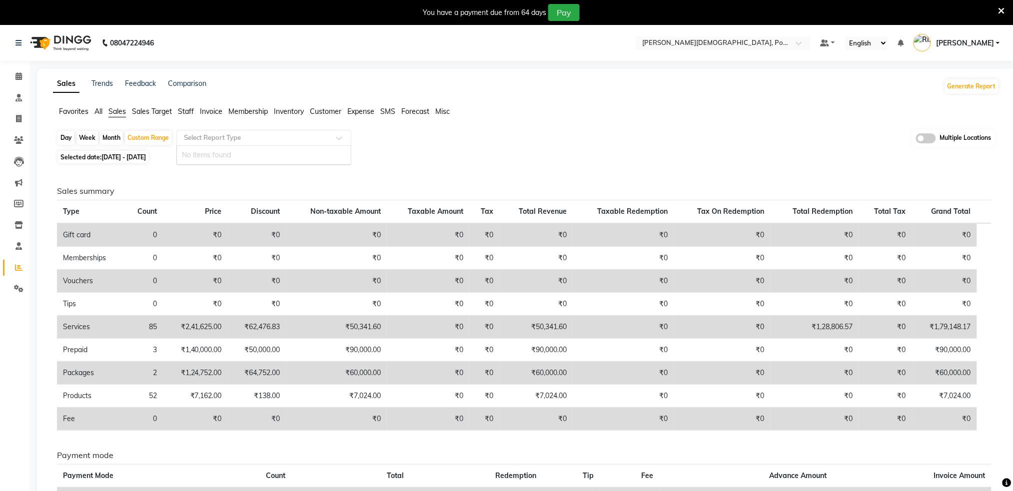
click at [209, 133] on input "text" at bounding box center [254, 138] width 144 height 10
click at [201, 140] on input "text" at bounding box center [254, 138] width 144 height 10
click at [134, 107] on span "Sales Target" at bounding box center [152, 111] width 40 height 9
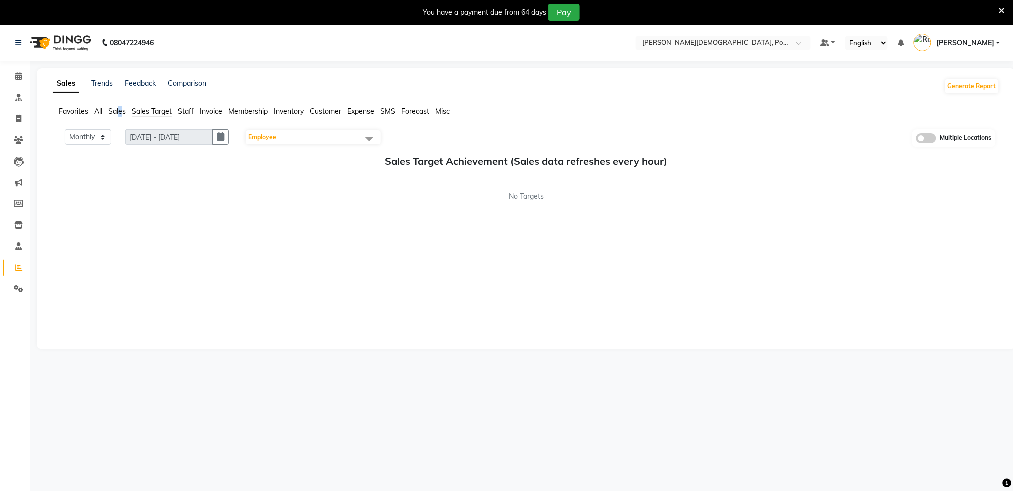
click at [120, 112] on span "Sales" at bounding box center [116, 111] width 17 height 9
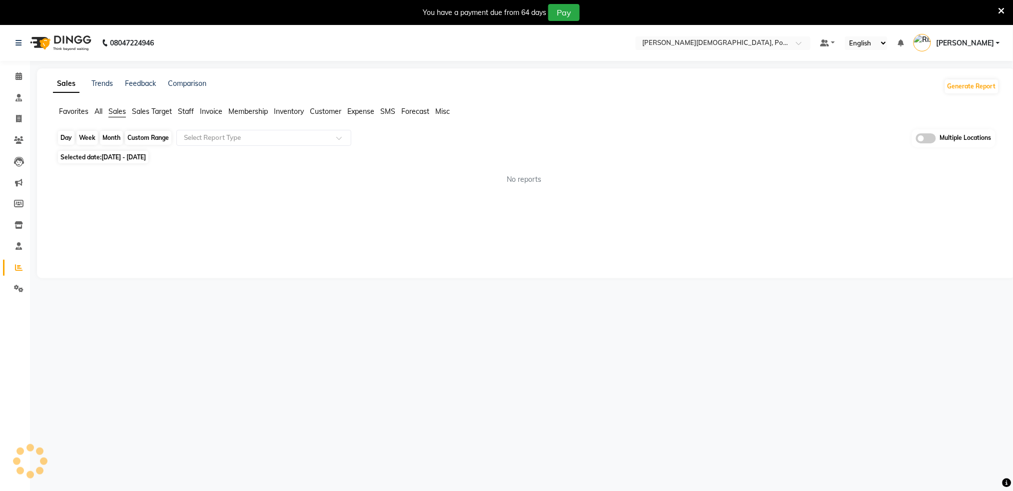
click at [139, 138] on div "Custom Range" at bounding box center [148, 138] width 46 height 14
select select "9"
select select "2025"
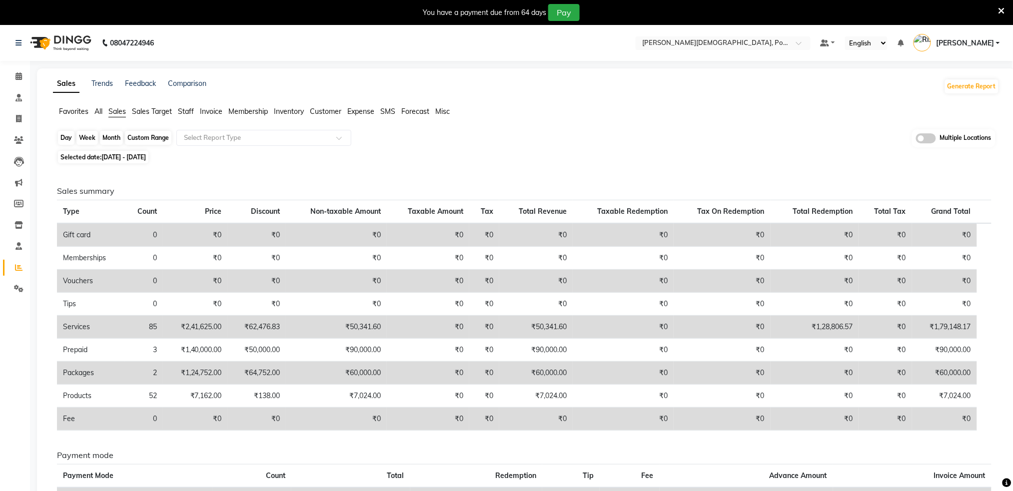
click at [128, 136] on div "Custom Range" at bounding box center [148, 138] width 46 height 14
select select "9"
select select "2025"
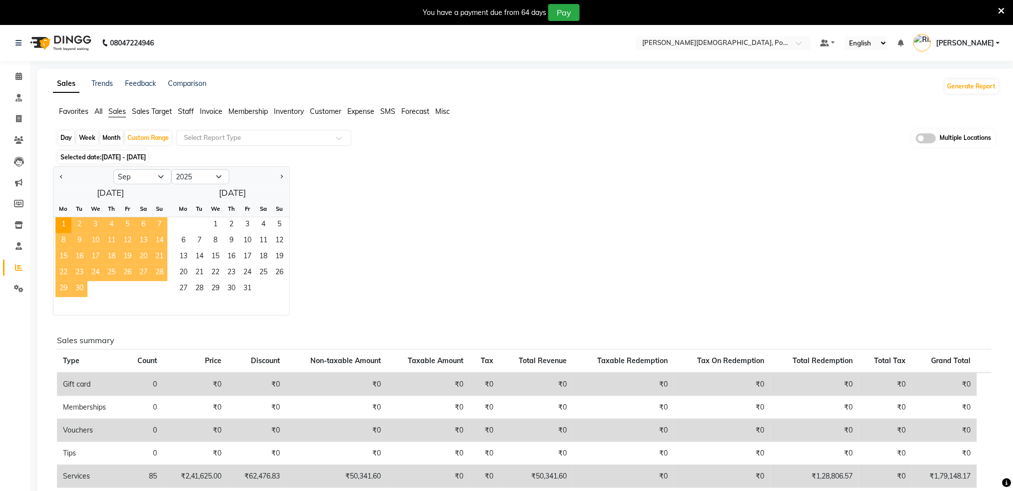
click at [81, 294] on span "30" at bounding box center [79, 289] width 16 height 16
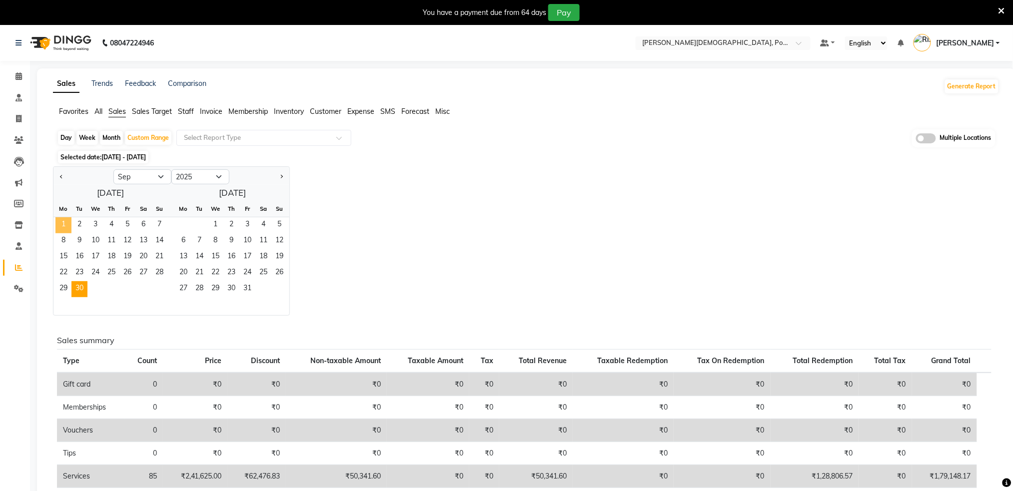
click at [59, 219] on span "1" at bounding box center [63, 225] width 16 height 16
click at [81, 286] on span "30" at bounding box center [79, 289] width 16 height 16
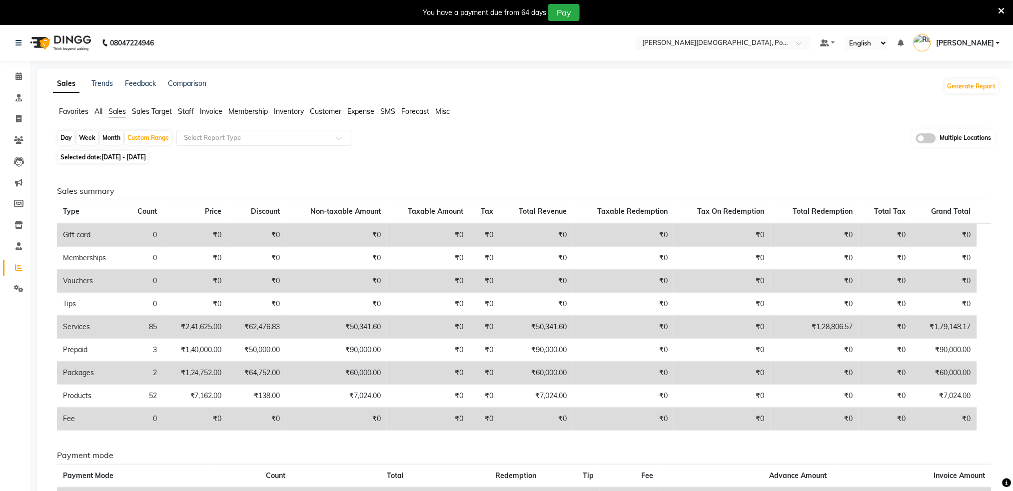
click at [258, 138] on input "text" at bounding box center [254, 138] width 144 height 10
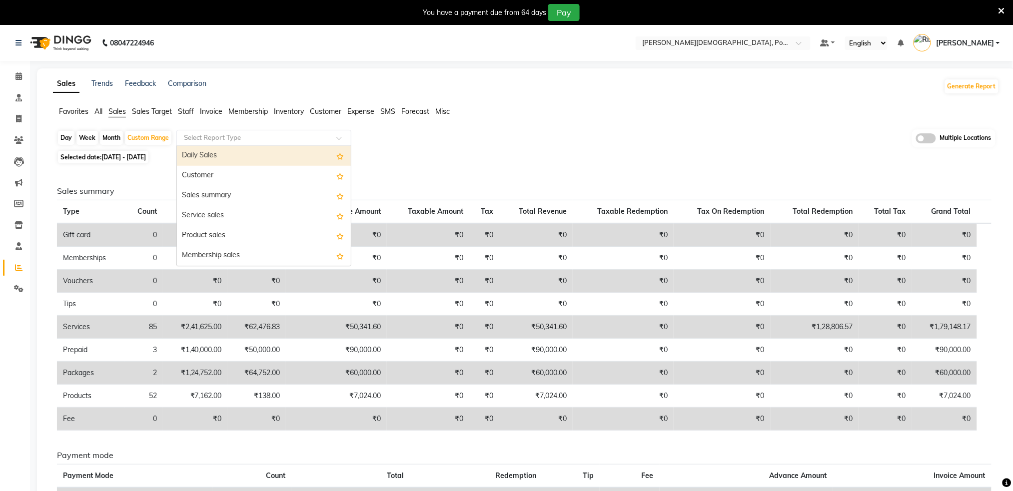
click at [242, 154] on div "Daily Sales" at bounding box center [264, 156] width 174 height 20
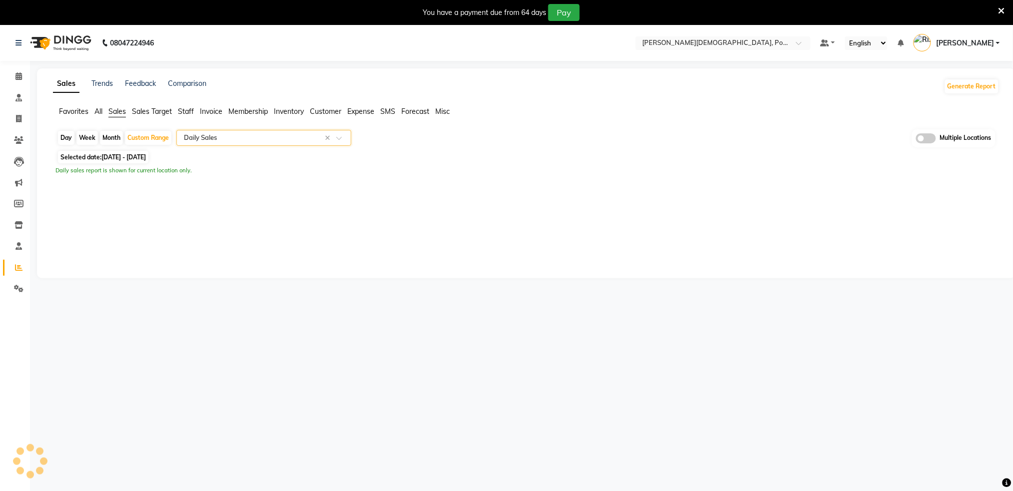
select select "full_report"
select select "csv"
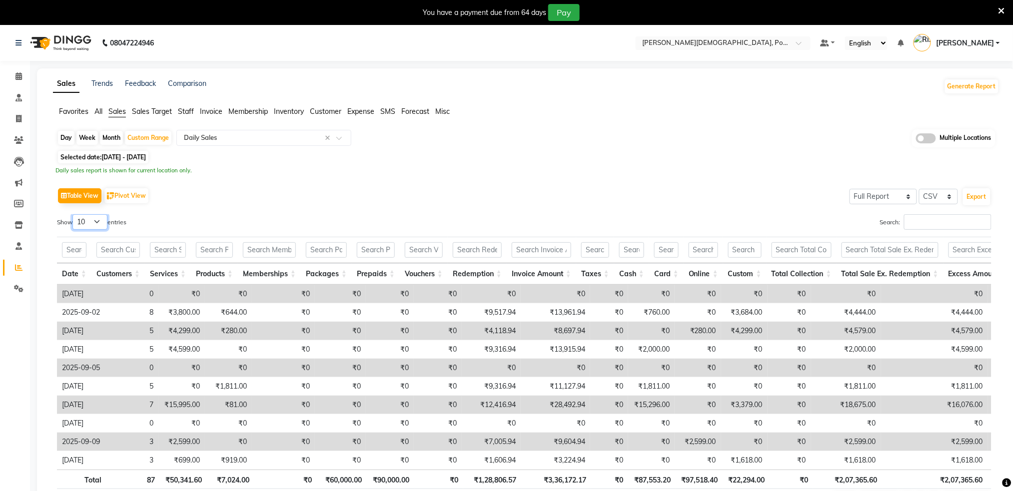
click at [83, 222] on select "10 25 50 100" at bounding box center [89, 221] width 35 height 15
select select "100"
click at [74, 214] on select "10 25 50 100" at bounding box center [89, 221] width 35 height 15
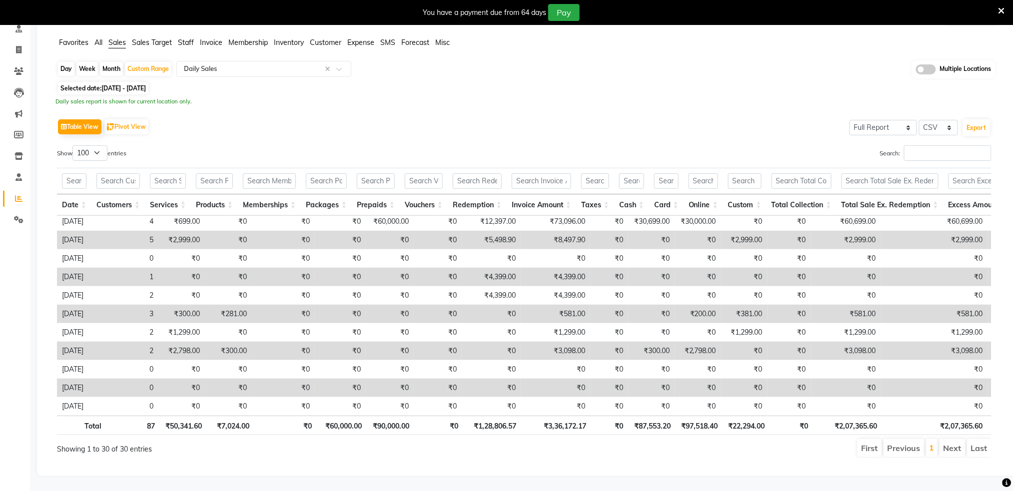
click at [627, 342] on td "₹0" at bounding box center [609, 351] width 38 height 18
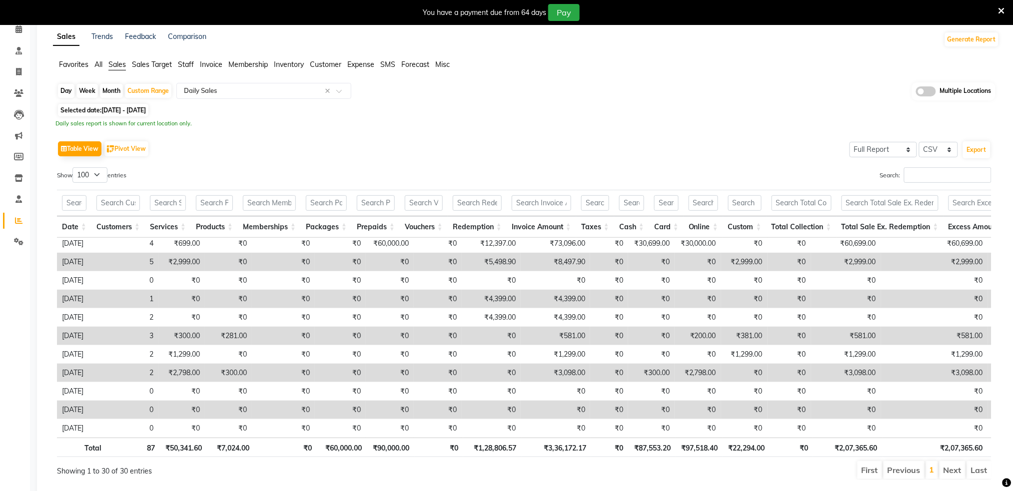
scroll to position [78, 0]
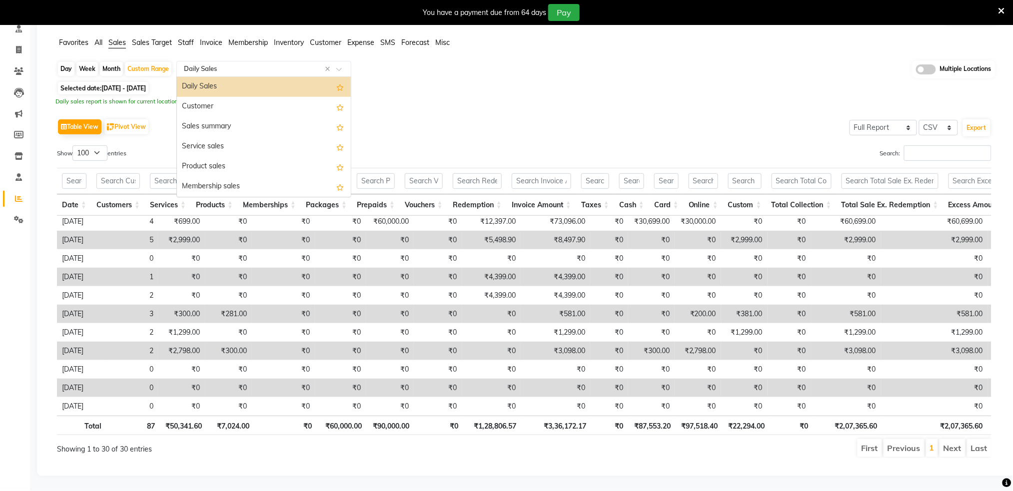
click at [302, 64] on input "text" at bounding box center [254, 69] width 144 height 10
click at [221, 97] on div "Customer" at bounding box center [264, 107] width 174 height 20
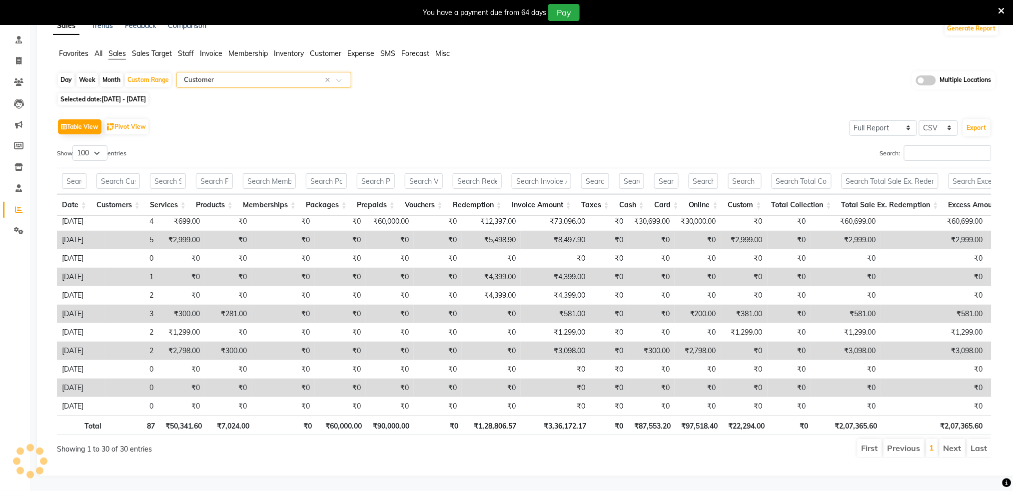
scroll to position [53, 0]
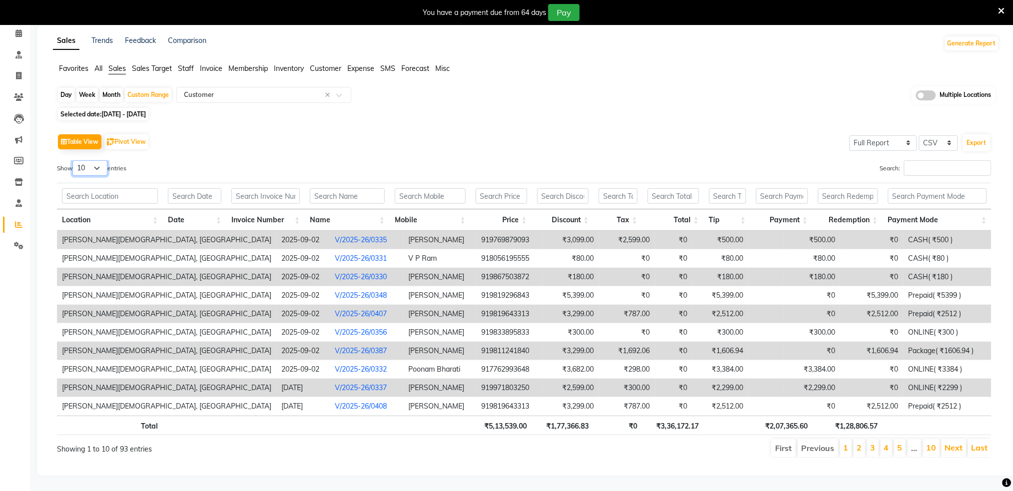
drag, startPoint x: 84, startPoint y: 154, endPoint x: 81, endPoint y: 163, distance: 8.9
click at [84, 160] on select "10 25 50 100" at bounding box center [89, 167] width 35 height 15
select select "100"
click at [74, 160] on select "10 25 50 100" at bounding box center [89, 167] width 35 height 15
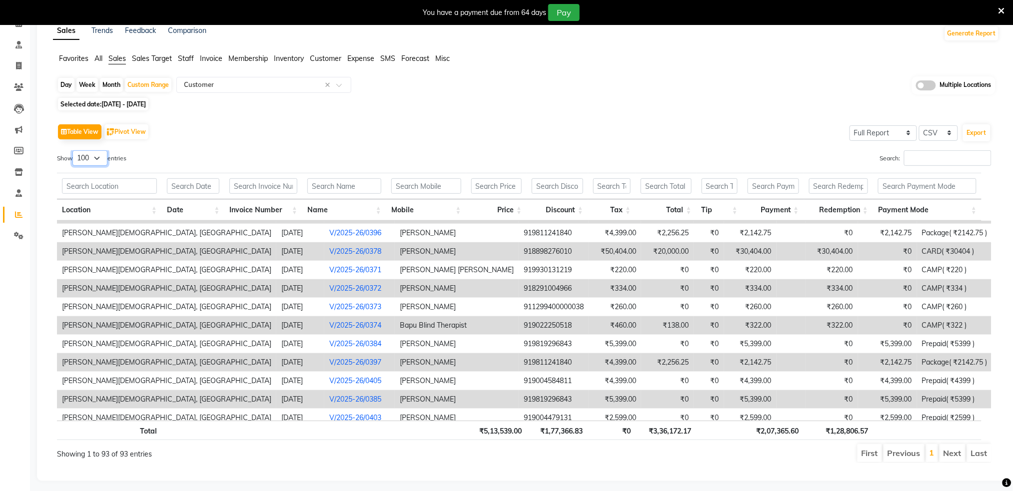
scroll to position [0, 0]
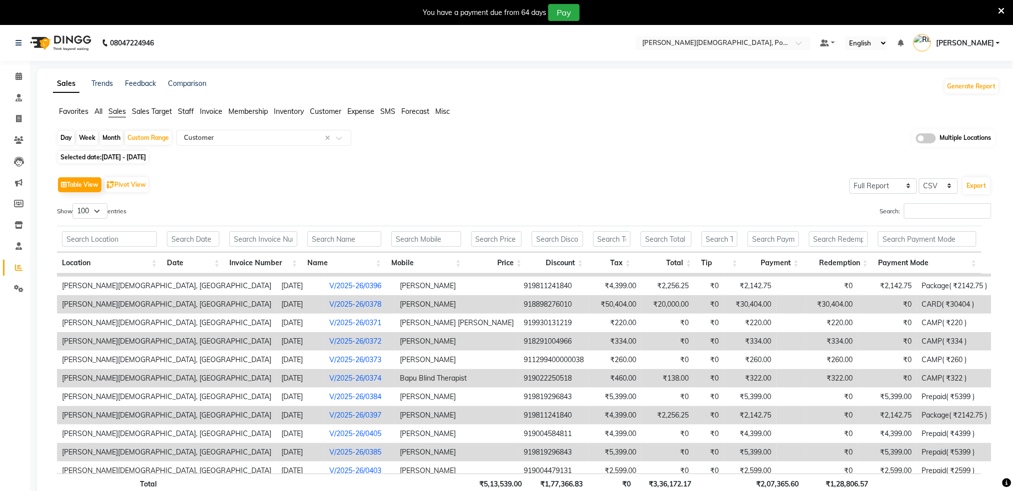
click at [19, 297] on li "Settings" at bounding box center [15, 288] width 30 height 21
drag, startPoint x: 16, startPoint y: 268, endPoint x: 178, endPoint y: 179, distance: 185.1
click at [15, 267] on icon at bounding box center [18, 267] width 7 height 7
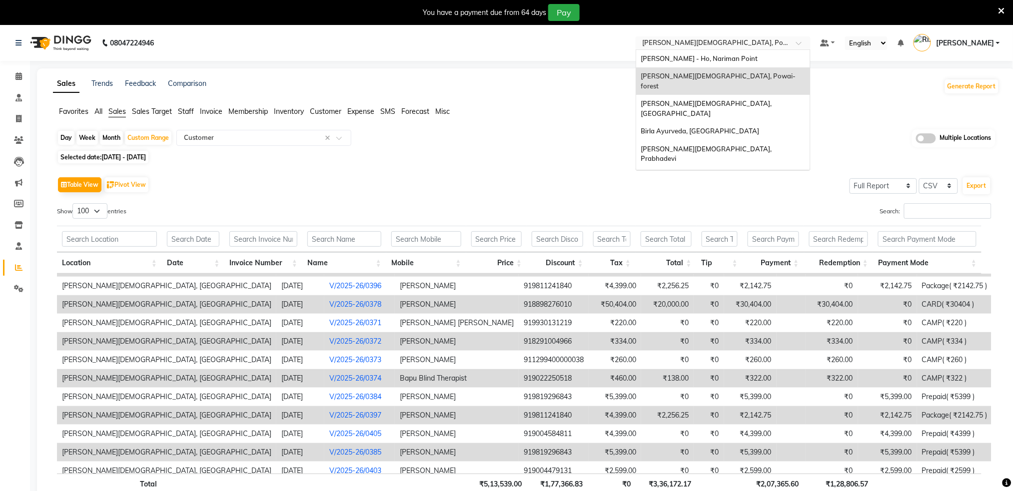
click at [744, 44] on input "text" at bounding box center [712, 44] width 145 height 10
click at [741, 52] on div "[PERSON_NAME] - Ho, Nariman Point" at bounding box center [723, 59] width 174 height 18
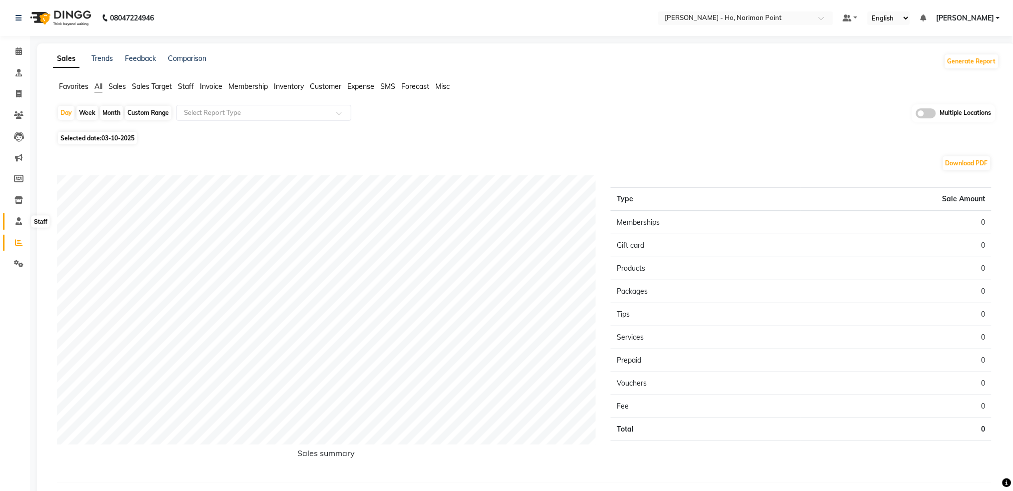
click at [18, 222] on icon at bounding box center [18, 220] width 6 height 7
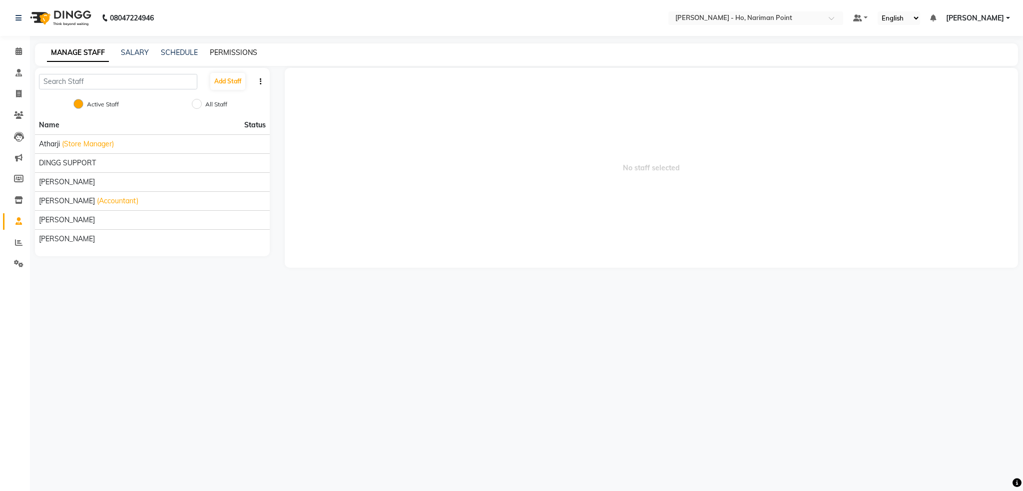
click at [228, 51] on link "PERMISSIONS" at bounding box center [233, 52] width 47 height 9
